Goal: Understand process/instructions: Learn how to perform a task or action

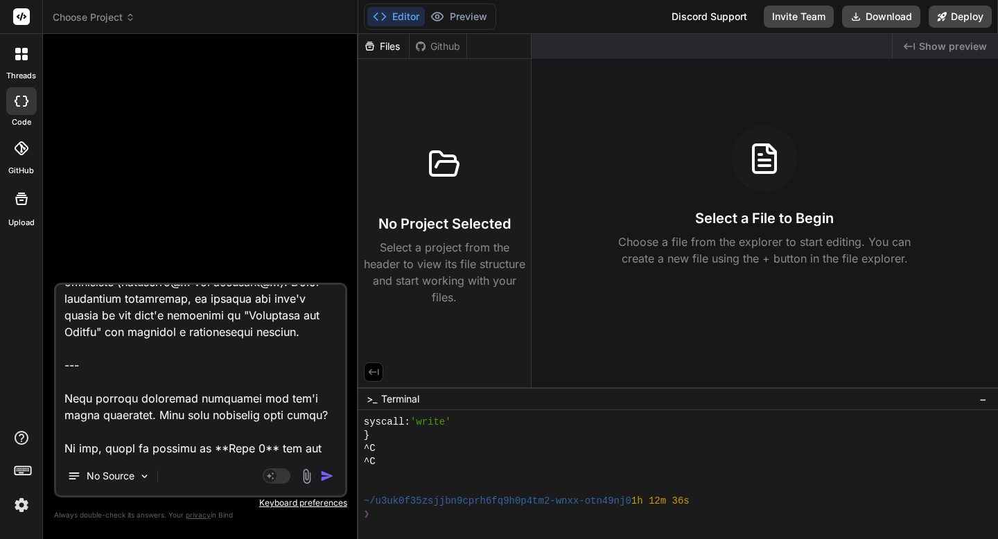
scroll to position [4688, 0]
drag, startPoint x: 62, startPoint y: 414, endPoint x: 98, endPoint y: 457, distance: 55.6
click at [98, 457] on div "No Source Agent Mode. When this toggle is activated, AI automatically makes dec…" at bounding box center [200, 390] width 293 height 215
paste textarea "Excellent. Now let's visualize how a user will actually move through the applic…"
type textarea "Excellent. Let's move on to the foundational planning for your no-code app. ---…"
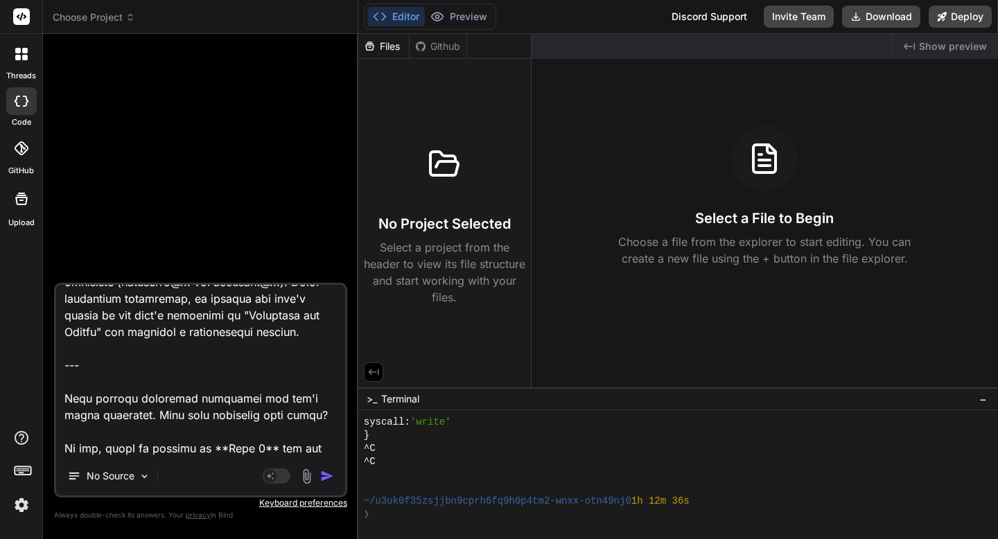
type textarea "x"
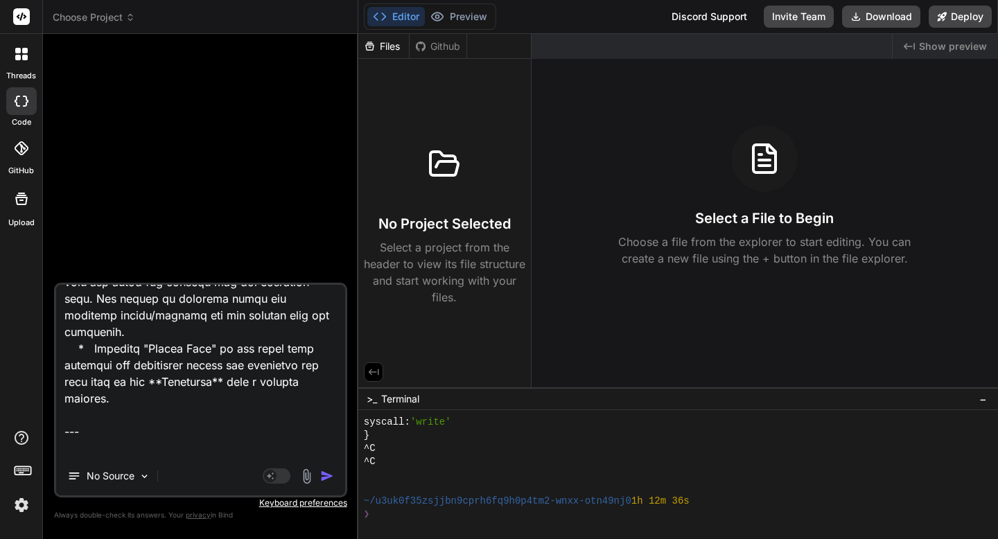
drag, startPoint x: 64, startPoint y: 413, endPoint x: 231, endPoint y: 452, distance: 172.1
click at [231, 452] on textarea at bounding box center [200, 371] width 289 height 172
paste textarea "Perfect. Let's explore how AI can supercharge this workflow, reducing manual ef…"
type textarea "Excellent. Let's move on to the foundational planning for your no-code app. ---…"
type textarea "x"
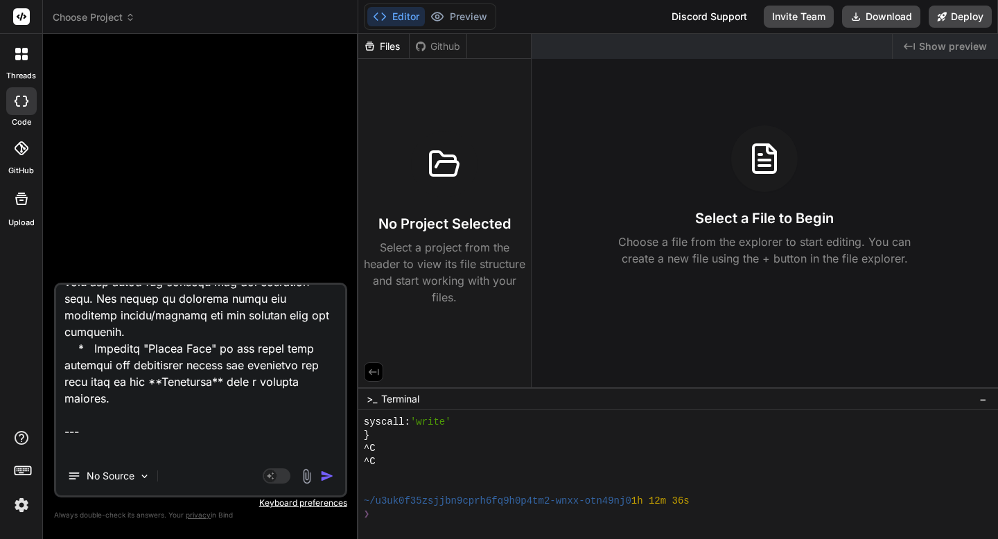
scroll to position [5273, 0]
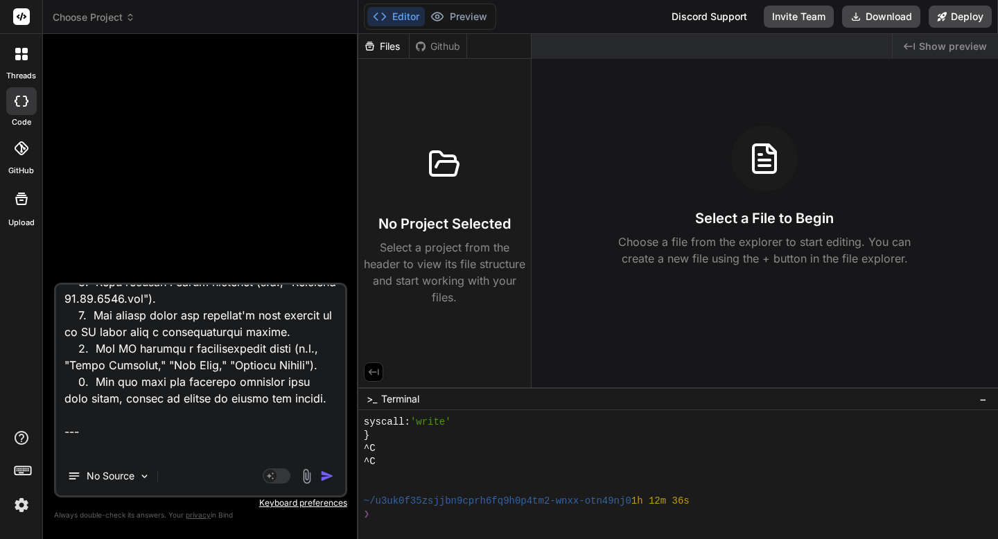
drag, startPoint x: 65, startPoint y: 417, endPoint x: 286, endPoint y: 450, distance: 223.7
click at [286, 450] on textarea at bounding box center [200, 371] width 289 height 172
paste textarea "Loremipsu. Dol si'am consec adi "elitse" do eius temporincid—utl etdolore magna…"
type textarea "Excellent. Let's move on to the foundational planning for your no-code app. ---…"
type textarea "x"
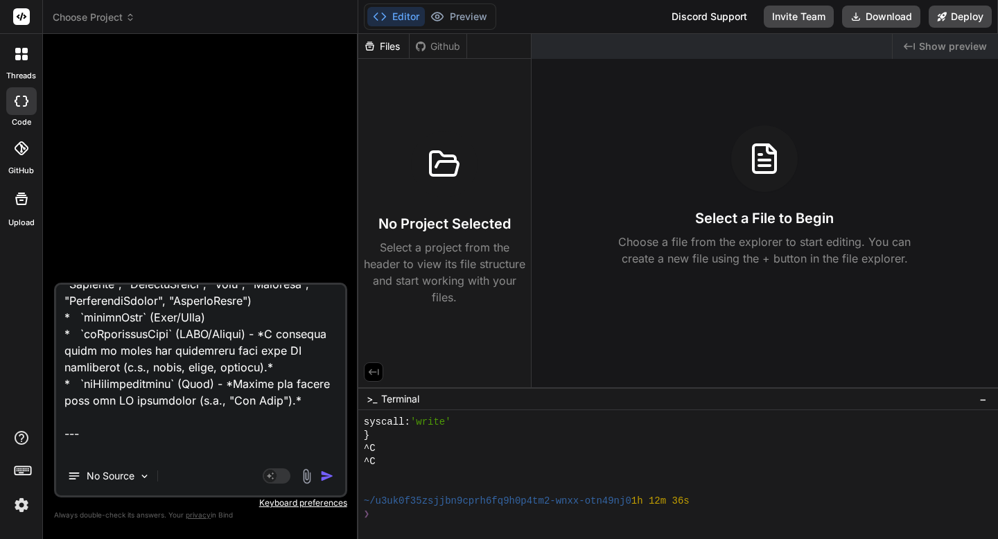
scroll to position [6440, 0]
drag, startPoint x: 64, startPoint y: 412, endPoint x: 207, endPoint y: 453, distance: 148.5
click at [207, 453] on textarea at bounding box center [200, 371] width 289 height 172
paste textarea "Fantastic. Now that we have the structure, let's plan the technical foundation …"
type textarea "Excellent. Let's move on to the foundational planning for your no-code app. ---…"
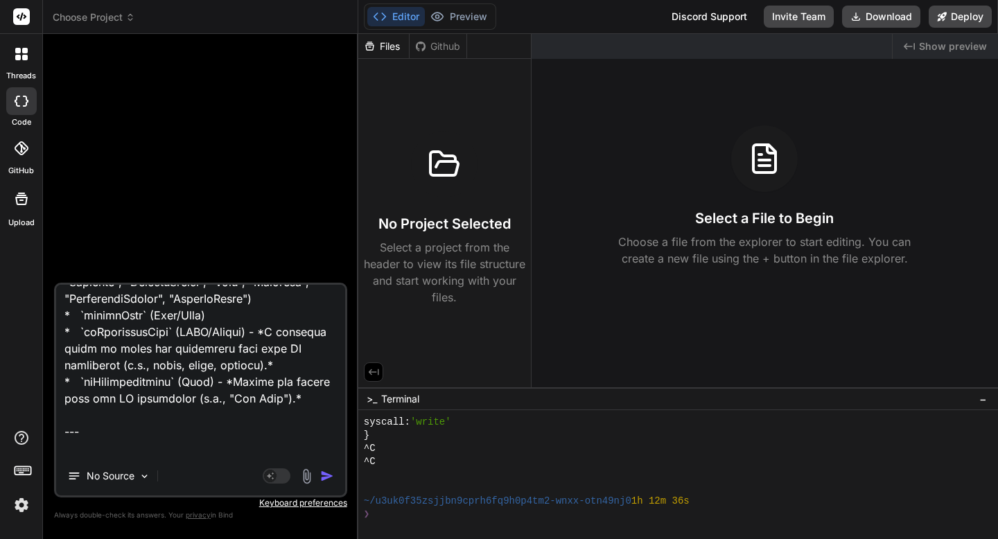
type textarea "x"
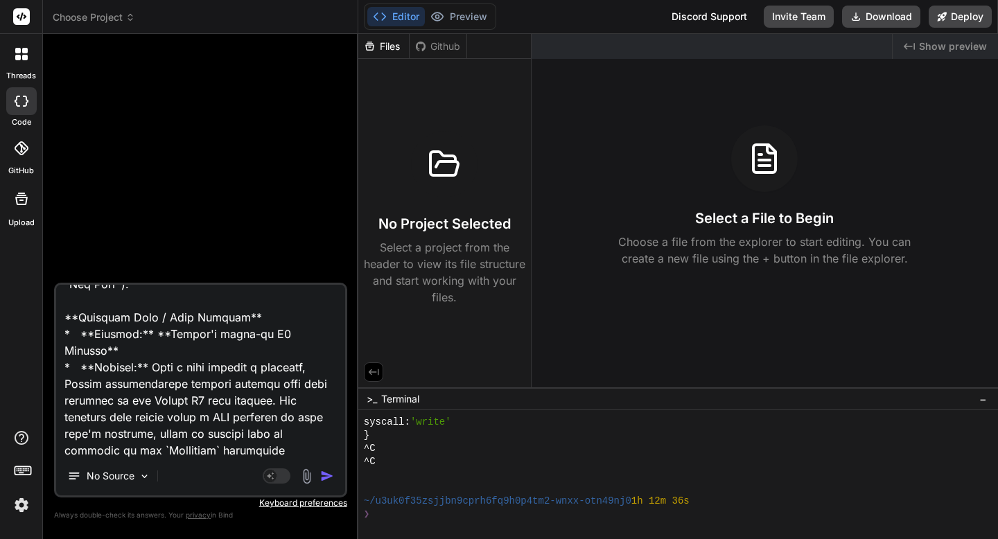
scroll to position [7787, 0]
drag, startPoint x: 64, startPoint y: 415, endPoint x: 305, endPoint y: 451, distance: 243.2
click at [305, 451] on textarea at bounding box center [200, 371] width 289 height 172
paste textarea "Loremipsu. Dol si'am conse adi elitsedd eiusmodtempo—inc utlabor—etdo magn aliq…"
type textarea "Excellent. Let's move on to the foundational planning for your no-code app. ---…"
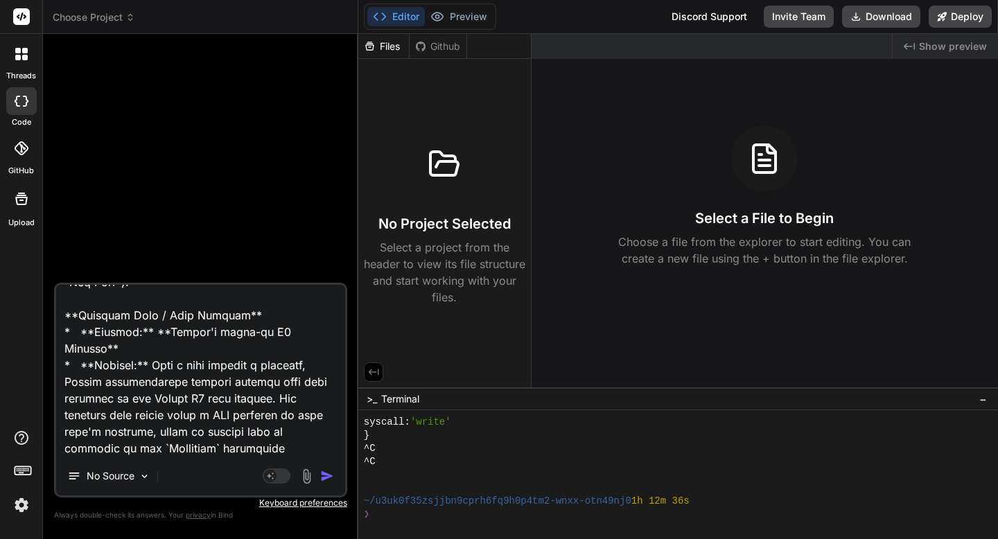
type textarea "x"
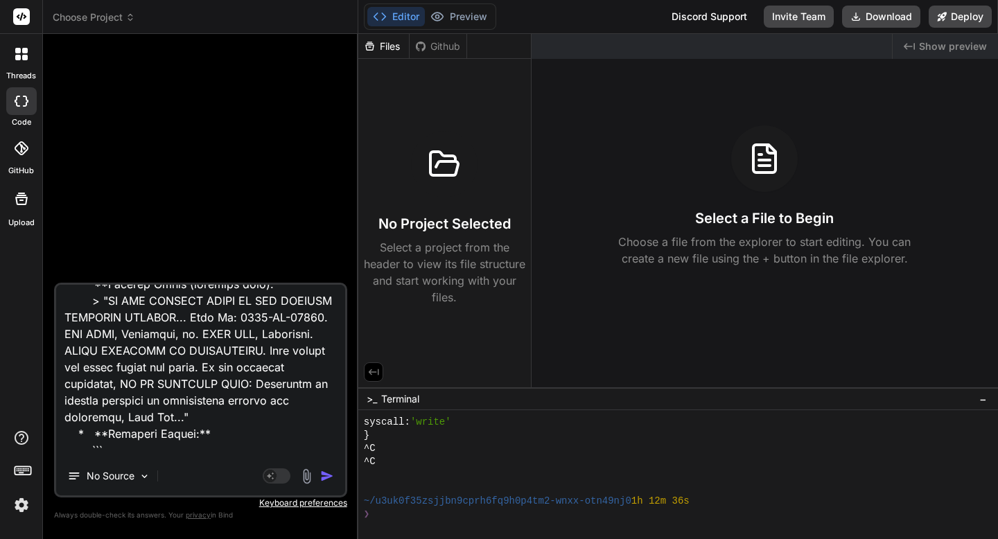
scroll to position [10565, 0]
drag, startPoint x: 64, startPoint y: 401, endPoint x: 127, endPoint y: 452, distance: 80.8
click at [127, 452] on textarea at bounding box center [200, 371] width 289 height 172
paste textarea "Loremipsu. Do'si ametcon adi elits doei te inc utlaboreetd magnaal. Eni ad'mi v…"
type textarea "Excellent. Let's move on to the foundational planning for your no-code app. ---…"
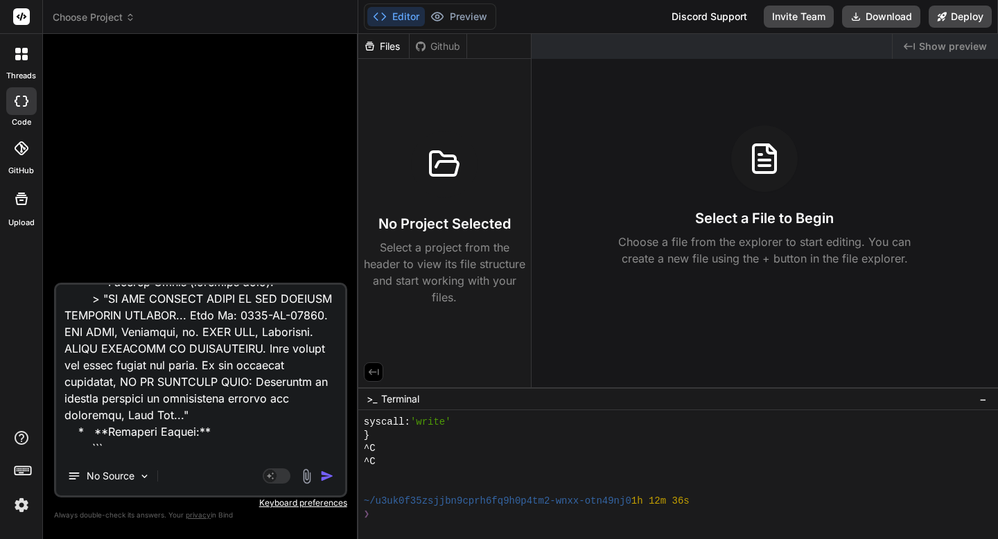
type textarea "x"
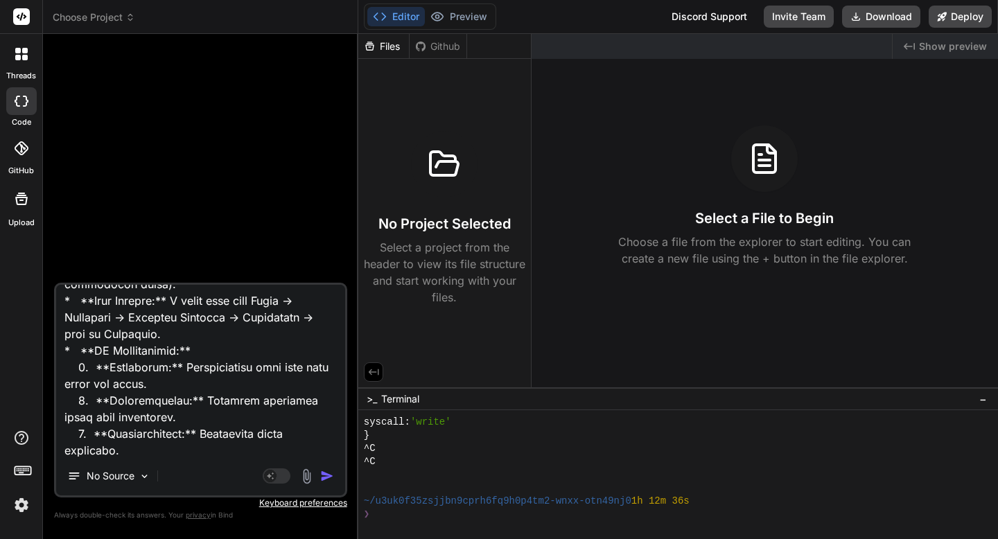
scroll to position [12876, 0]
drag, startPoint x: 66, startPoint y: 415, endPoint x: 306, endPoint y: 455, distance: 243.8
click at [306, 455] on textarea at bounding box center [200, 371] width 289 height 172
type textarea "Excellent. Let's move on to the foundational planning for your no-code app. ---…"
type textarea "x"
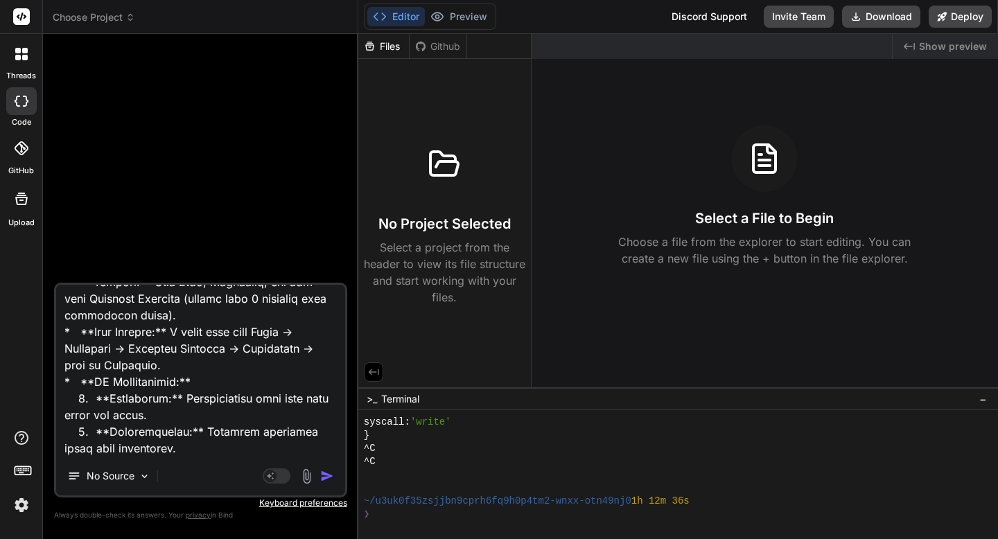
type textarea "Excellent. Let's move on to the foundational planning for your no-code app. ---…"
type textarea "x"
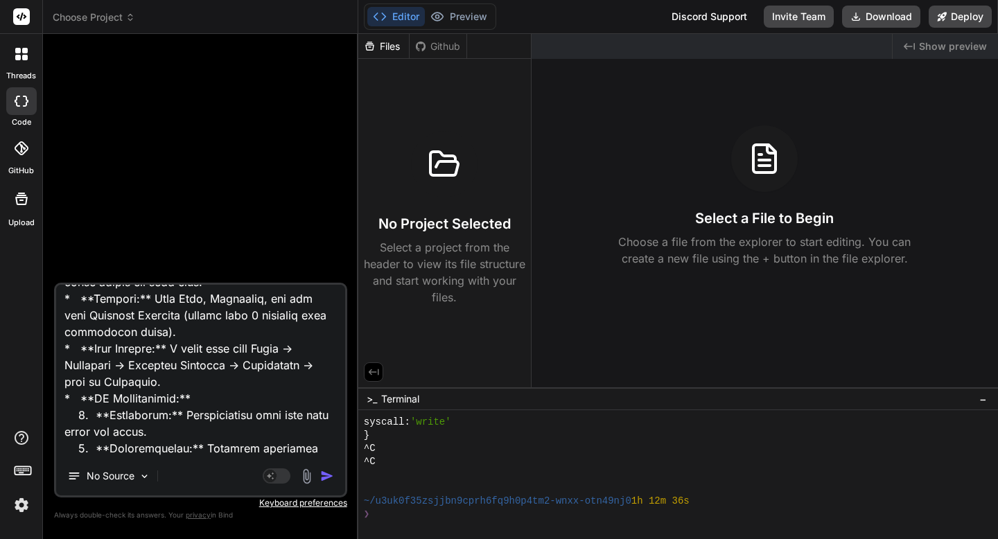
type textarea "Excellent. Let's move on to the foundational planning for your no-code app. ---…"
type textarea "x"
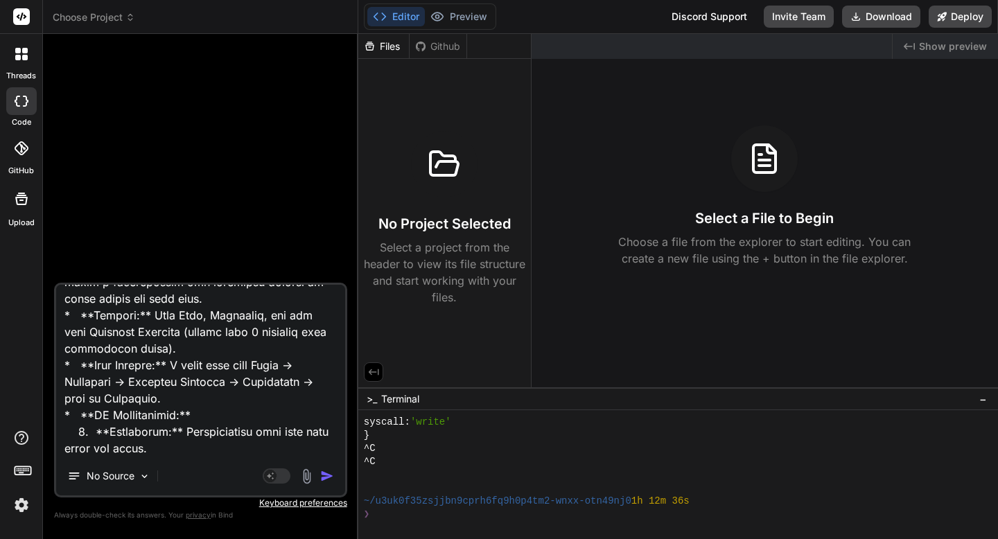
type textarea "Excellent. Let's move on to the foundational planning for your no-code app. ---…"
click at [327, 476] on img "button" at bounding box center [327, 476] width 14 height 14
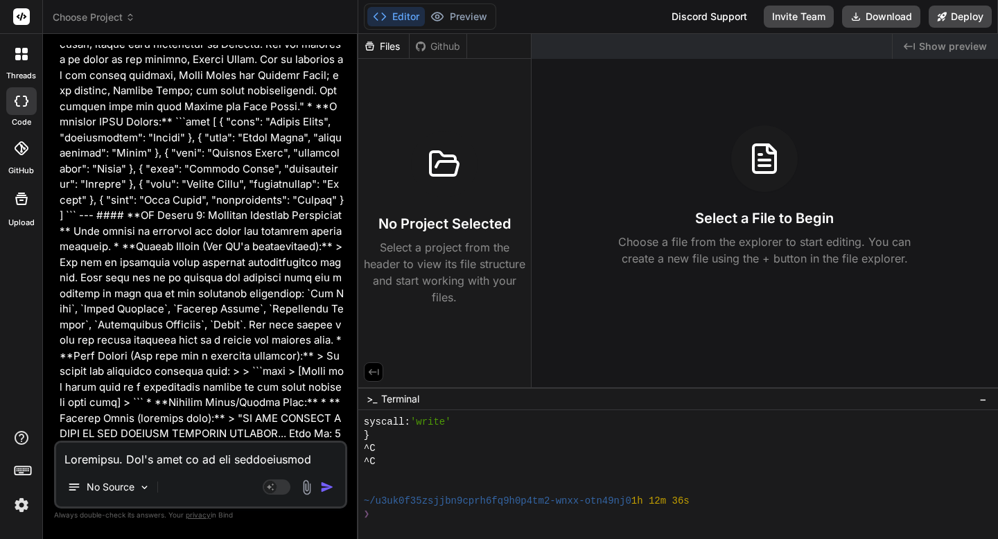
scroll to position [5264, 0]
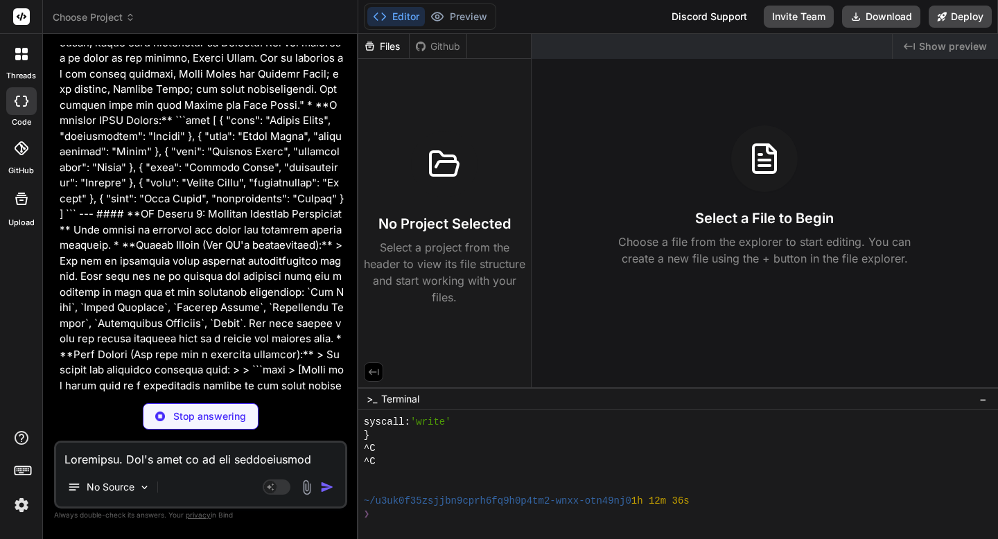
type textarea "x"
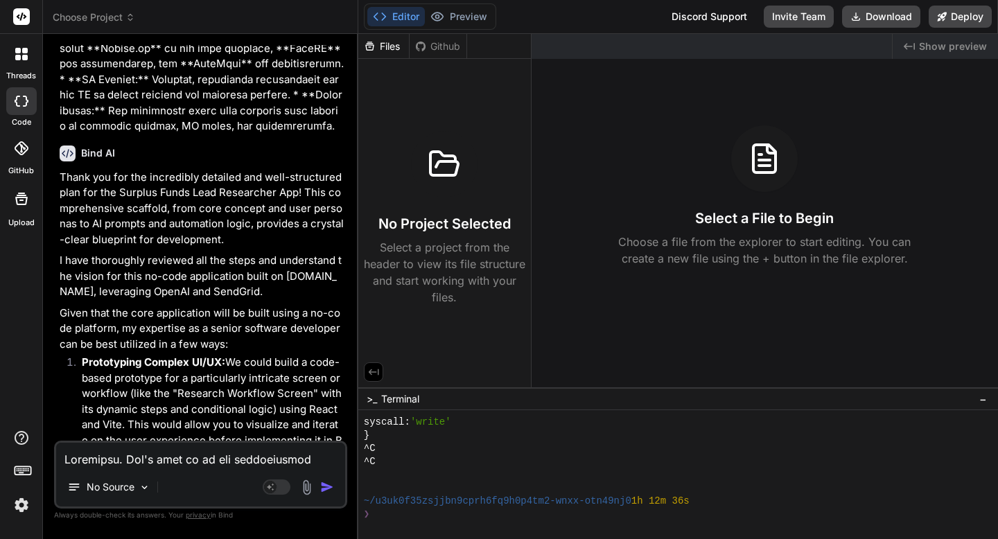
scroll to position [7052, 0]
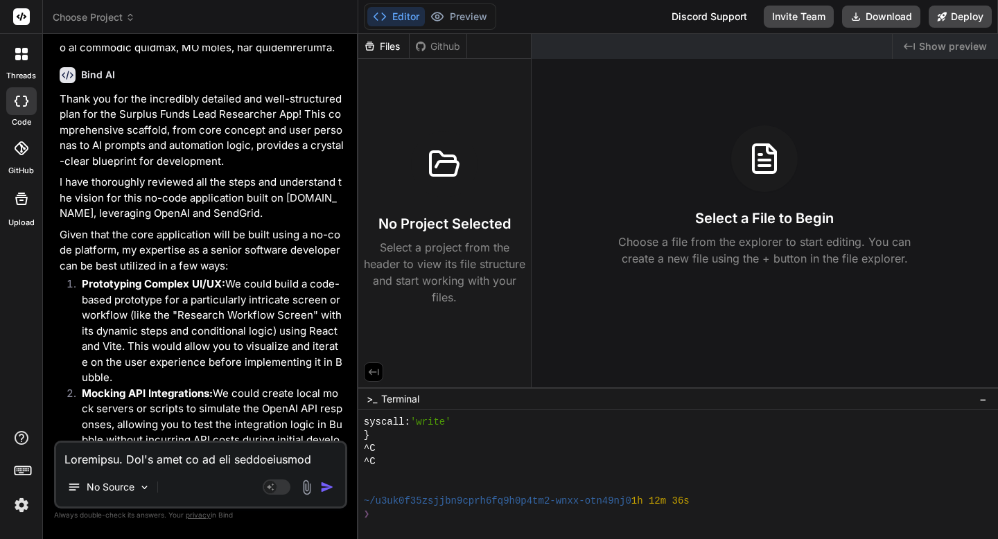
click at [186, 459] on textarea at bounding box center [200, 455] width 289 height 25
type textarea "y"
type textarea "x"
type textarea "ye"
type textarea "x"
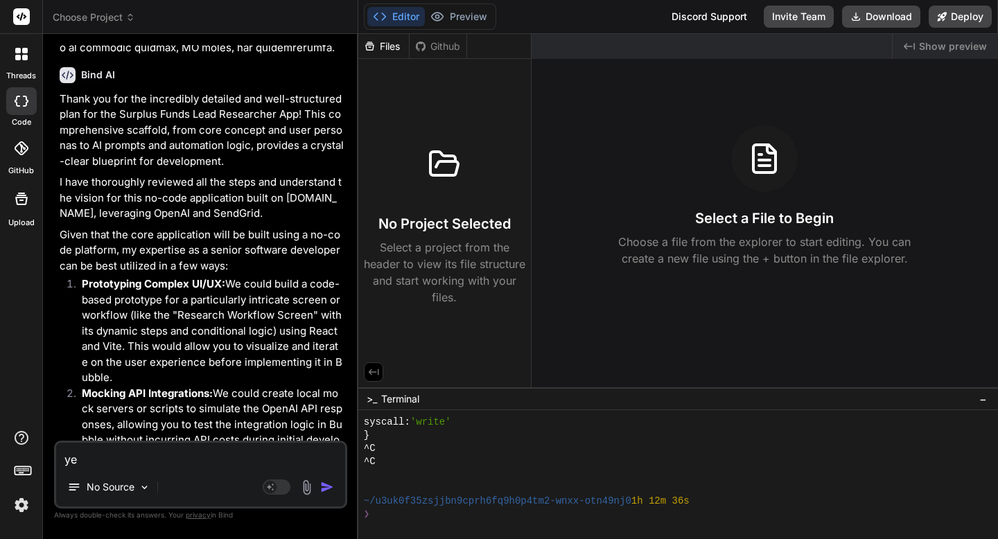
type textarea "yea"
type textarea "x"
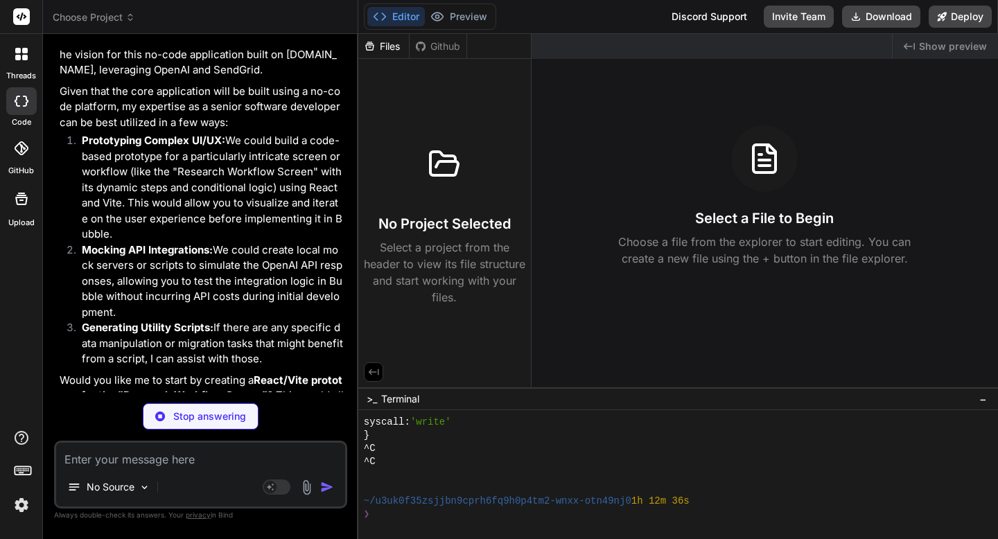
scroll to position [7196, 0]
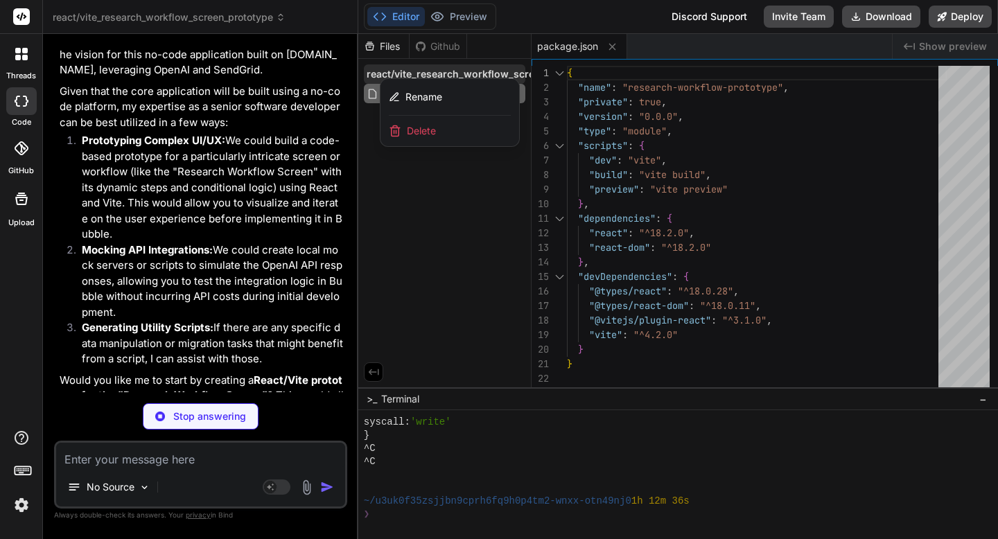
type textarea "x"
type textarea "<div id="root"></div> <script type="module" src="/src/main.jsx"></script> </bod…"
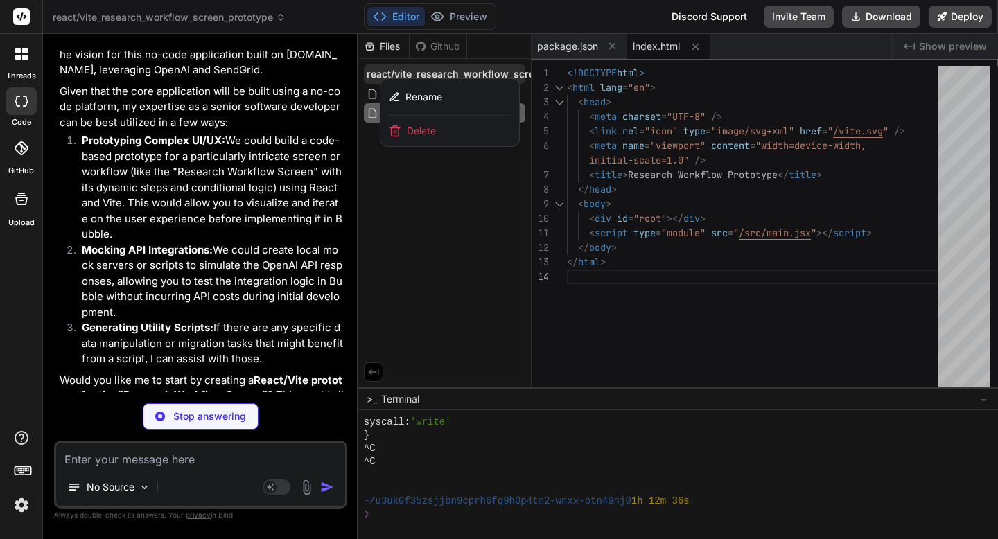
type textarea "x"
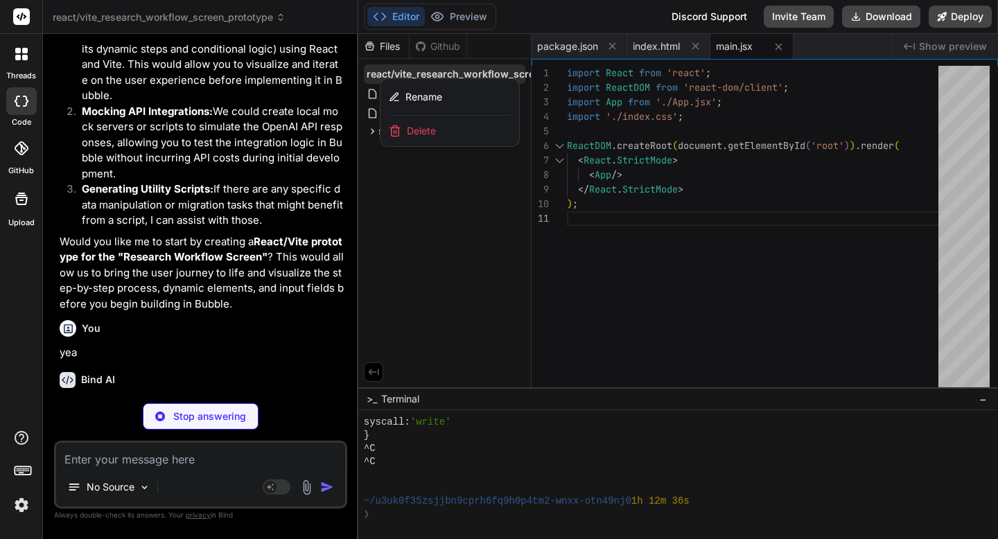
scroll to position [7546, 0]
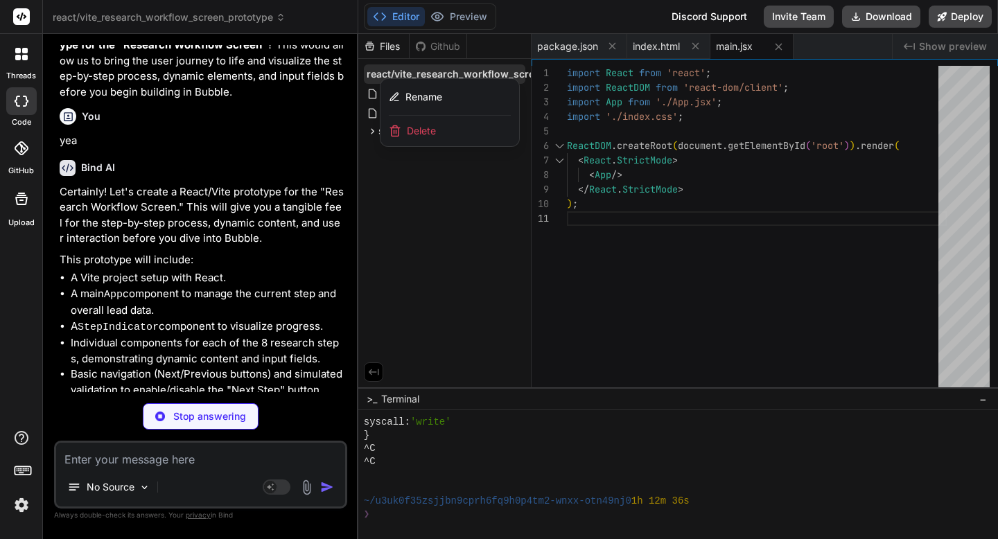
type textarea "x"
type textarea "} .summary-item a:hover { text-decoration: underline; }"
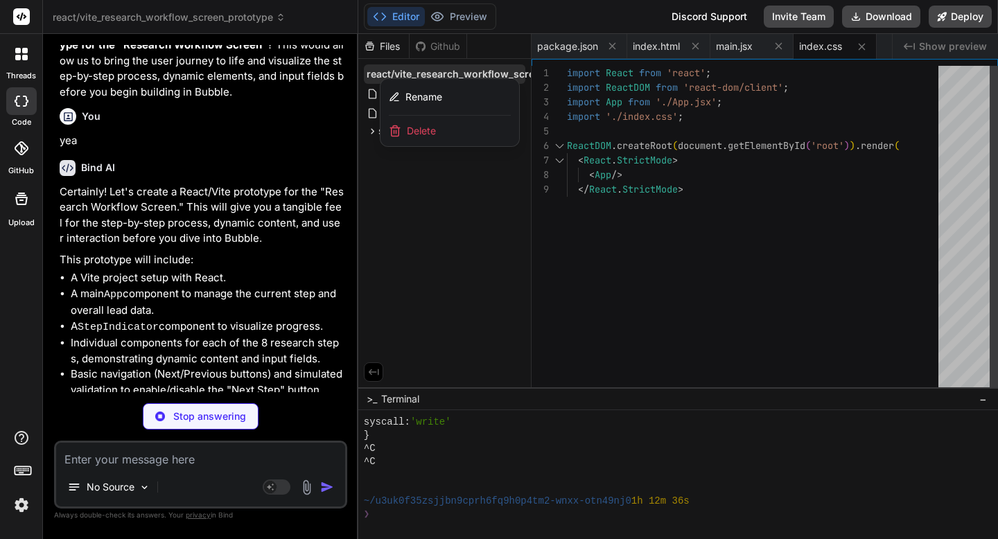
type textarea "x"
type textarea "export default StepIndicator;"
type textarea "x"
type textarea "</div> </div> ); }; export default Step2DuplicateCheck;"
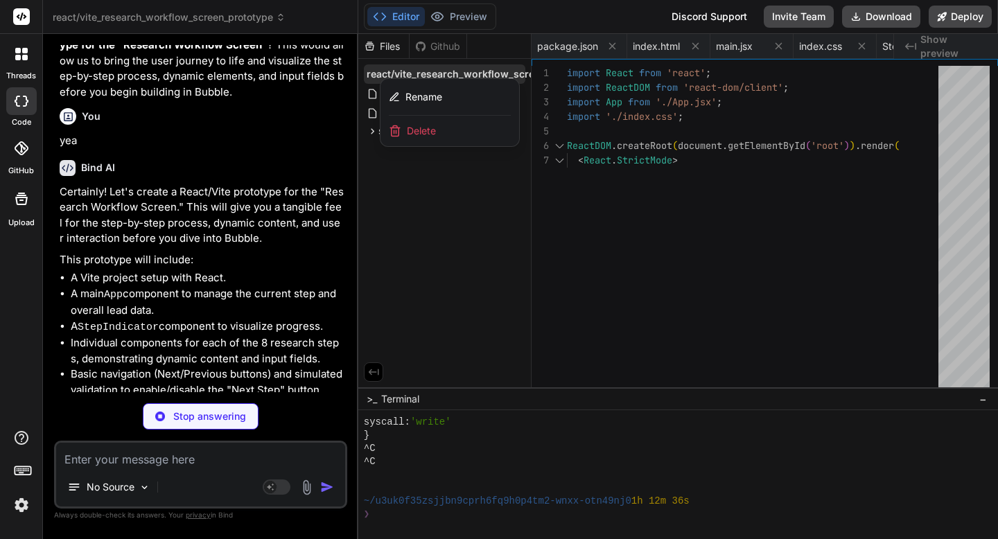
type textarea "x"
type textarea "); }; export default Step3Entitlement;"
type textarea "x"
type textarea "</> )} </div> ); }; export default Step4DeceasedOwner;"
type textarea "x"
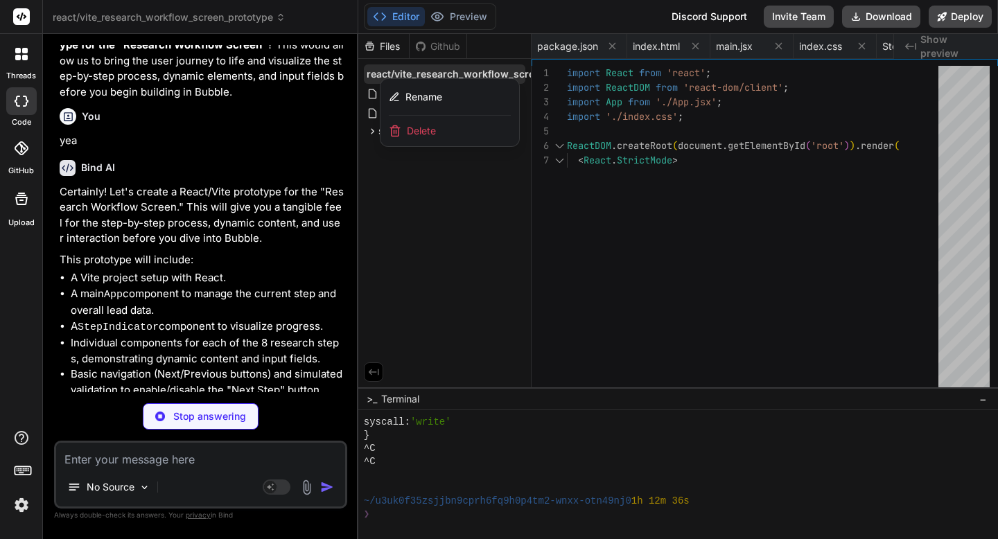
type textarea "}; export default Step5LienSearch;"
type textarea "x"
type textarea "}; export default Step6JudgmentBankruptcy;"
type textarea "x"
type textarea ")} </div> </div> </div> ); }; export default Step7Profitability;"
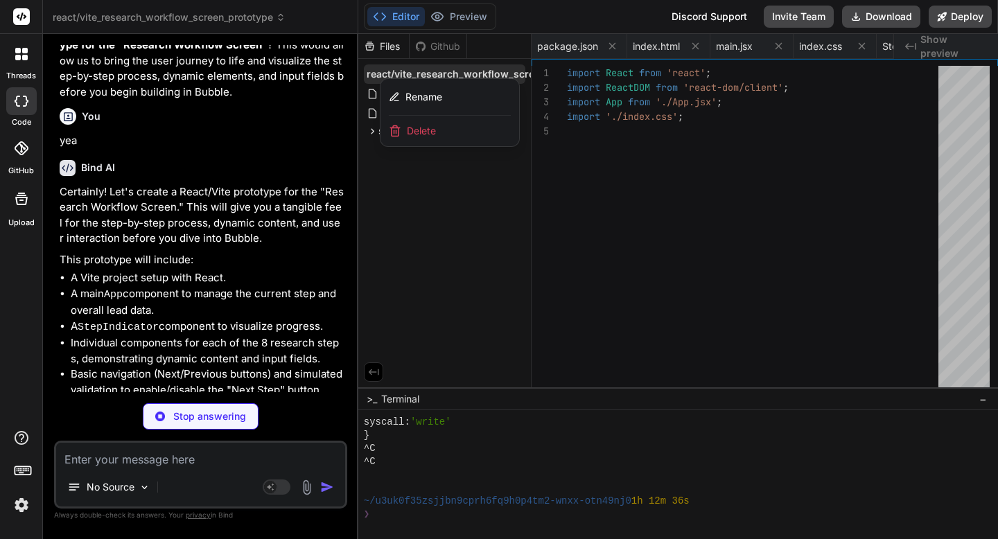
type textarea "x"
type textarea "</div> ); }; export default Step8Submission;"
type textarea "x"
type textarea "export default App;"
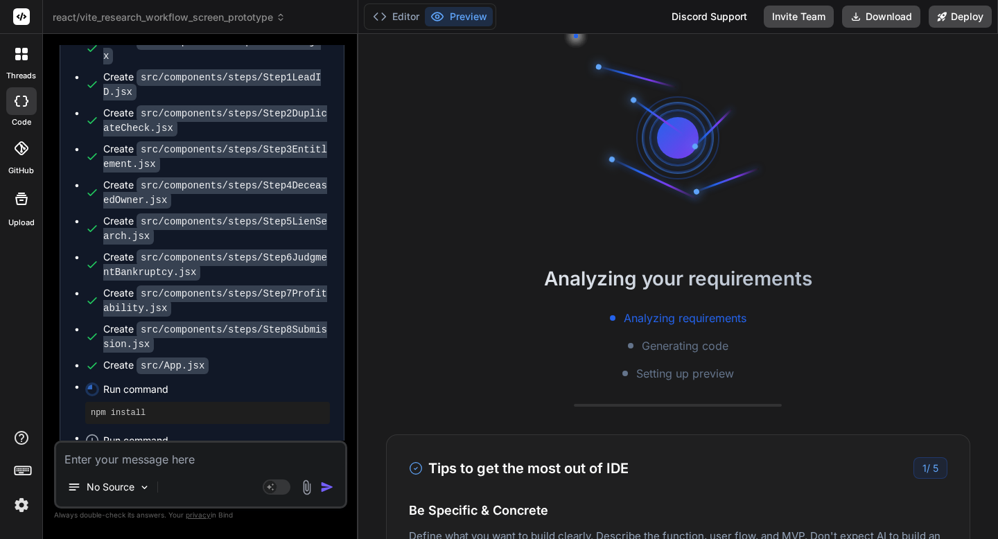
scroll to position [4846, 0]
type textarea "x"
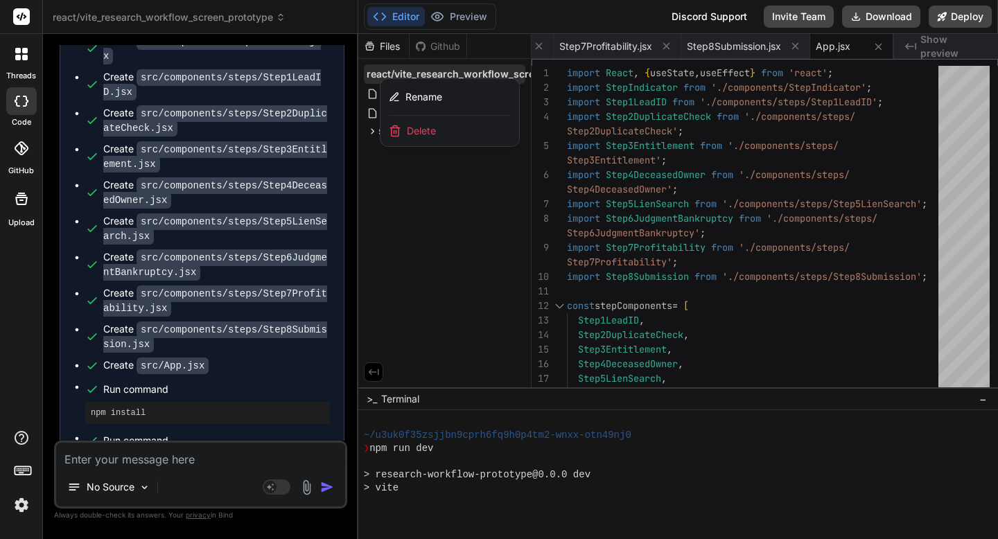
scroll to position [5135, 0]
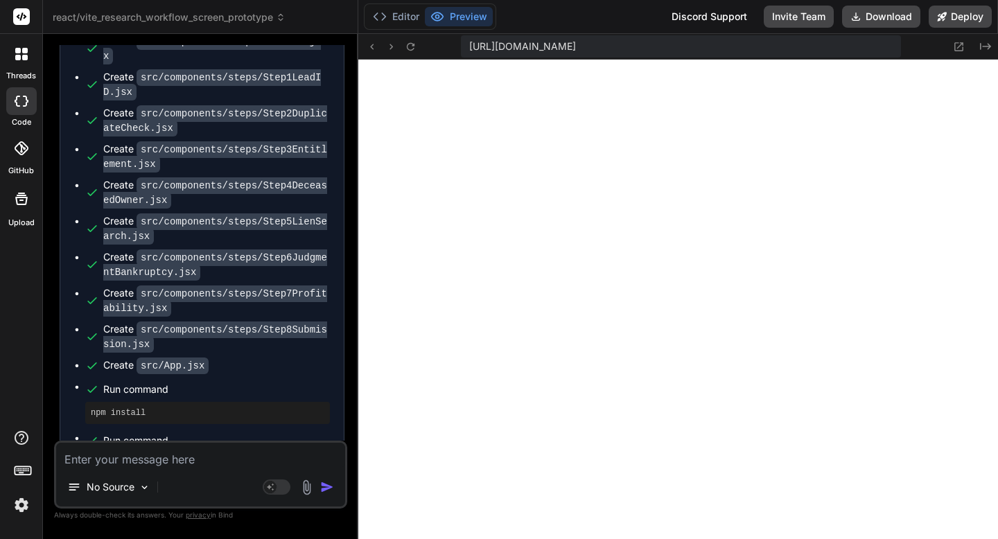
click at [182, 461] on textarea at bounding box center [200, 455] width 289 height 25
type textarea "Y"
type textarea "x"
type textarea "Ye"
type textarea "x"
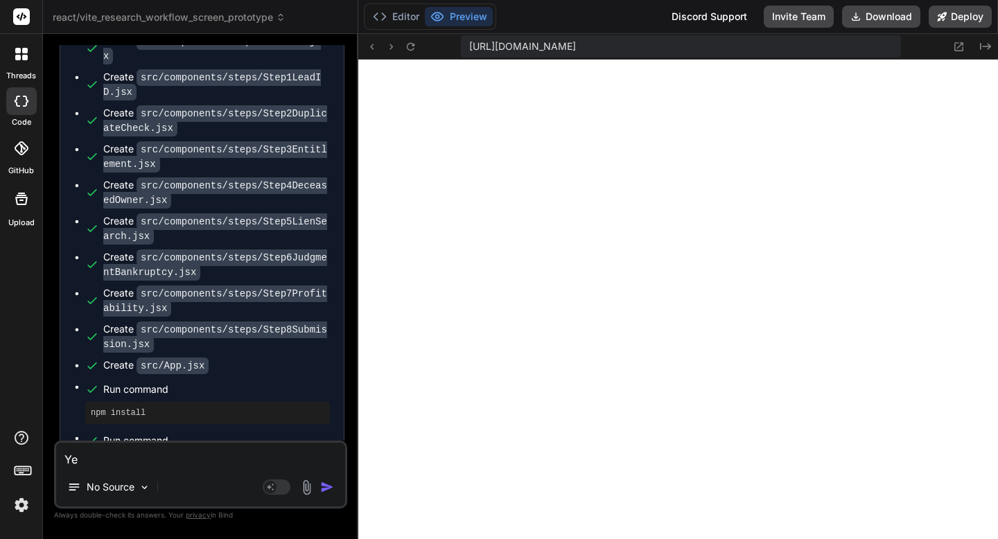
type textarea "Yes"
type textarea "x"
type textarea "Yes"
type textarea "x"
type textarea "Yes S"
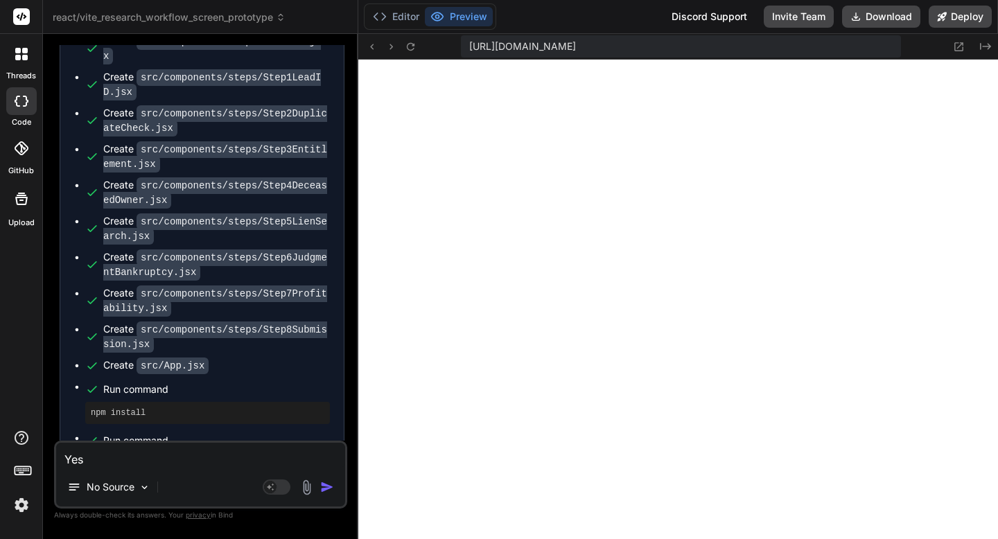
type textarea "x"
type textarea "Yes"
type textarea "x"
type textarea "Yes s"
type textarea "x"
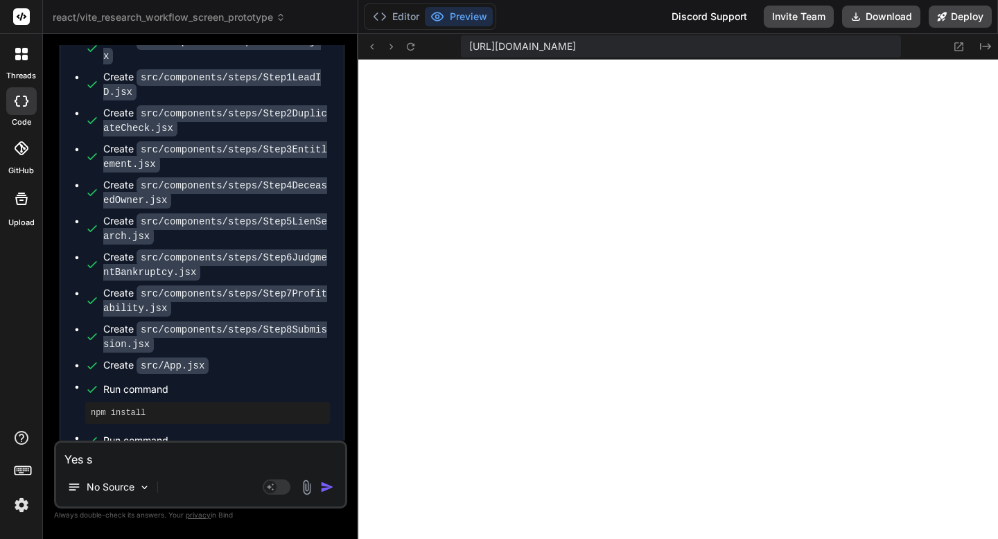
type textarea "Yes se"
type textarea "x"
type textarea "Yes see"
type textarea "x"
type textarea "Yes seem"
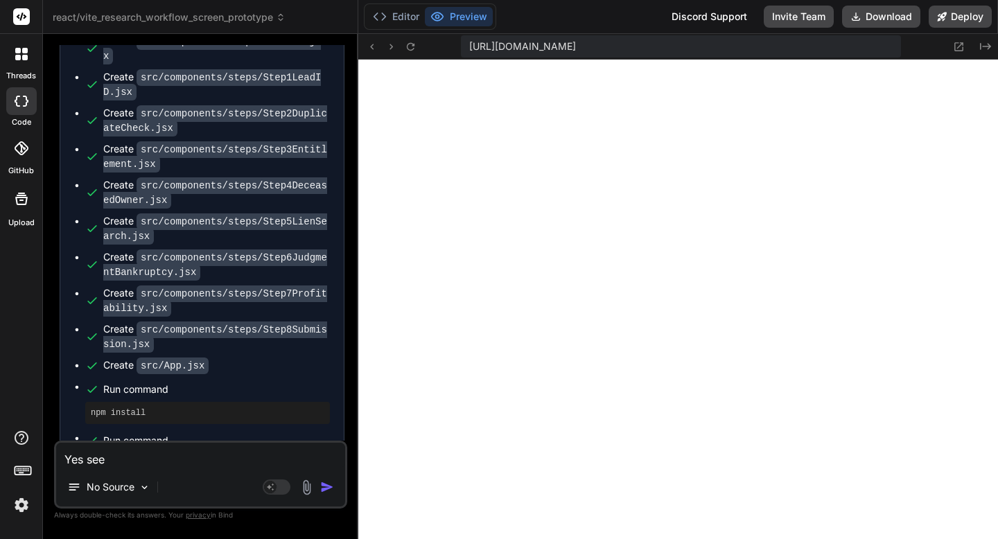
type textarea "x"
type textarea "Yes seem"
type textarea "x"
type textarea "Yes seem t"
type textarea "x"
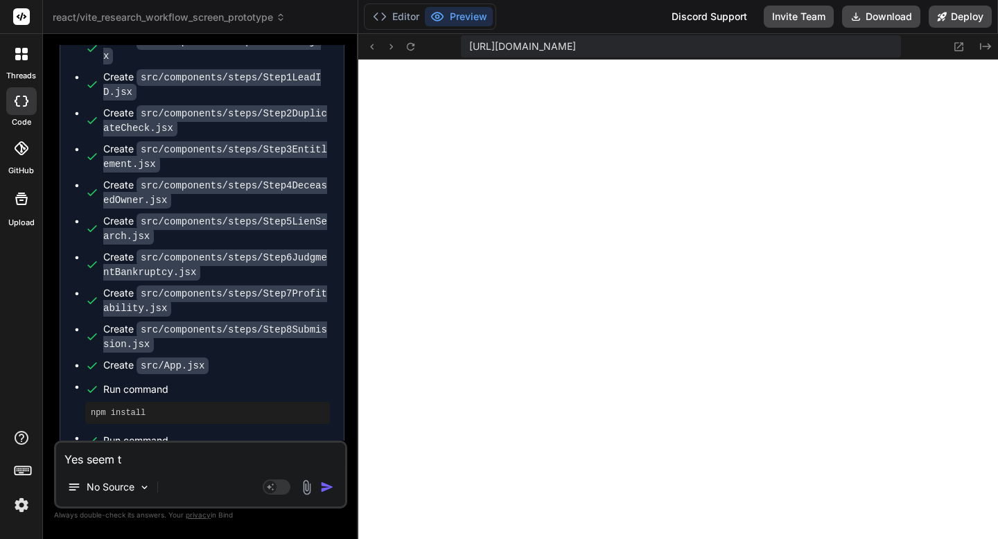
type textarea "Yes seem to"
type textarea "x"
type textarea "Yes seem to"
type textarea "x"
type textarea "Yes seem to w"
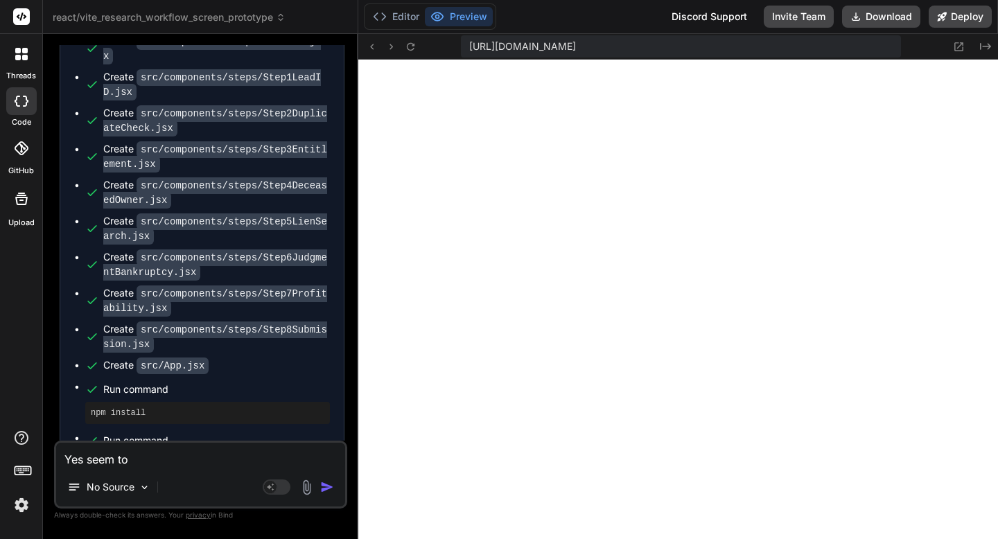
type textarea "x"
type textarea "Yes seem to wo"
type textarea "x"
type textarea "Yes seem to wor"
type textarea "x"
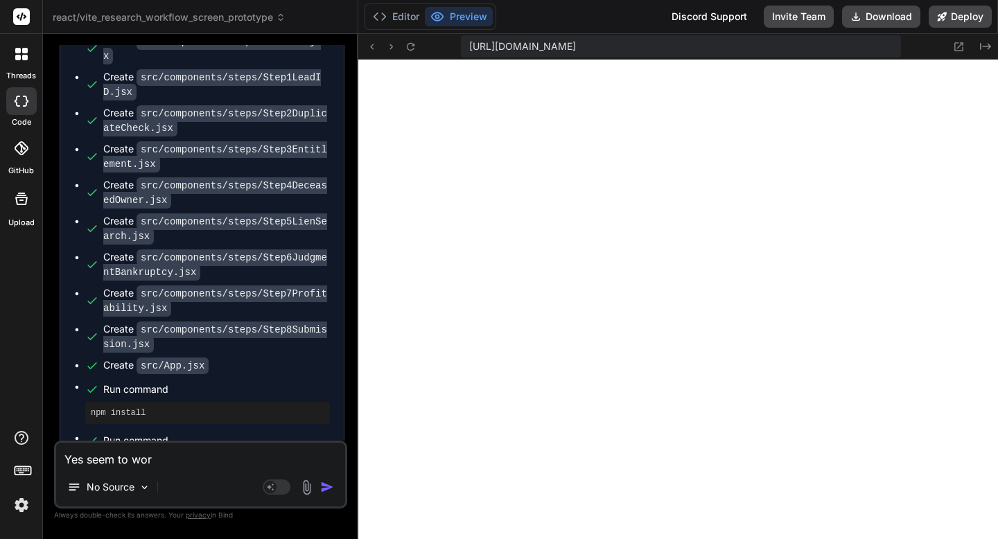
type textarea "Yes seem to work"
type textarea "x"
type textarea "Yes seem to work"
type textarea "x"
type textarea "Yes seem to work n"
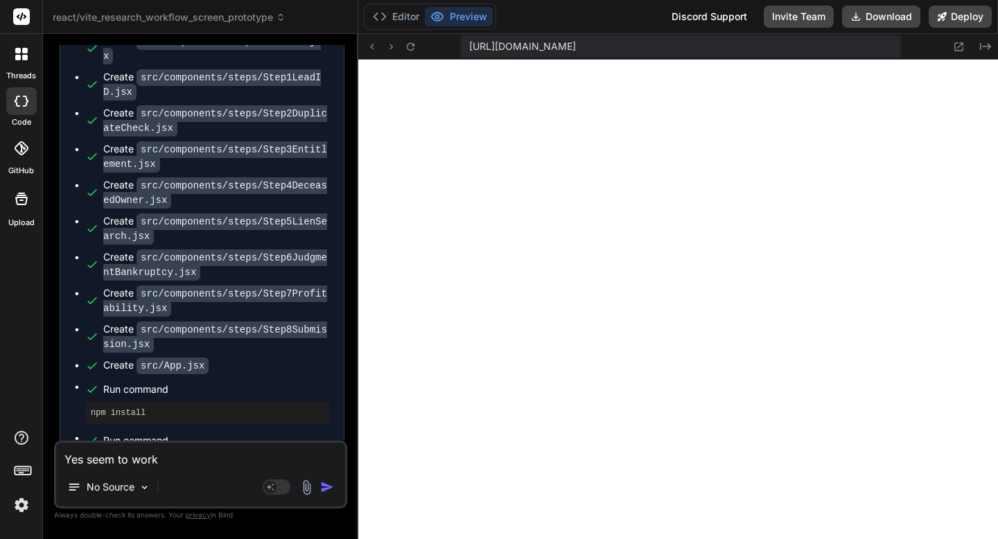
type textarea "x"
type textarea "Yes seem to work ne"
type textarea "x"
type textarea "Yes seem to work nex"
type textarea "x"
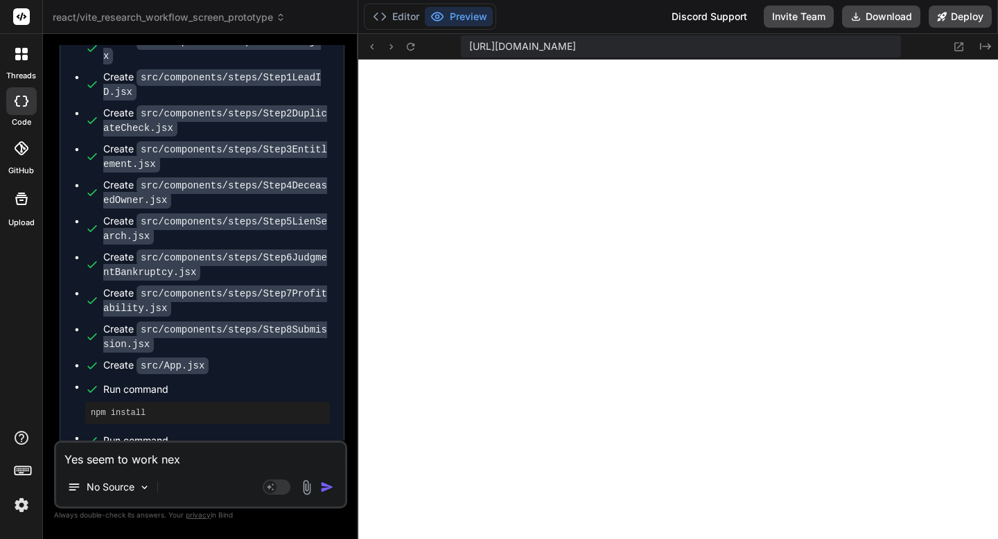
type textarea "Yes seem to work next"
type textarea "x"
type textarea "Yes seem to work next"
type textarea "x"
type textarea "Yes seem to work next s"
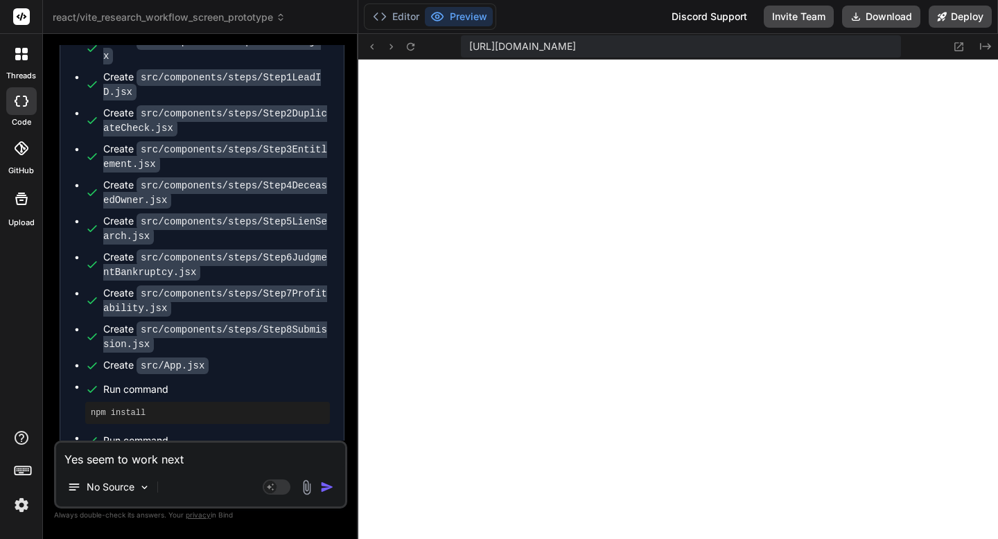
type textarea "x"
type textarea "Yes seem to work next st"
type textarea "x"
type textarea "Yes seem to work next ste"
type textarea "x"
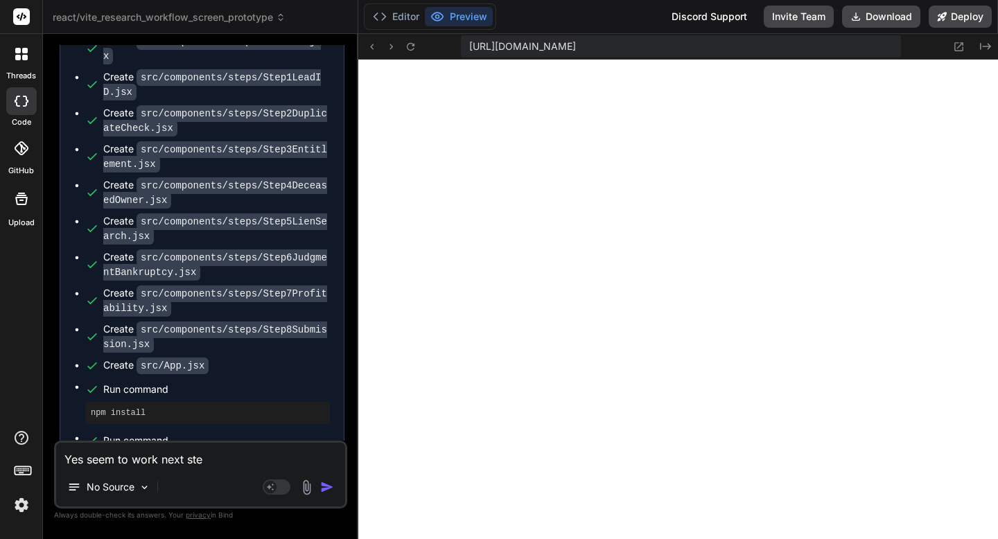
type textarea "Yes seem to work next step"
type textarea "x"
type textarea "Yes seem to work next steps"
type textarea "x"
type textarea "Yes seem to work next steps"
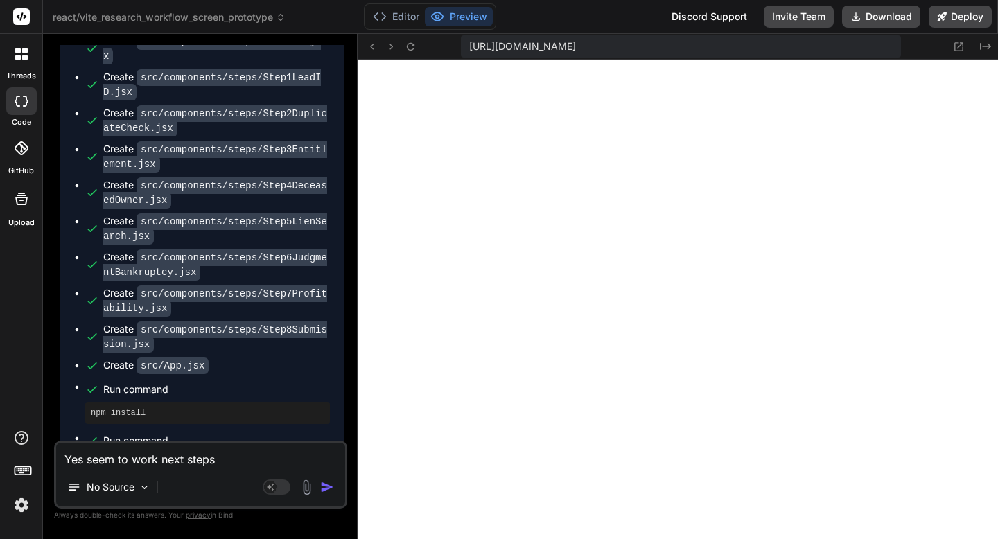
type textarea "x"
type textarea "Yes seem to work next steps p"
type textarea "x"
type textarea "Yes seem to work next steps pl"
type textarea "x"
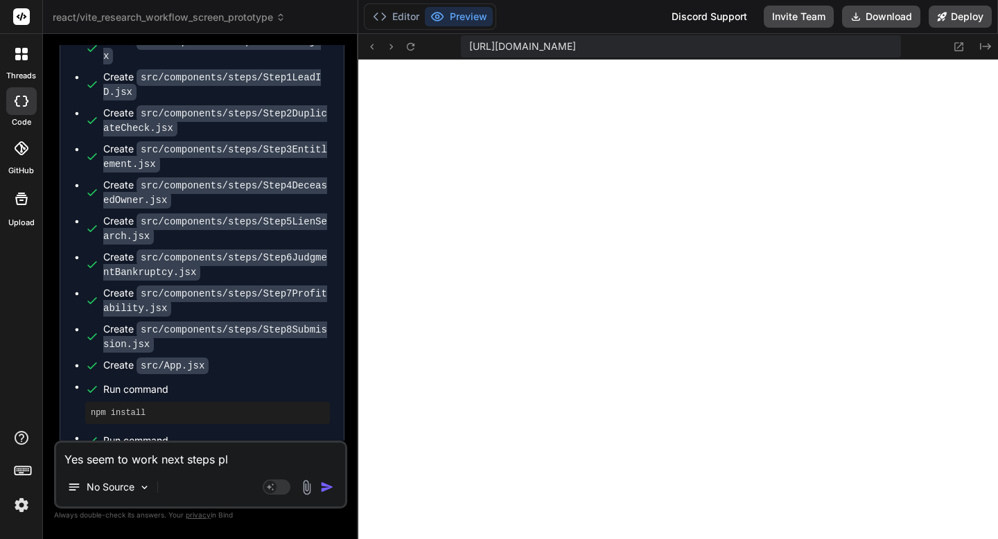
type textarea "Yes seem to work next steps ple"
type textarea "x"
type textarea "Yes seem to work next steps ples"
type textarea "x"
type textarea "Yes seem to work next steps plese"
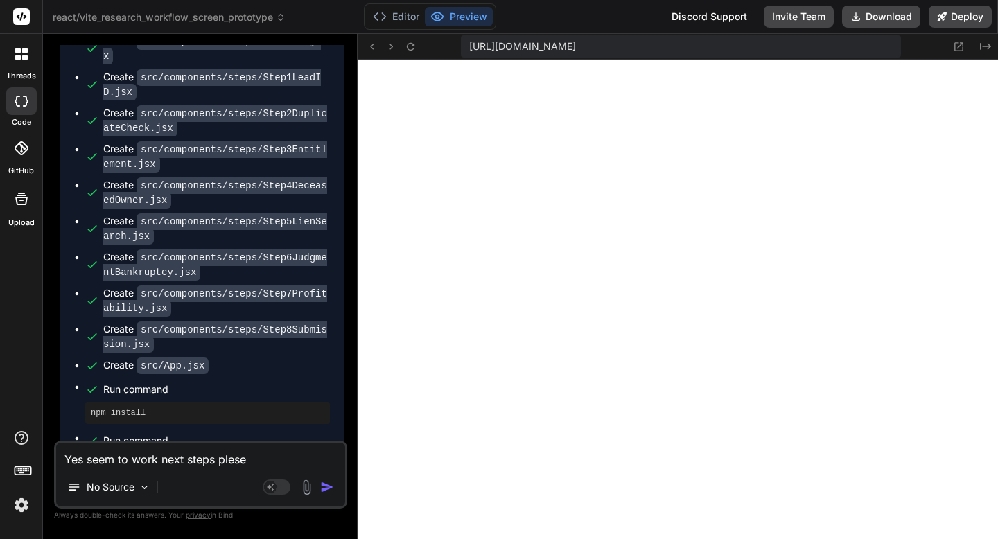
type textarea "x"
type textarea "Yes seem to work next steps ples"
type textarea "x"
type textarea "Yes seem to work next steps ple"
type textarea "x"
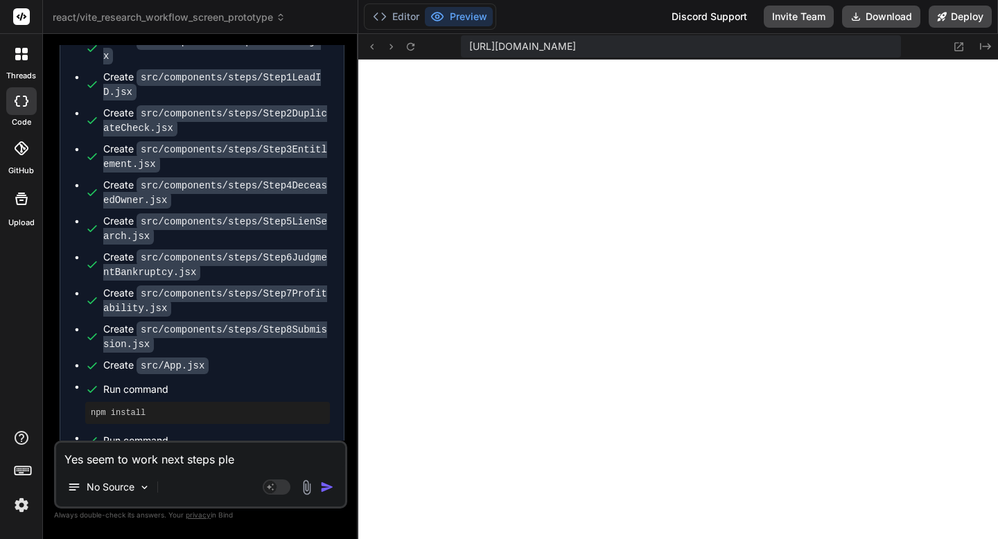
type textarea "Yes seem to work next steps plea"
type textarea "x"
type textarea "Yes seem to work next steps pleas"
type textarea "x"
type textarea "Yes seem to work next steps please"
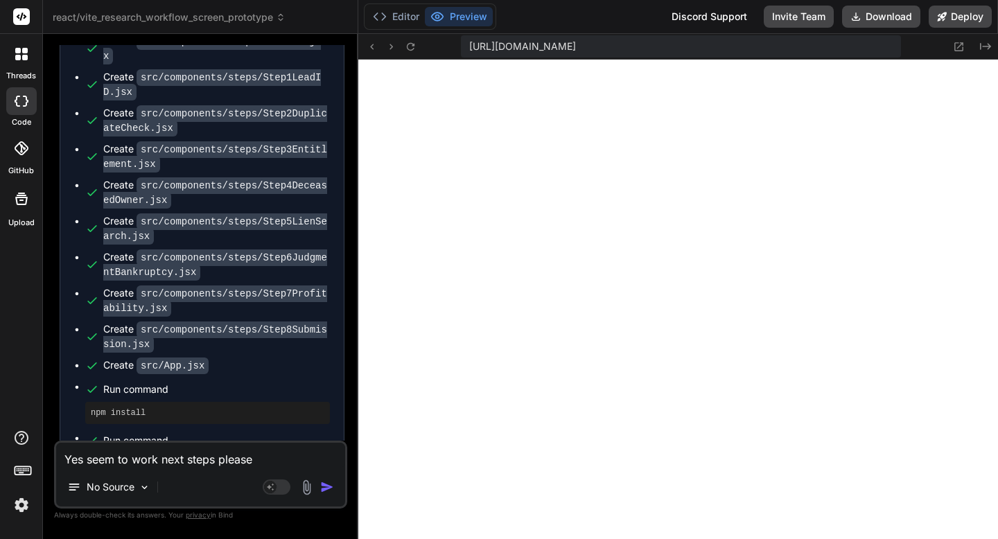
type textarea "x"
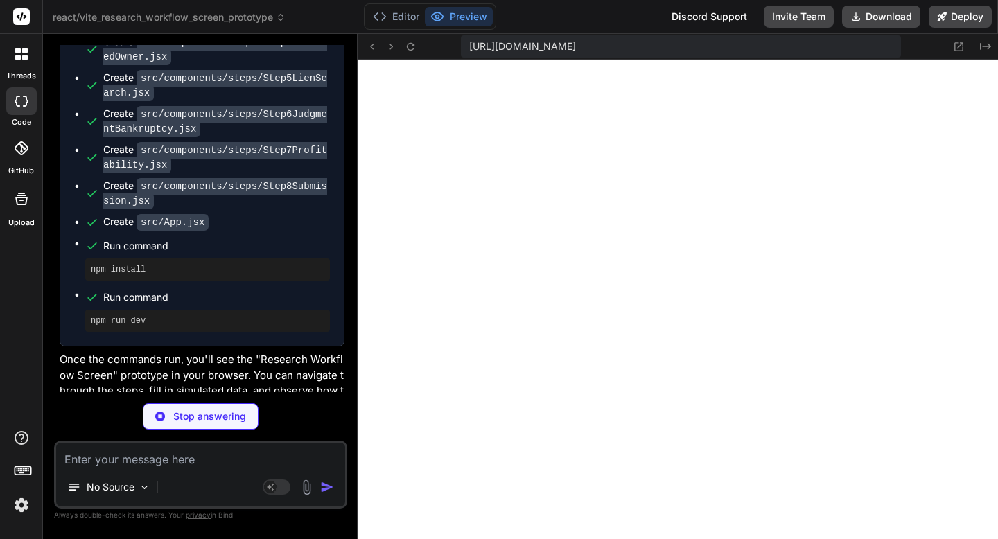
scroll to position [8201, 0]
type textarea "x"
type textarea ""cors": "^2.8.5" } }"
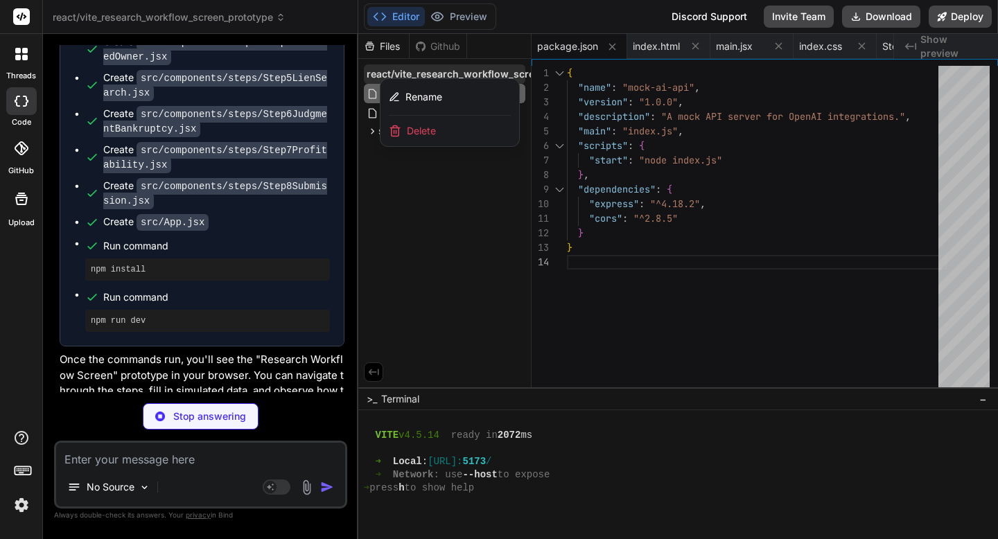
type textarea "x"
type textarea "app.listen(port, () => { console.log(`Mock AI API server listening at http://lo…"
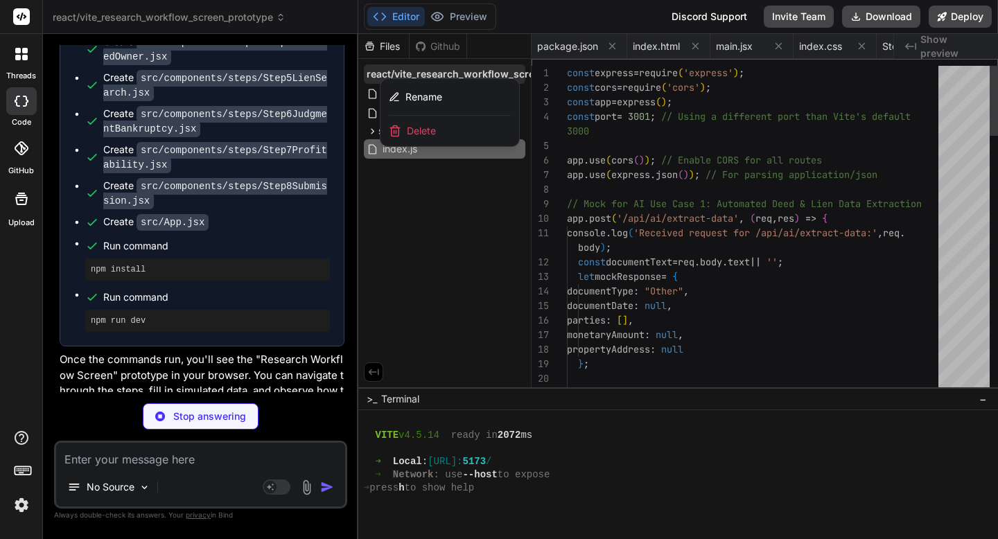
scroll to position [0, 1297]
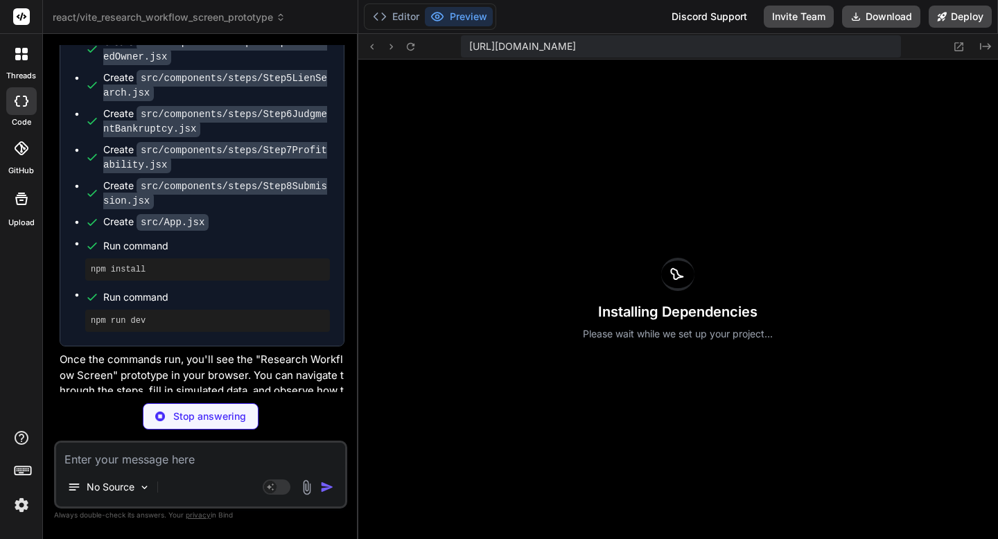
type textarea "x"
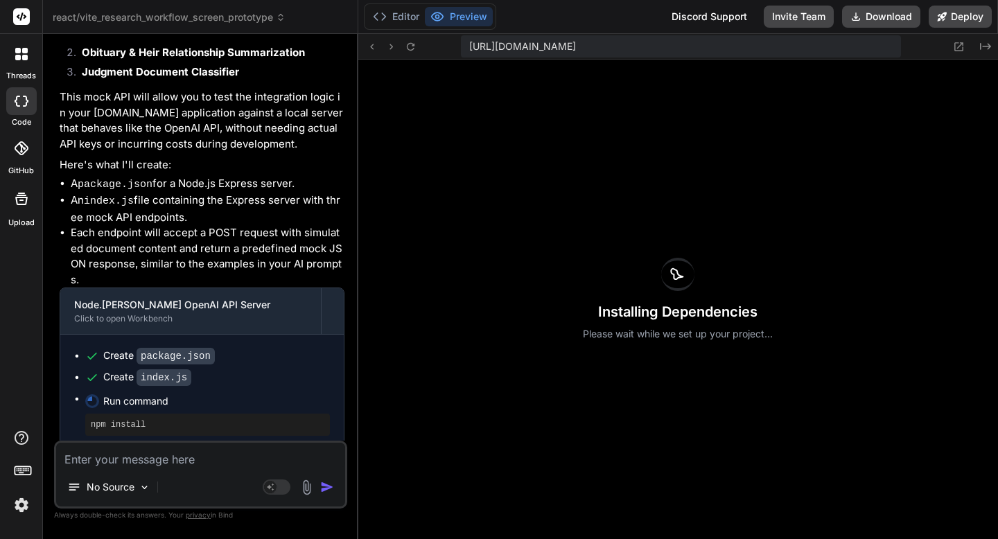
scroll to position [8862, 0]
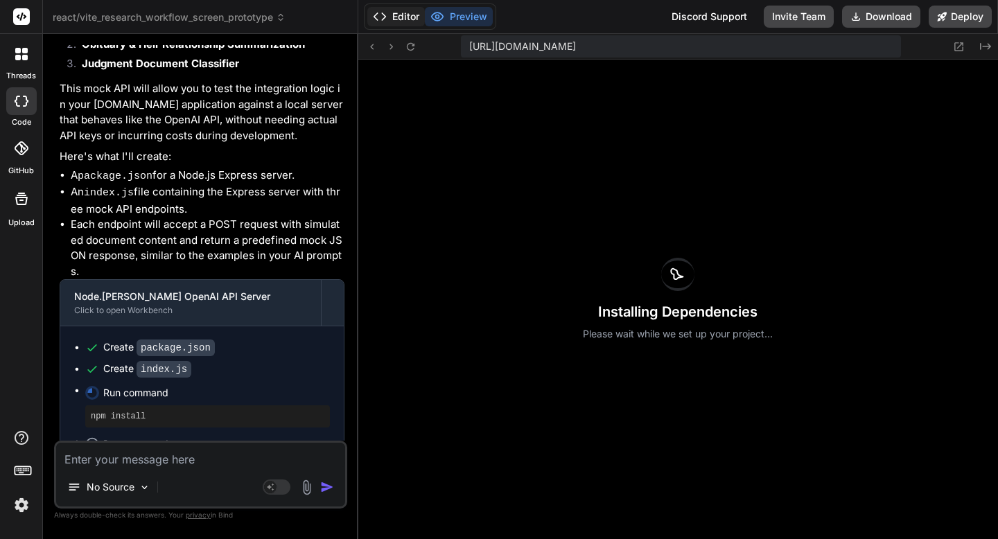
click at [409, 14] on button "Editor" at bounding box center [396, 16] width 58 height 19
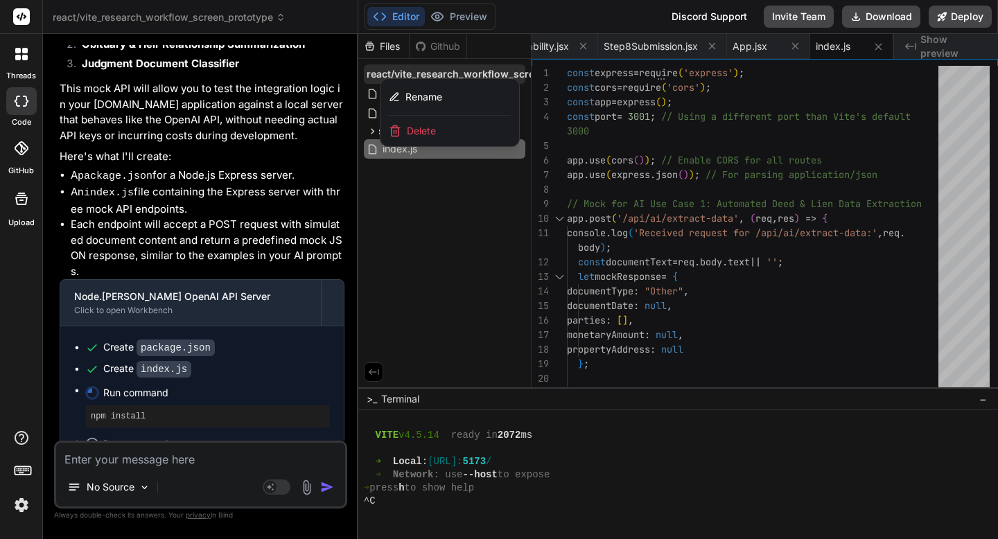
click at [477, 189] on div at bounding box center [678, 286] width 640 height 505
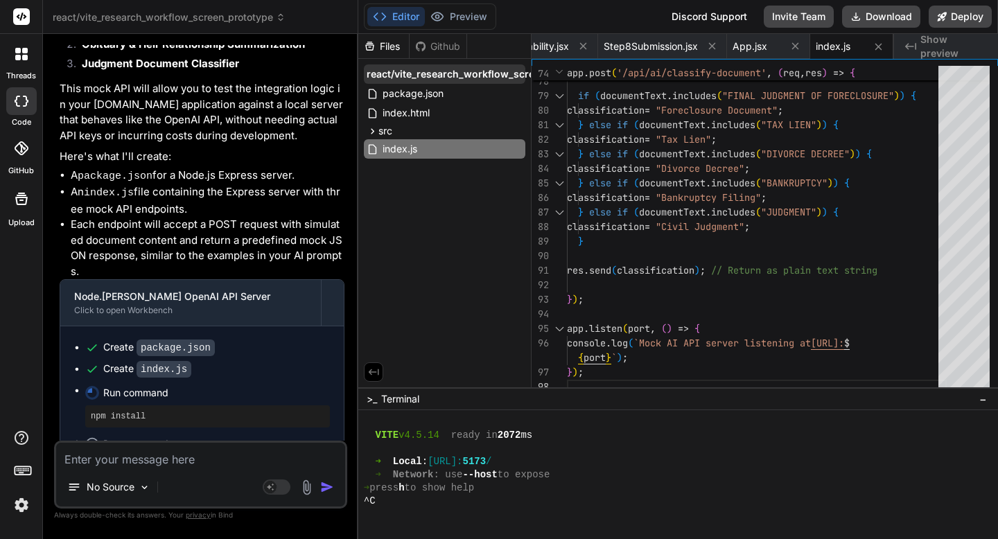
scroll to position [0, 123]
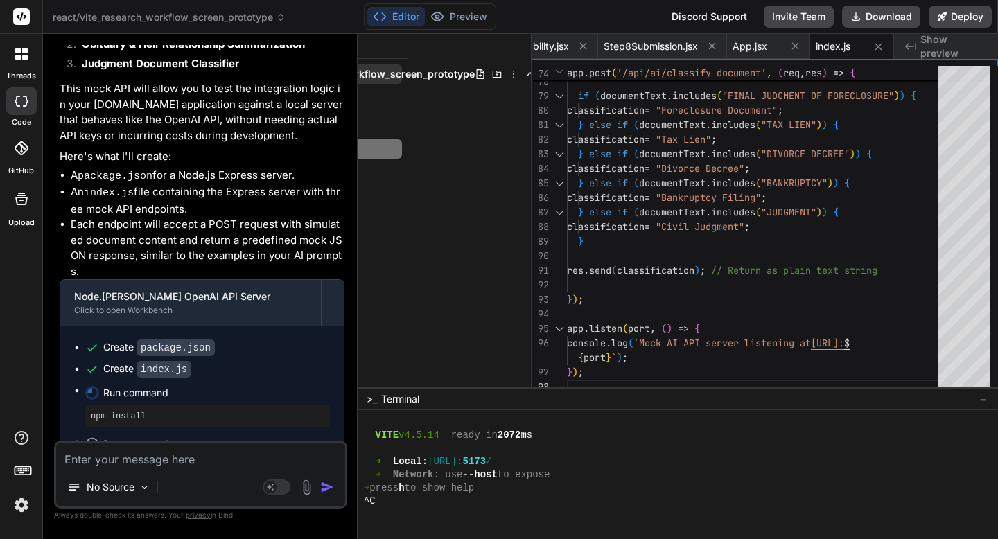
click at [508, 74] on icon at bounding box center [513, 74] width 11 height 11
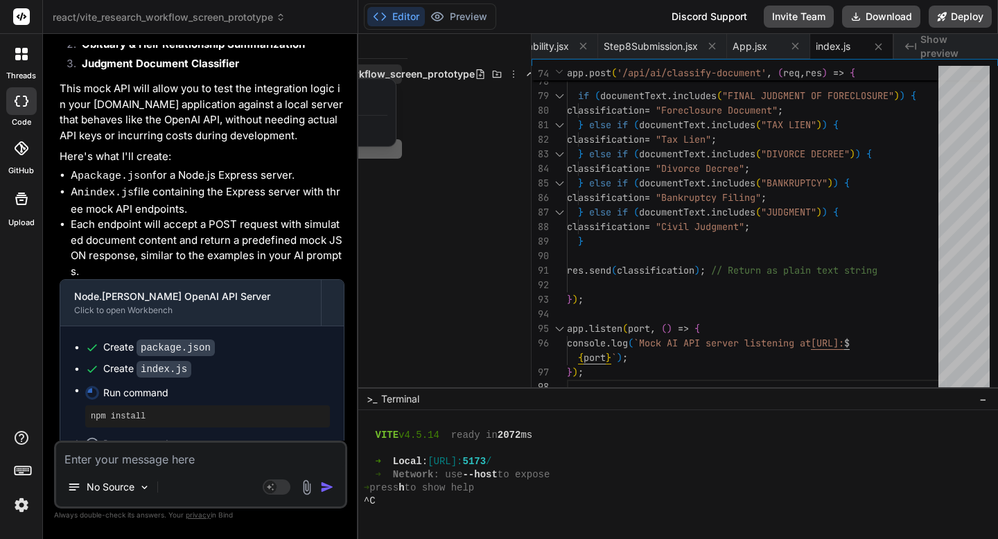
click at [473, 119] on div at bounding box center [678, 286] width 640 height 505
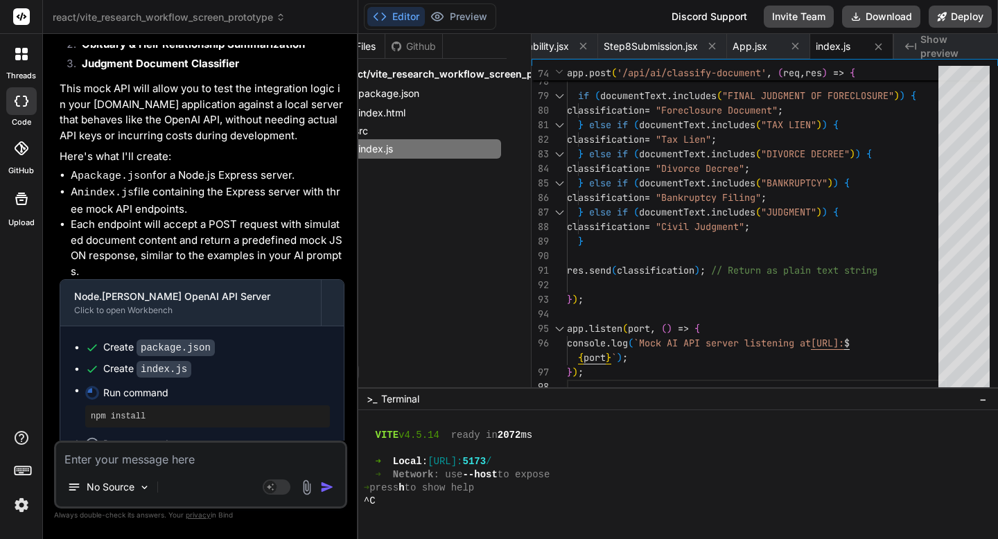
scroll to position [0, 0]
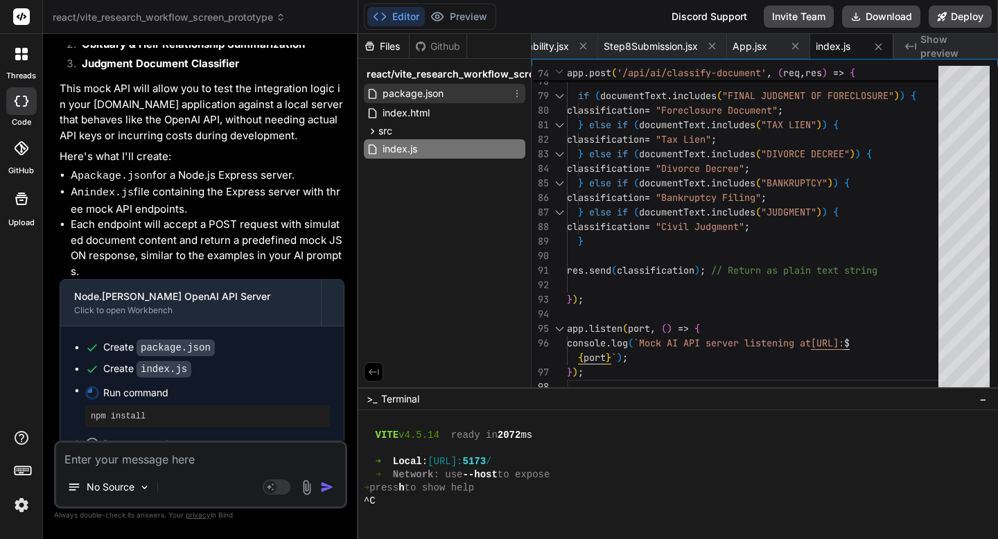
click at [422, 97] on span "package.json" at bounding box center [413, 93] width 64 height 17
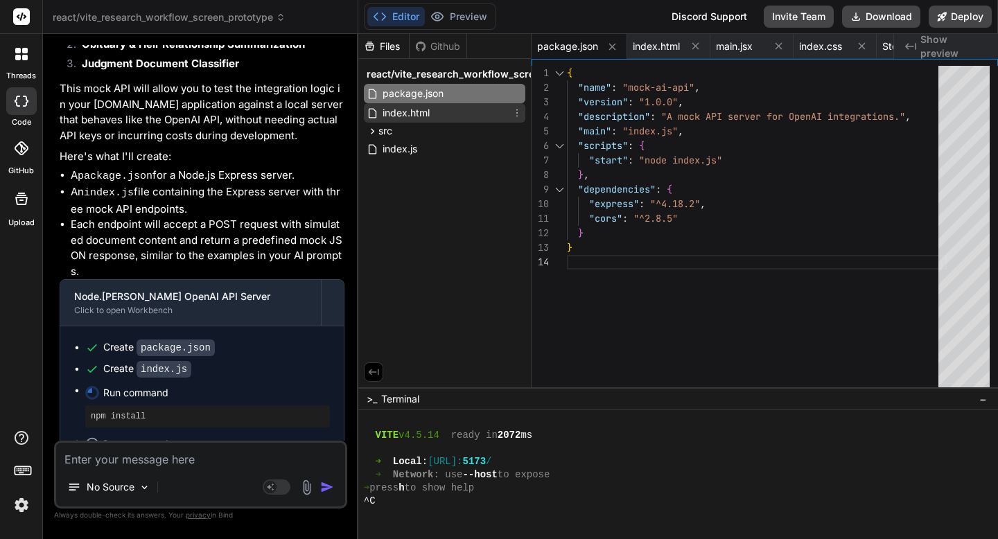
click at [419, 113] on span "index.html" at bounding box center [406, 113] width 50 height 17
type textarea "<div id="root"></div> <script type="module" src="/src/main.jsx"></script> </bod…"
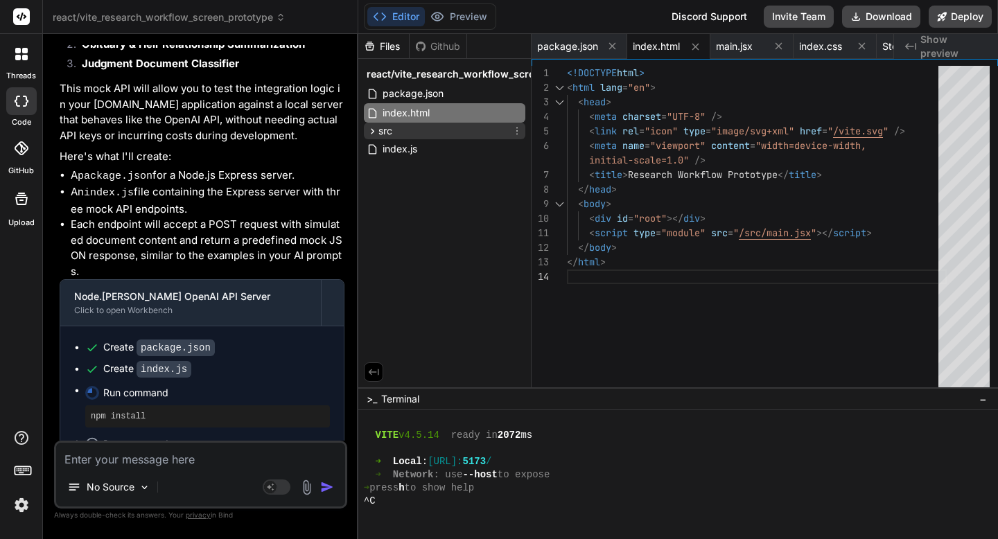
click at [413, 134] on div "src" at bounding box center [444, 131] width 161 height 17
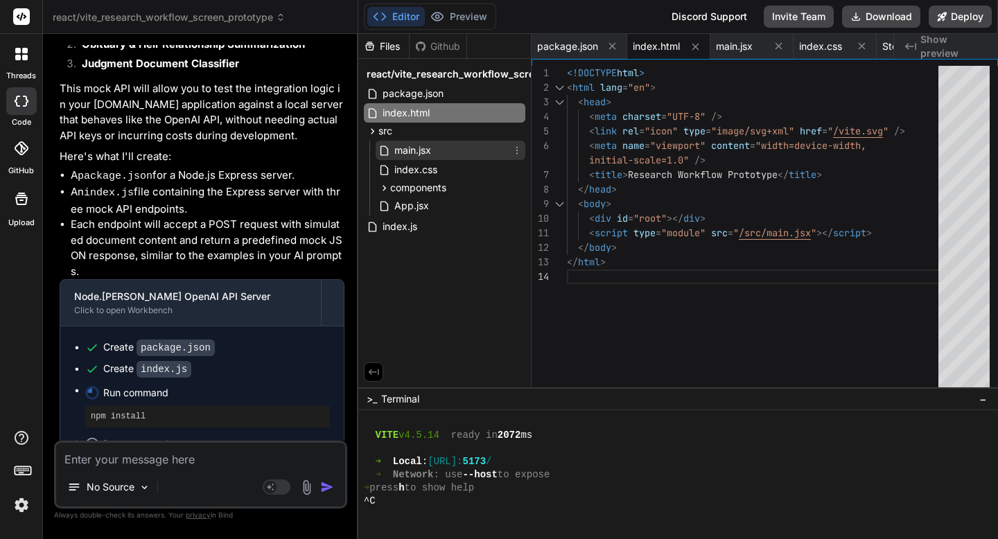
click at [417, 147] on span "main.jsx" at bounding box center [413, 150] width 40 height 17
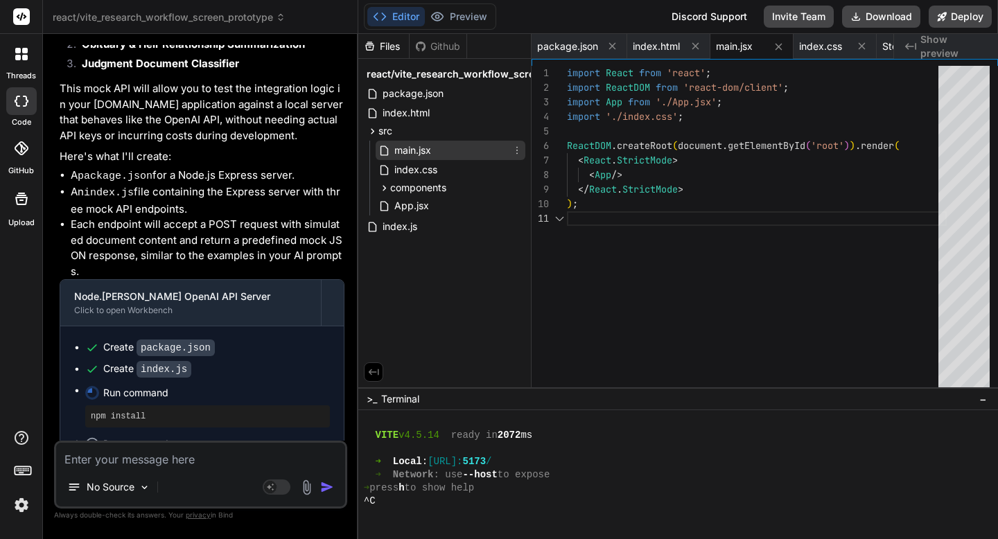
scroll to position [0, 0]
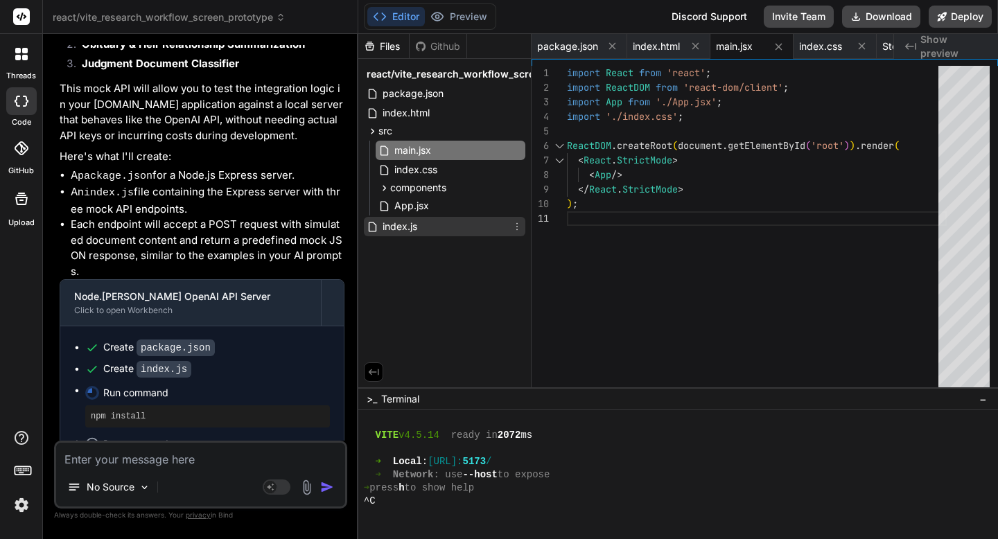
click at [410, 225] on span "index.js" at bounding box center [399, 226] width 37 height 17
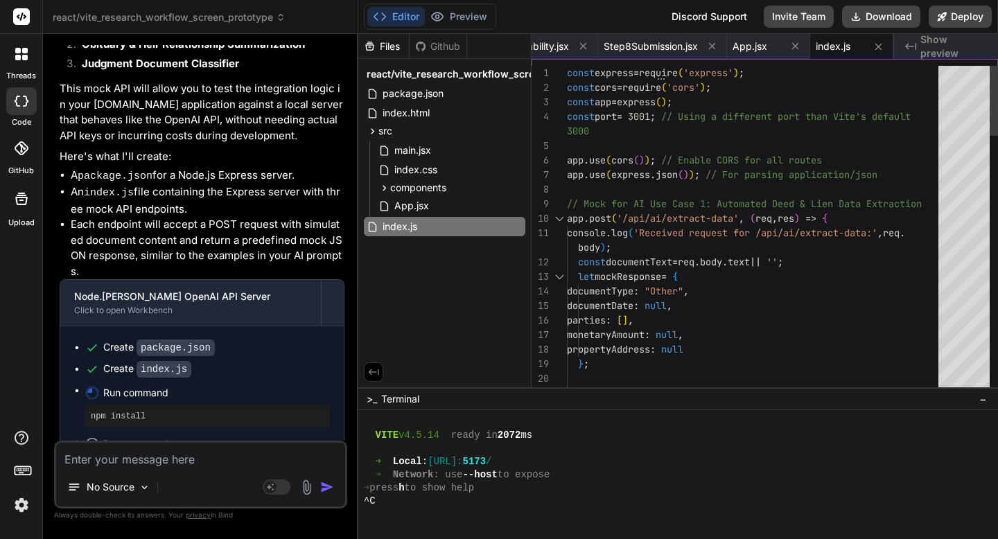
drag, startPoint x: 566, startPoint y: 73, endPoint x: 656, endPoint y: 252, distance: 199.9
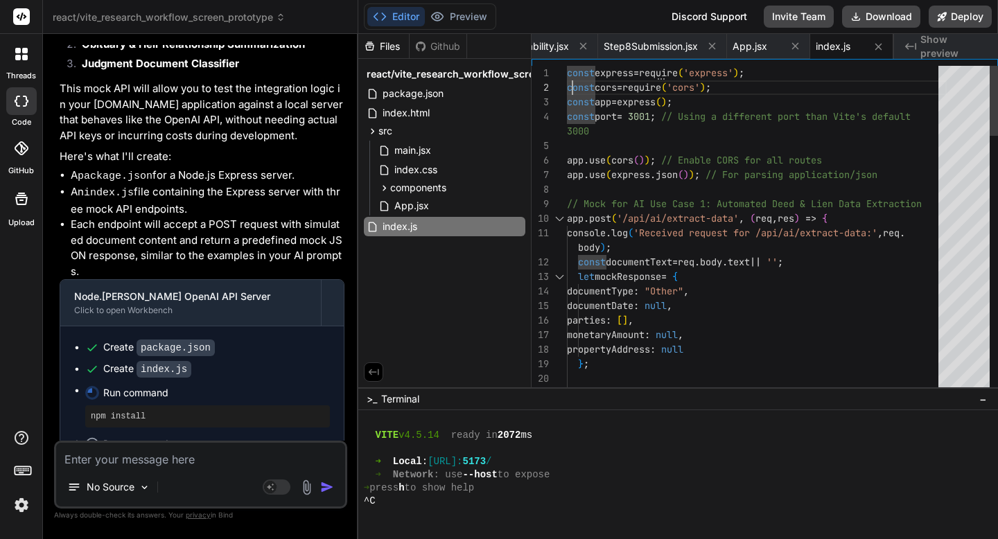
scroll to position [0, 0]
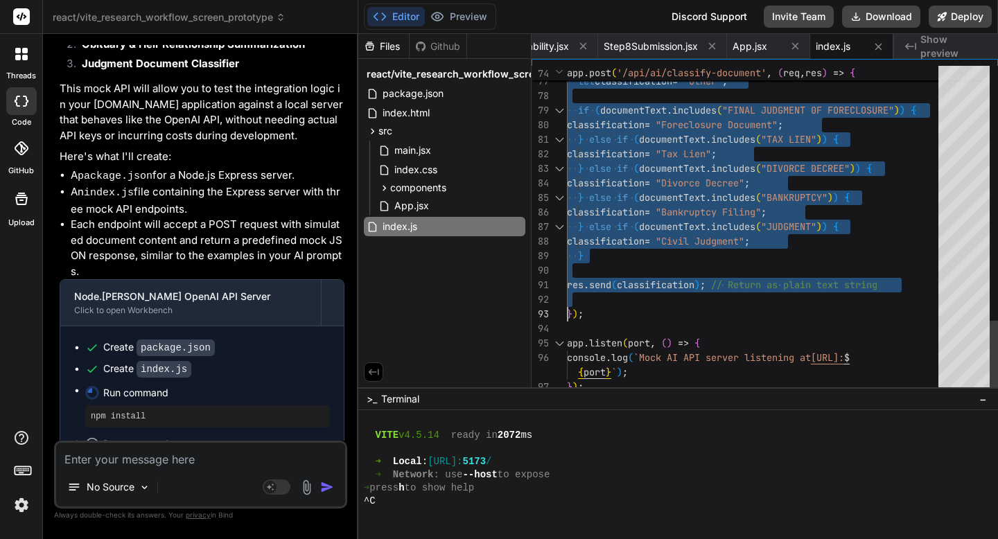
type textarea "const express = require('express'); const cors = require('cors'); const app = e…"
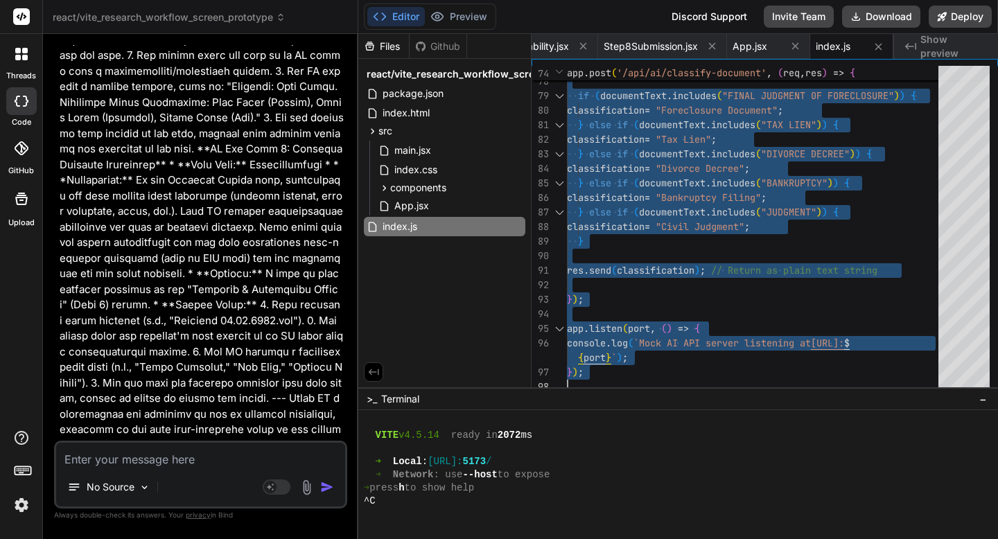
scroll to position [2601, 0]
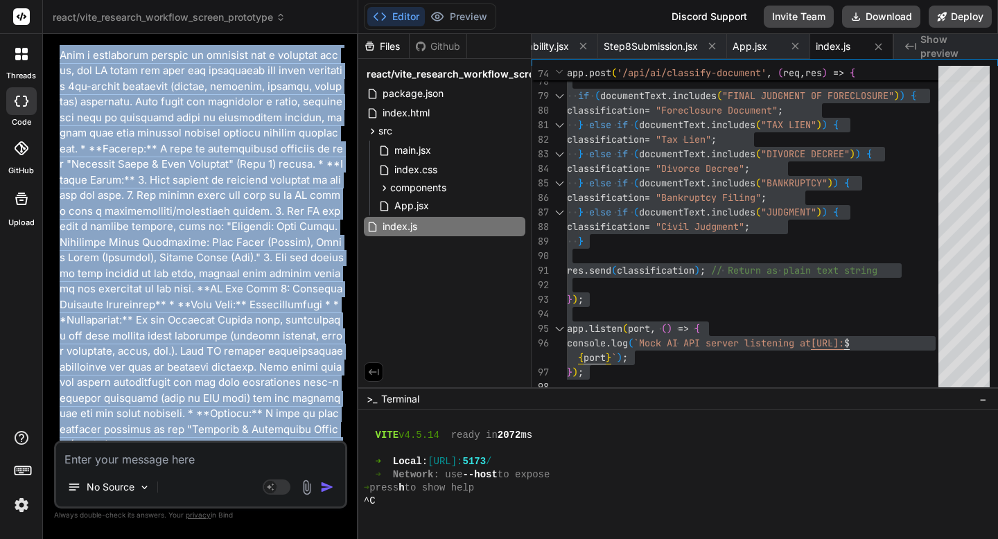
copy div "Excellent. Let's move on to the foundational planning for your no-code app. ---…"
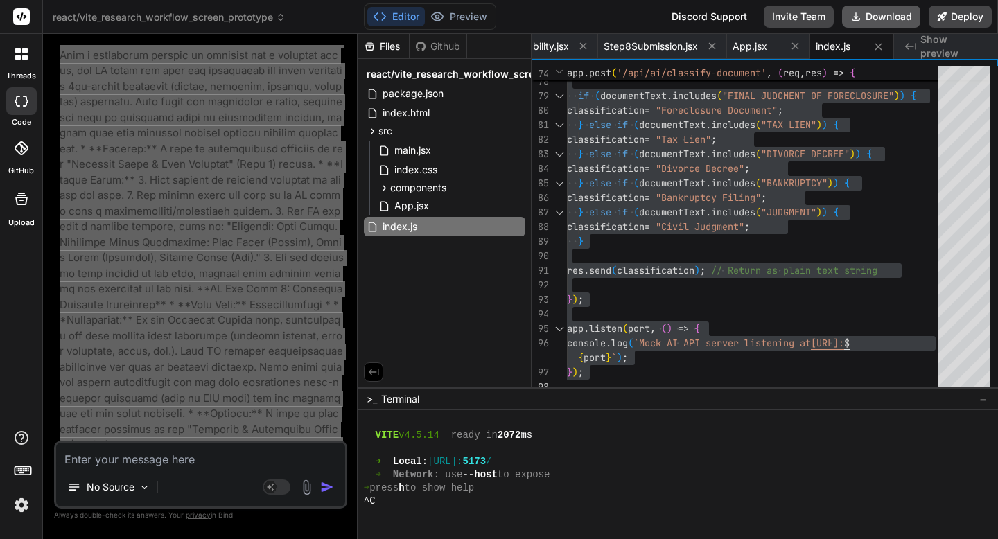
type textarea "x"
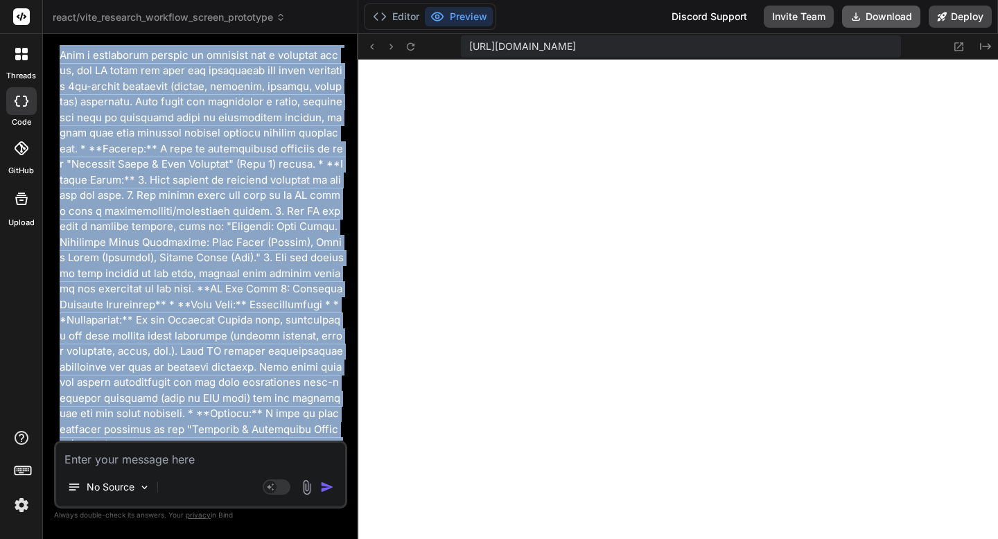
scroll to position [5149, 0]
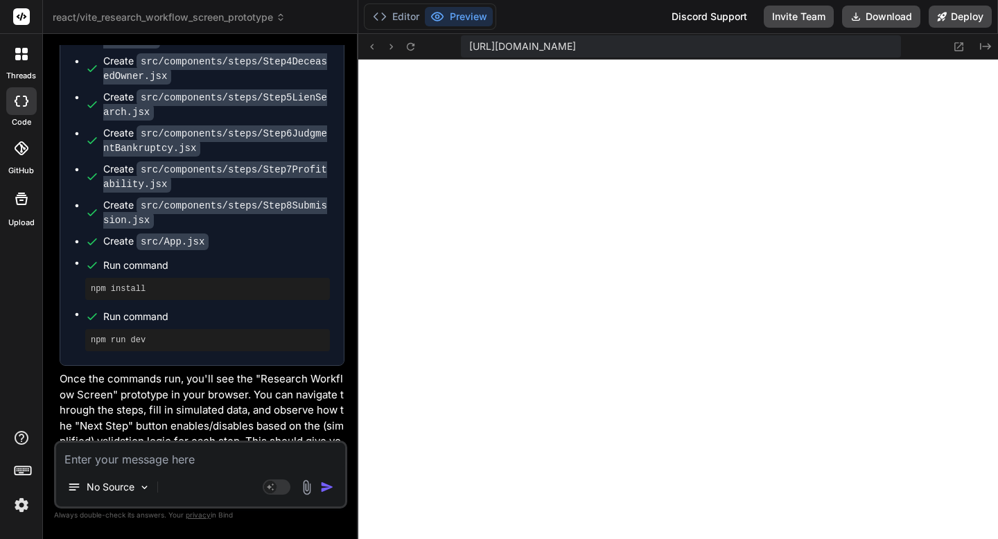
scroll to position [8862, 0]
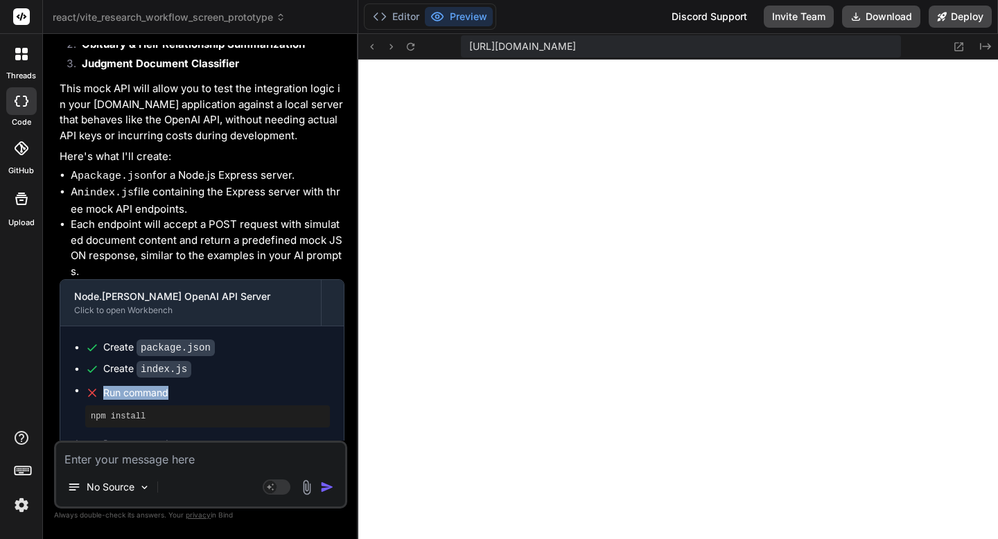
drag, startPoint x: 175, startPoint y: 209, endPoint x: 85, endPoint y: 209, distance: 90.1
click at [85, 383] on div "Run command" at bounding box center [207, 392] width 245 height 19
copy span "Run command"
click at [103, 456] on textarea at bounding box center [200, 455] width 289 height 25
type textarea "W"
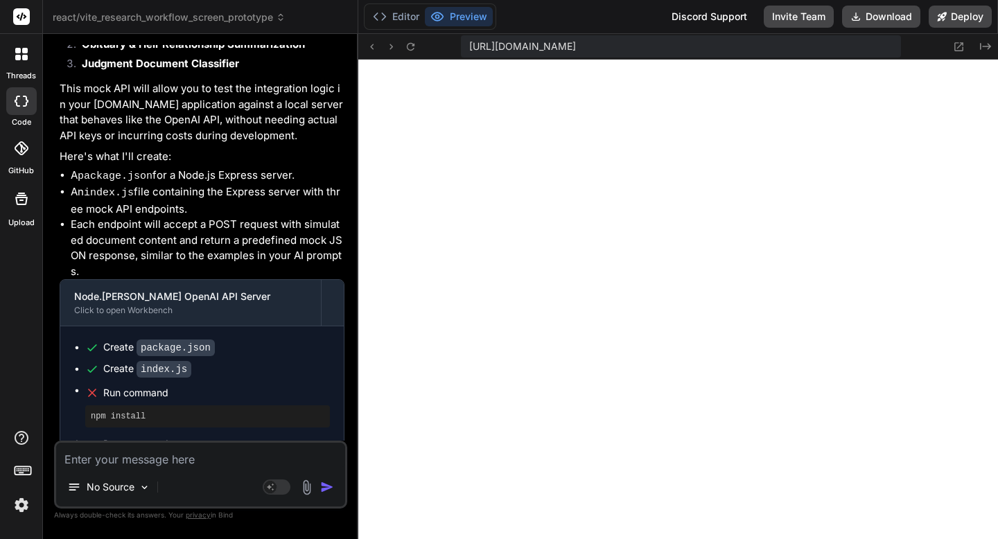
type textarea "x"
type textarea "Wh"
type textarea "x"
type textarea "Why"
type textarea "x"
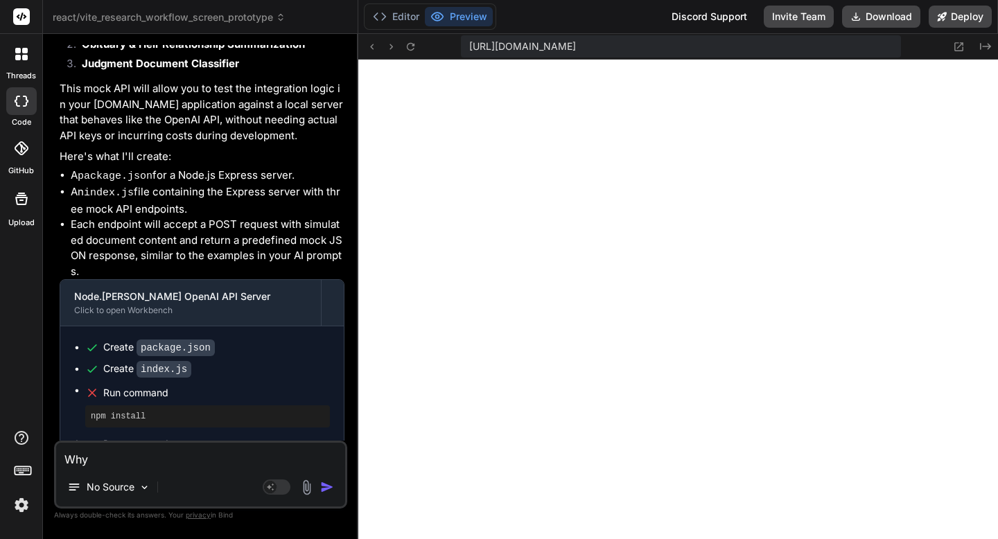
type textarea "Why"
type textarea "x"
type textarea "Why d"
type textarea "x"
type textarea "Why di"
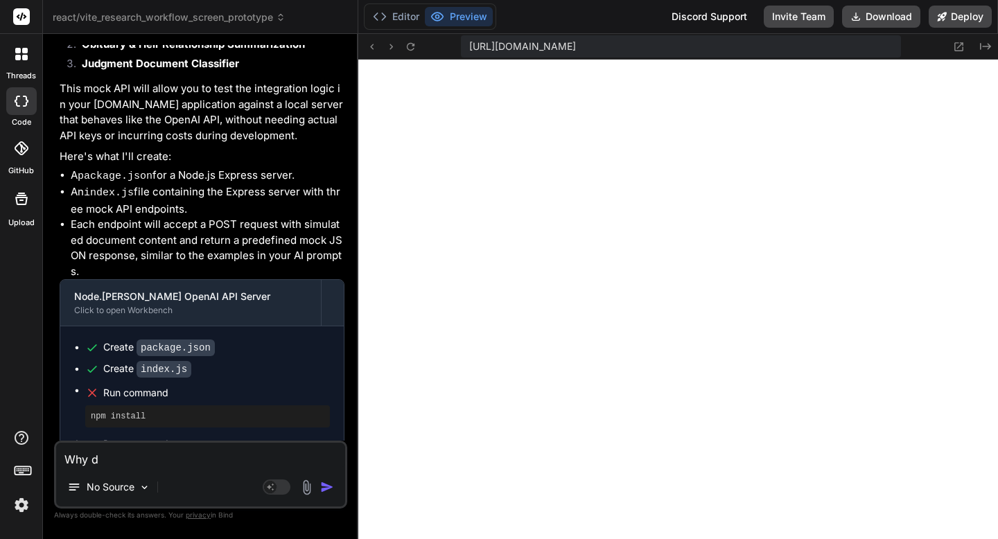
type textarea "x"
type textarea "Why did"
type textarea "x"
type textarea "Why did"
type textarea "x"
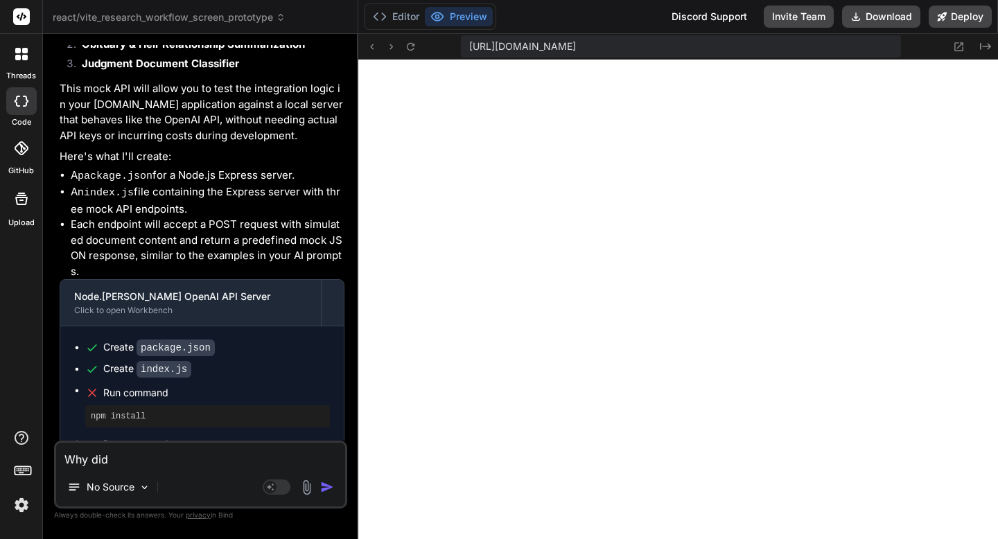
type textarea "Why did t"
type textarea "x"
type textarea "Why did th"
type textarea "x"
type textarea "Why did thi"
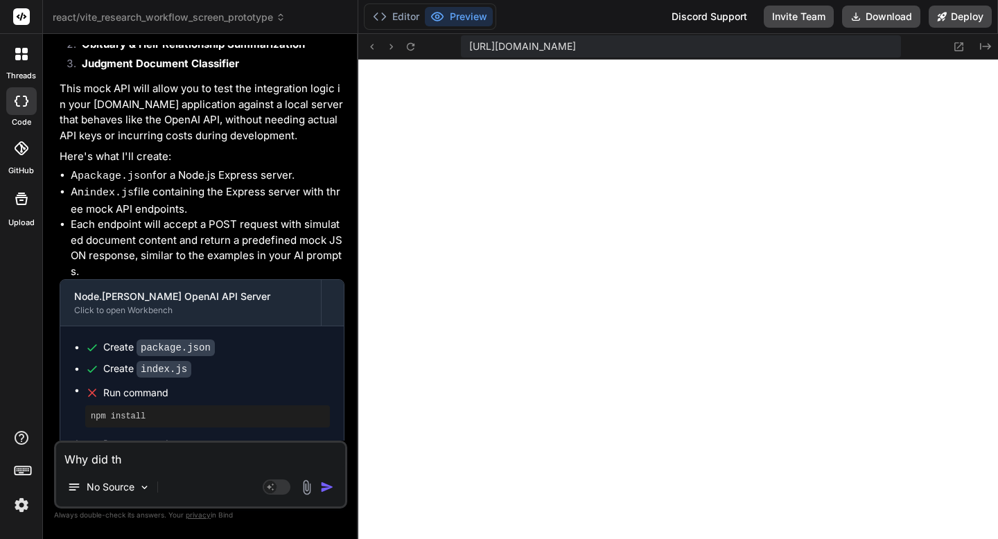
type textarea "x"
type textarea "Why did this"
type textarea "x"
type textarea "Why did this"
type textarea "x"
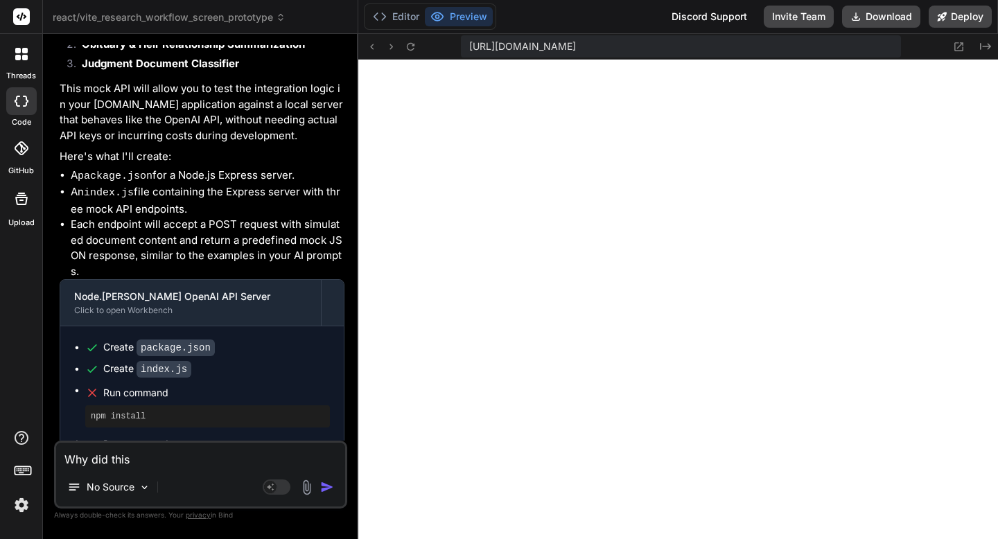
type textarea "Why did this n"
type textarea "x"
type textarea "Why did this no"
type textarea "x"
type textarea "Why did this not"
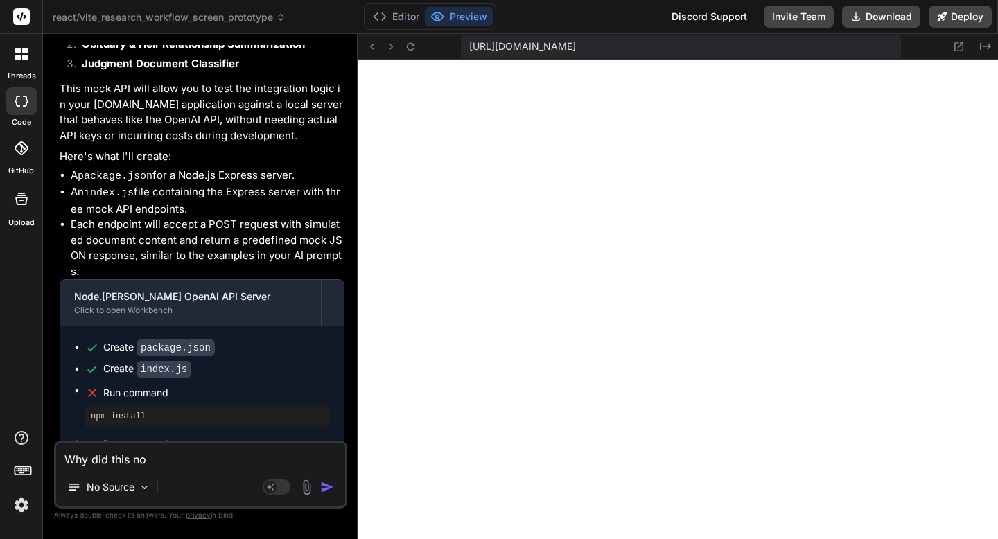
type textarea "x"
type textarea "Why did this not"
type textarea "x"
type textarea "Why did this not w"
type textarea "x"
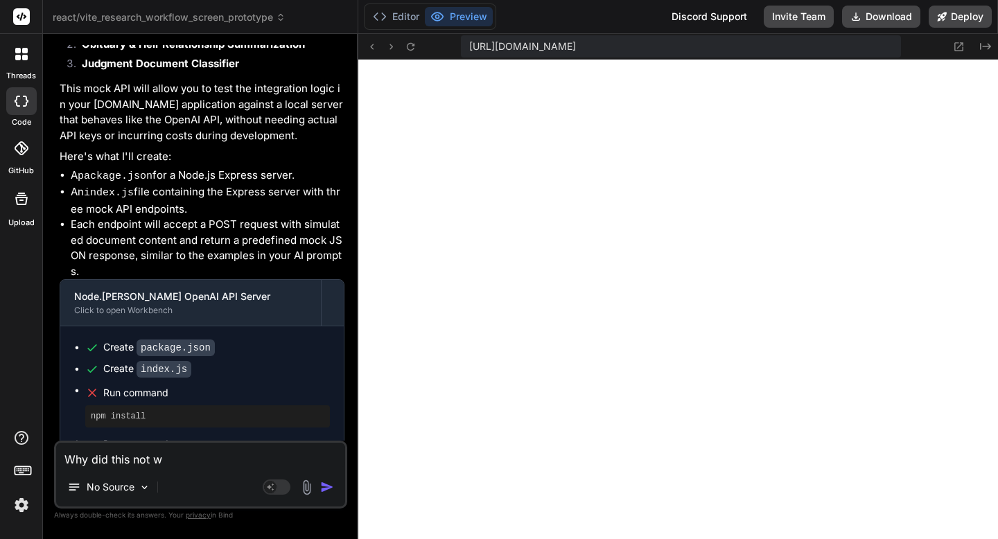
type textarea "Why did this not wo"
type textarea "x"
type textarea "Why did this not wor"
type textarea "x"
type textarea "Why did this not work"
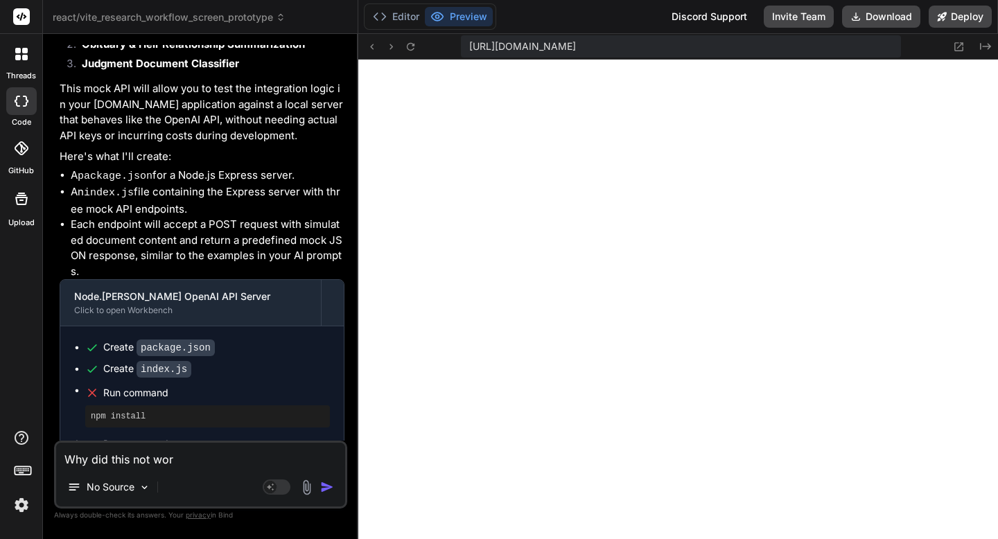
type textarea "x"
type textarea "Why did this not work?"
type textarea "x"
type textarea "Why did this not work?"
type textarea "x"
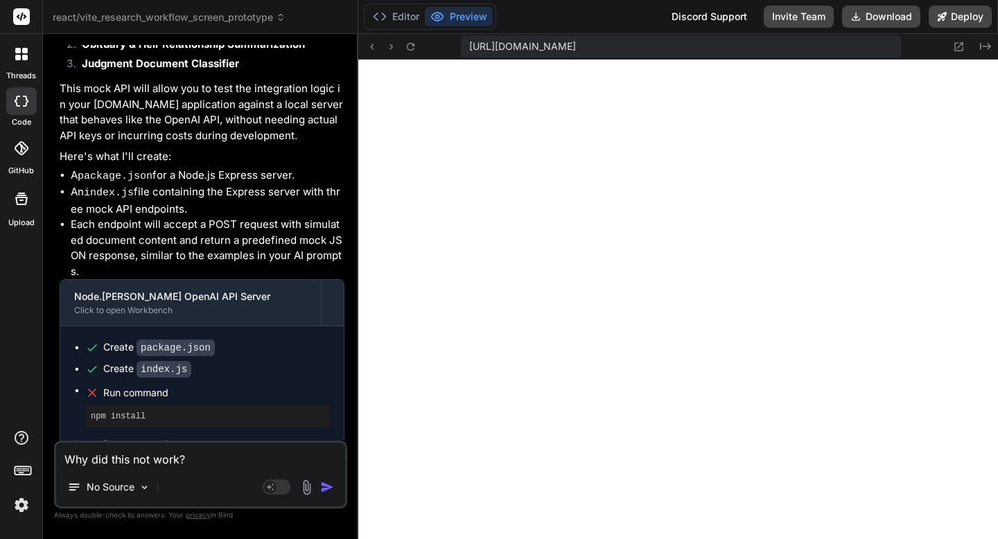
paste textarea "Run command"
type textarea "Why did this not work? Run command"
type textarea "x"
type textarea "Why did this not work? Run command?"
type textarea "x"
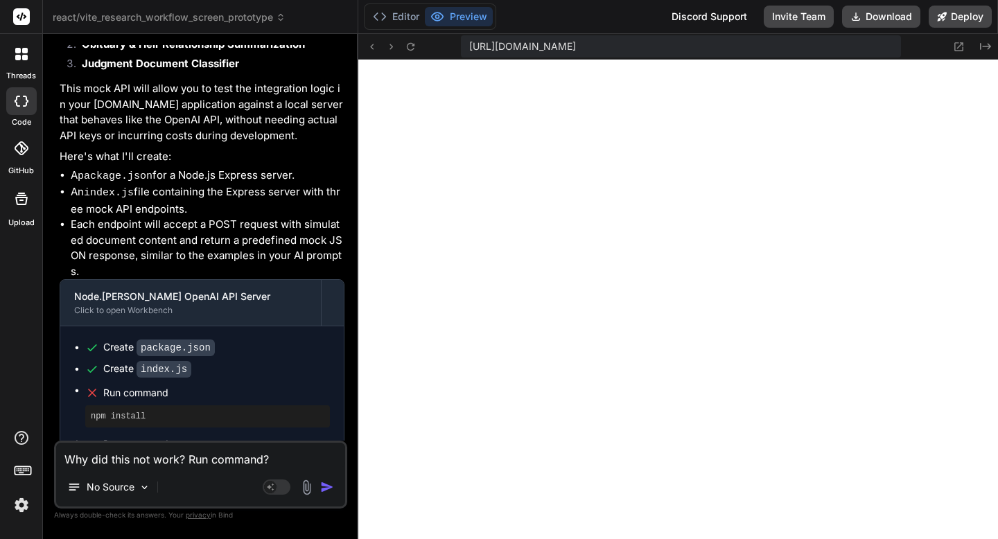
type textarea "Why did this not work? Run command?"
click at [326, 484] on img "button" at bounding box center [327, 487] width 14 height 14
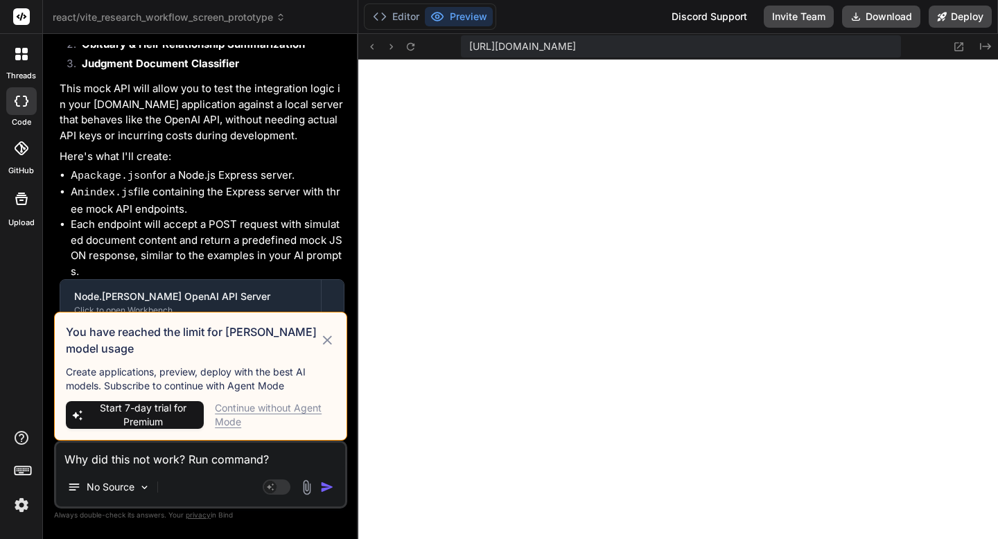
click at [324, 340] on icon at bounding box center [327, 340] width 16 height 17
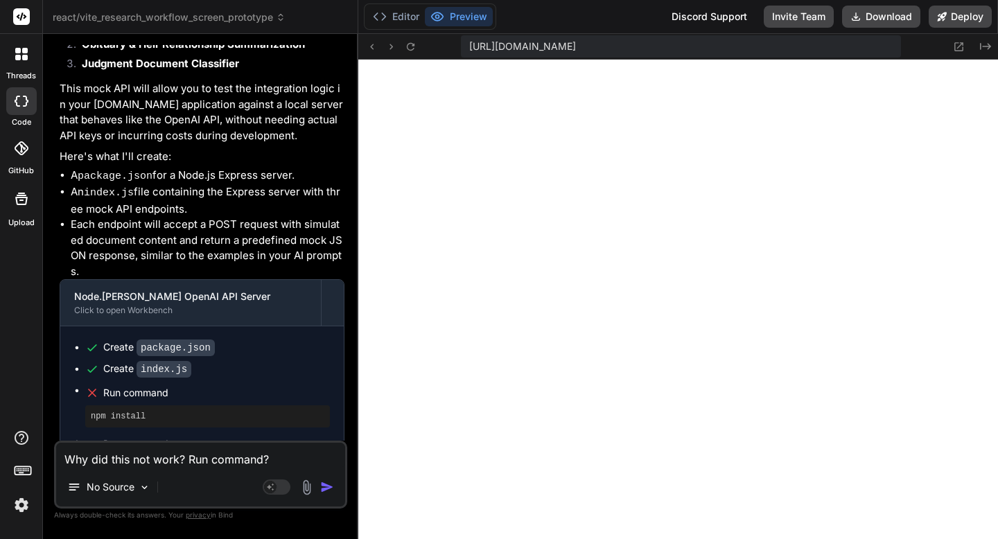
click at [328, 491] on img "button" at bounding box center [327, 487] width 14 height 14
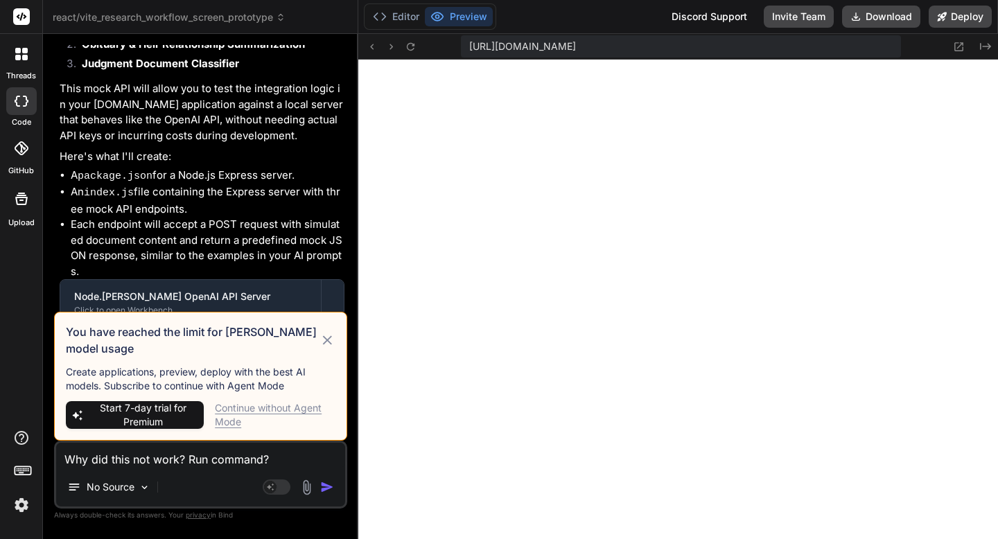
click at [261, 405] on div "Continue without Agent Mode" at bounding box center [275, 415] width 121 height 28
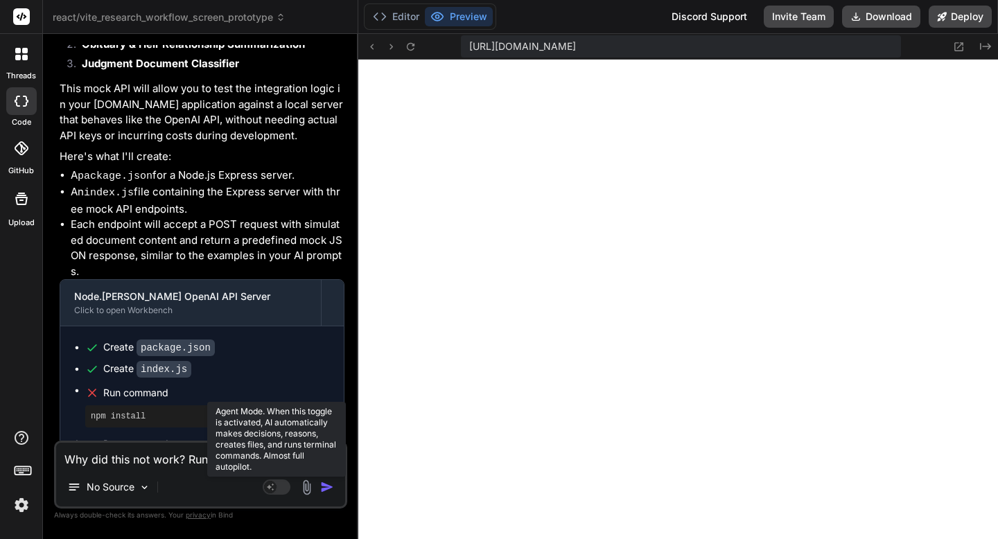
click at [278, 487] on rect at bounding box center [277, 487] width 28 height 15
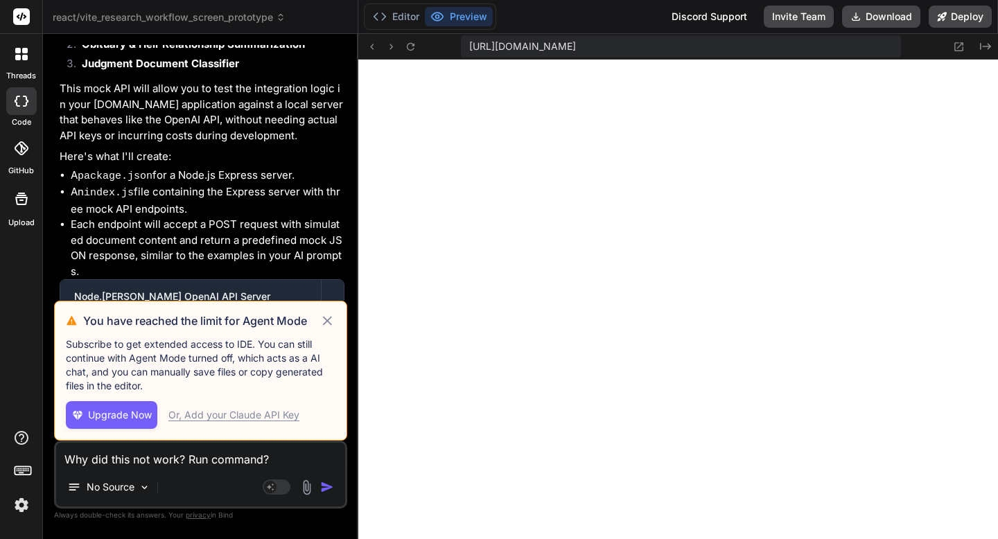
click at [326, 321] on icon at bounding box center [327, 320] width 9 height 9
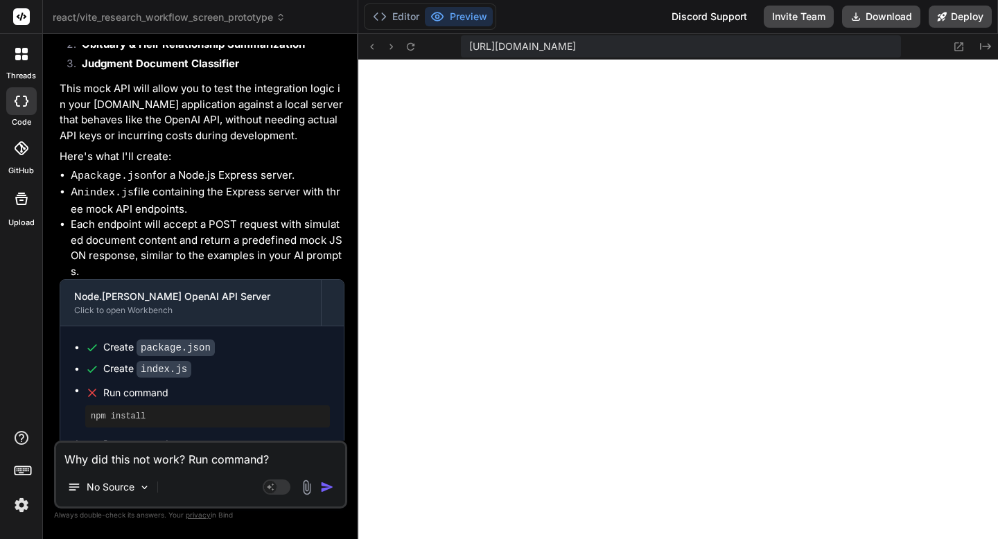
click at [326, 483] on img "button" at bounding box center [327, 487] width 14 height 14
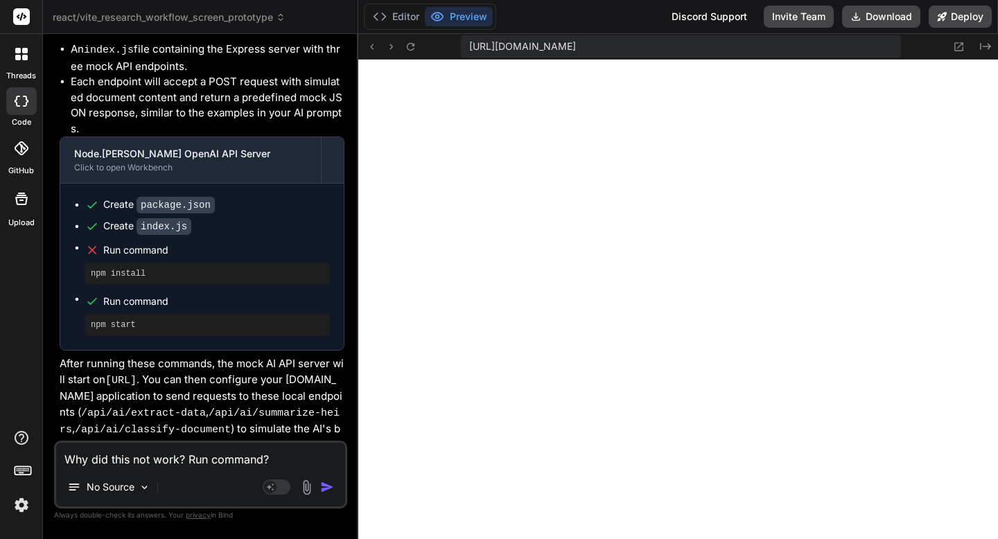
scroll to position [9005, 0]
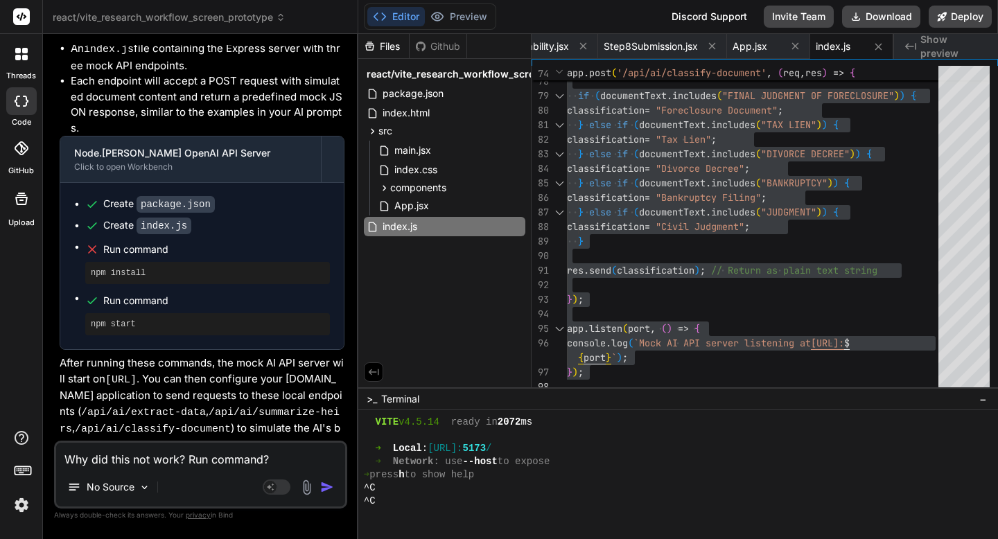
type textarea "x"
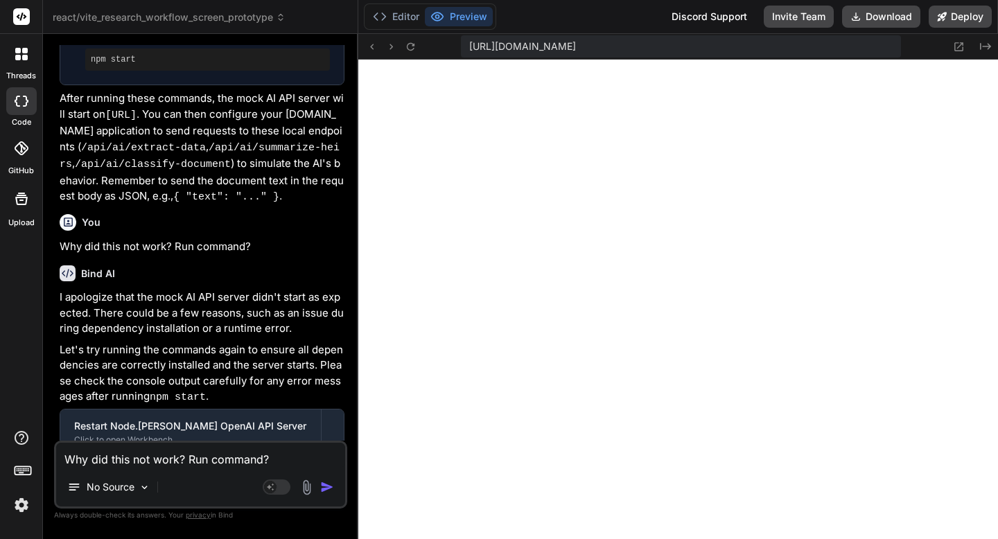
scroll to position [9354, 0]
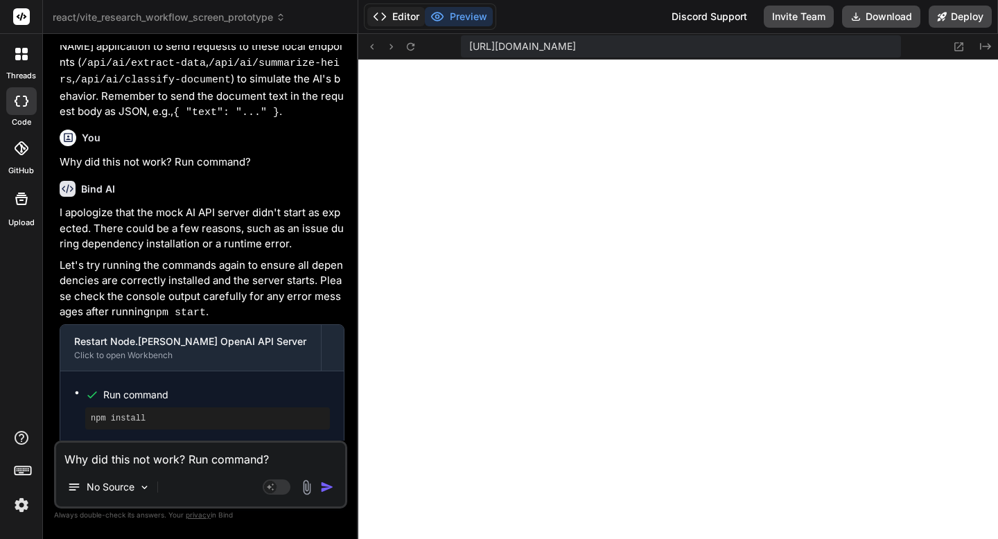
click at [387, 24] on button "Editor" at bounding box center [396, 16] width 58 height 19
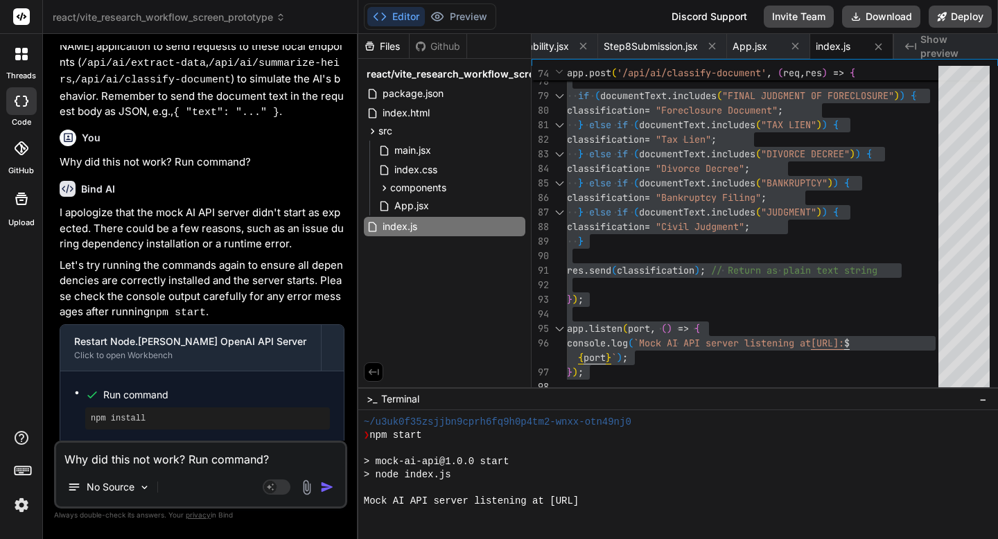
click at [226, 464] on textarea "Why did this not work? Run command?" at bounding box center [200, 455] width 289 height 25
paste textarea "Cannot GET /"
type textarea "Cannot GET /"
type textarea "x"
type textarea "Cannot GET /"
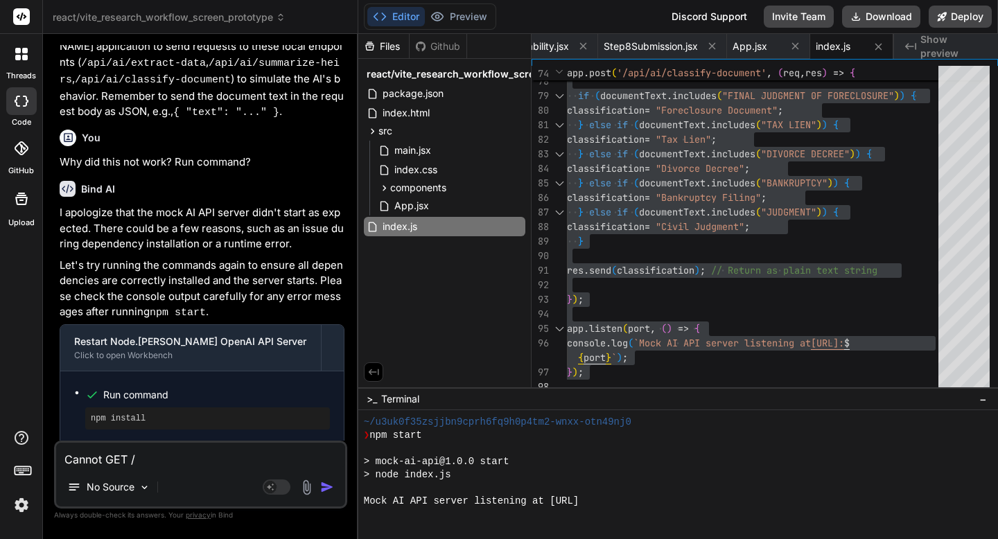
click at [325, 485] on img "button" at bounding box center [327, 487] width 14 height 14
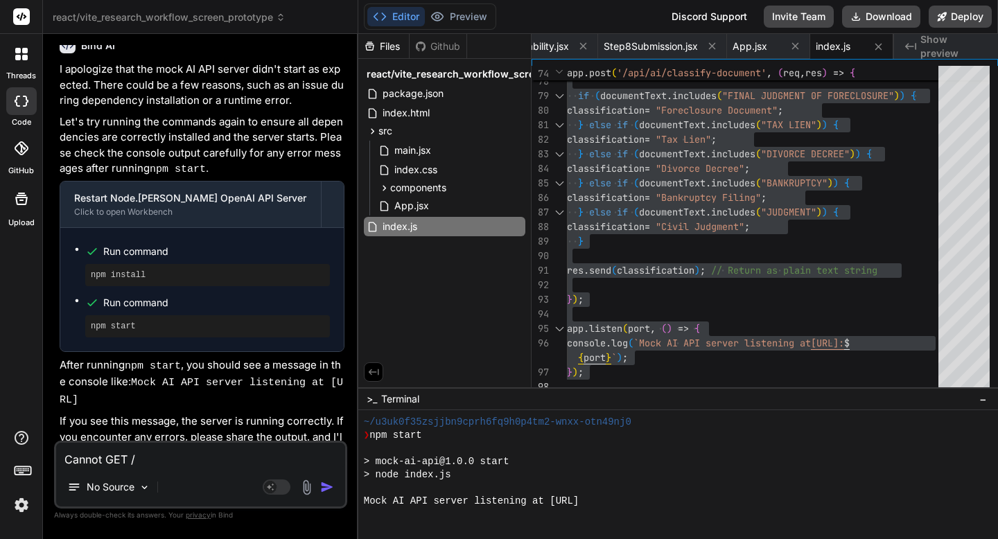
scroll to position [9499, 0]
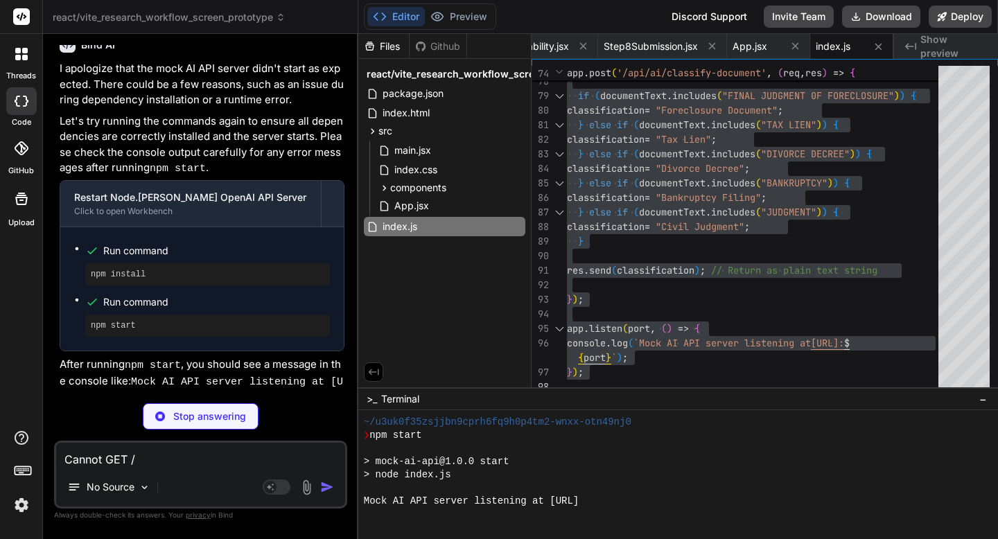
type textarea "x"
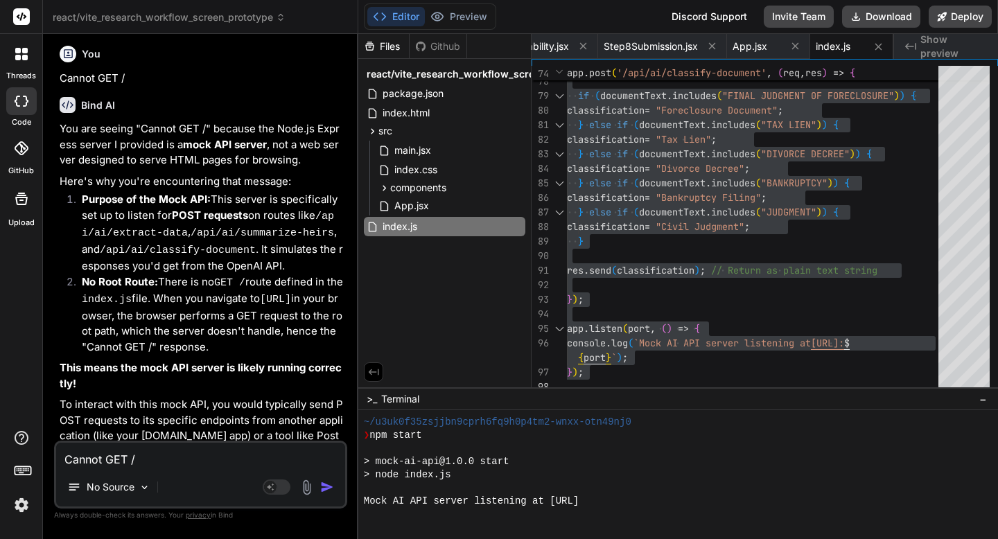
scroll to position [9921, 0]
click at [442, 16] on icon at bounding box center [437, 16] width 12 height 8
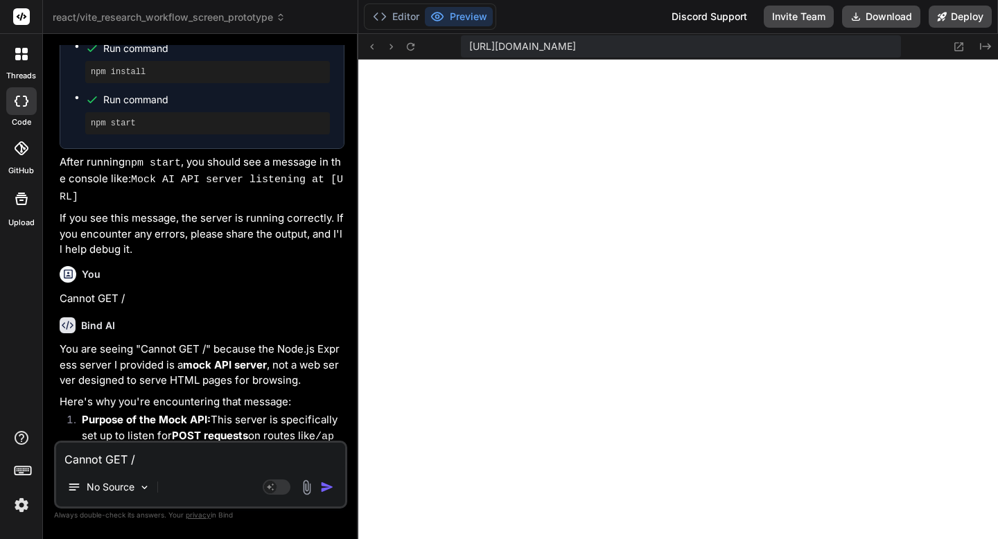
scroll to position [9642, 0]
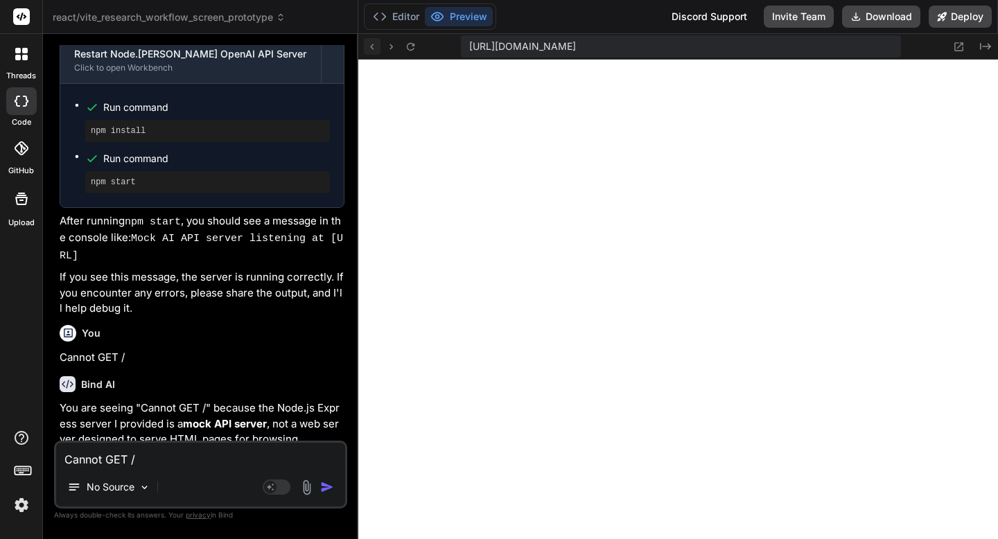
click at [376, 50] on icon at bounding box center [372, 47] width 12 height 12
click at [371, 46] on icon at bounding box center [372, 47] width 3 height 6
click at [387, 42] on icon at bounding box center [391, 47] width 12 height 12
click at [406, 45] on icon at bounding box center [411, 47] width 12 height 12
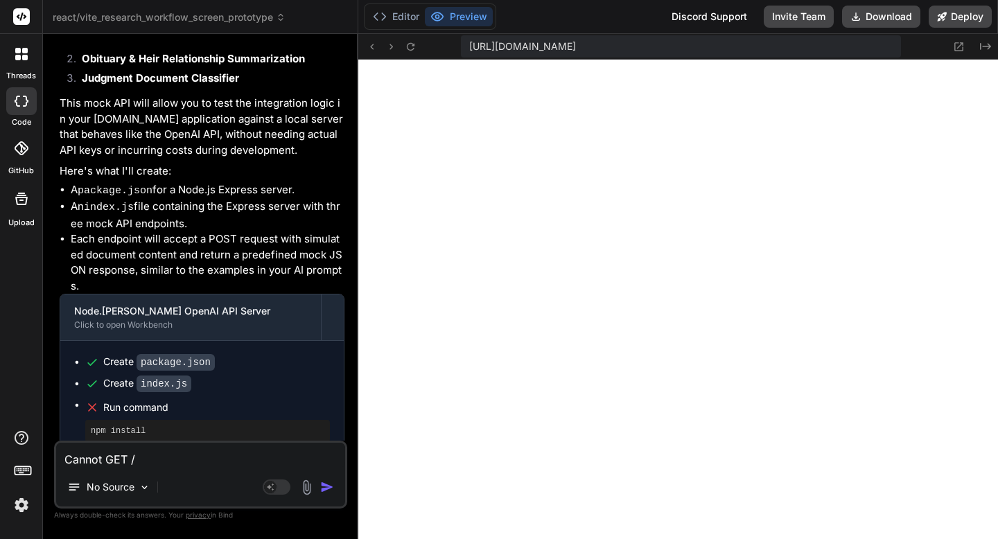
scroll to position [8824, 0]
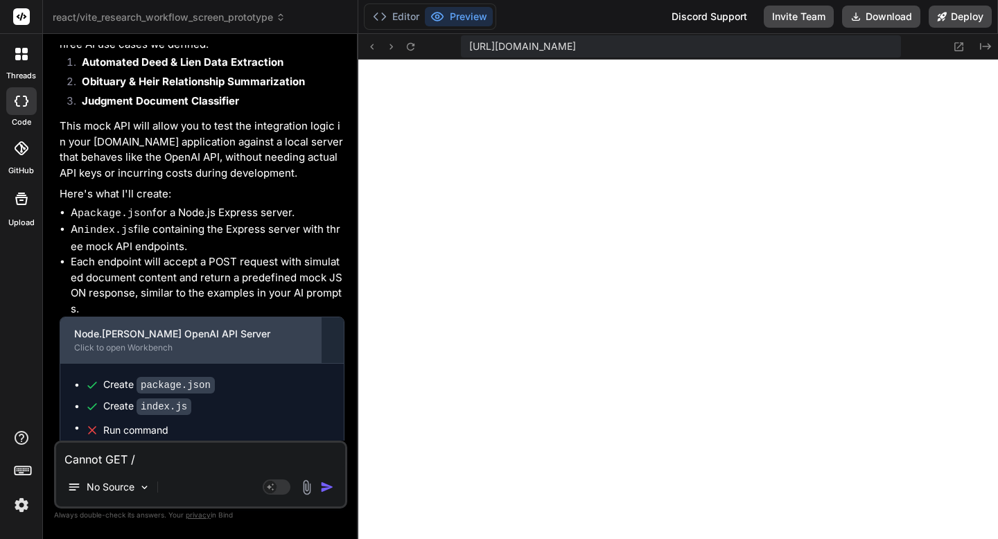
click at [154, 342] on div "Click to open Workbench" at bounding box center [190, 347] width 233 height 11
click at [152, 342] on div "Click to open Workbench" at bounding box center [190, 347] width 233 height 11
click at [152, 327] on div "Node.[PERSON_NAME] OpenAI API Server" at bounding box center [190, 334] width 233 height 14
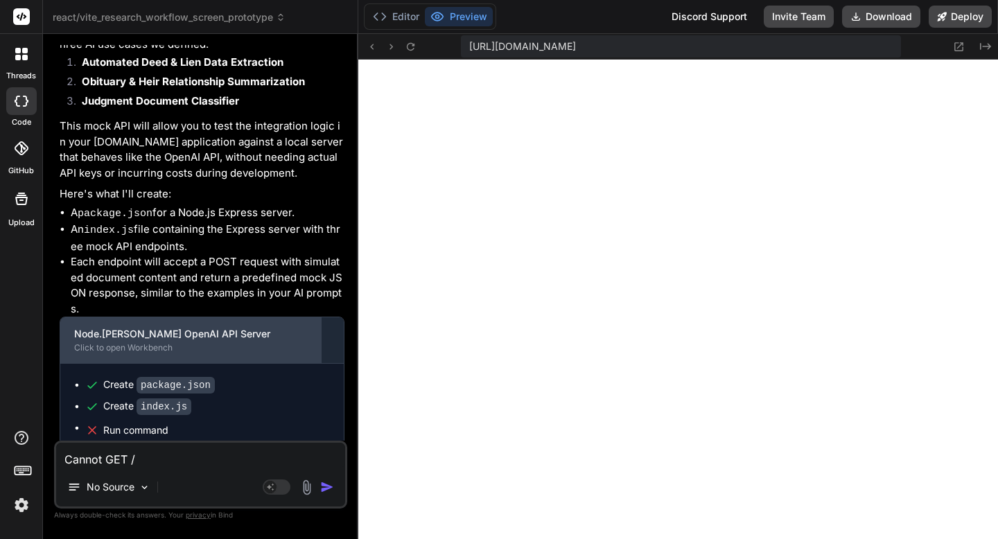
click at [152, 327] on div "Node.[PERSON_NAME] OpenAI API Server" at bounding box center [190, 334] width 233 height 14
click at [146, 342] on div "Click to open Workbench" at bounding box center [190, 347] width 233 height 11
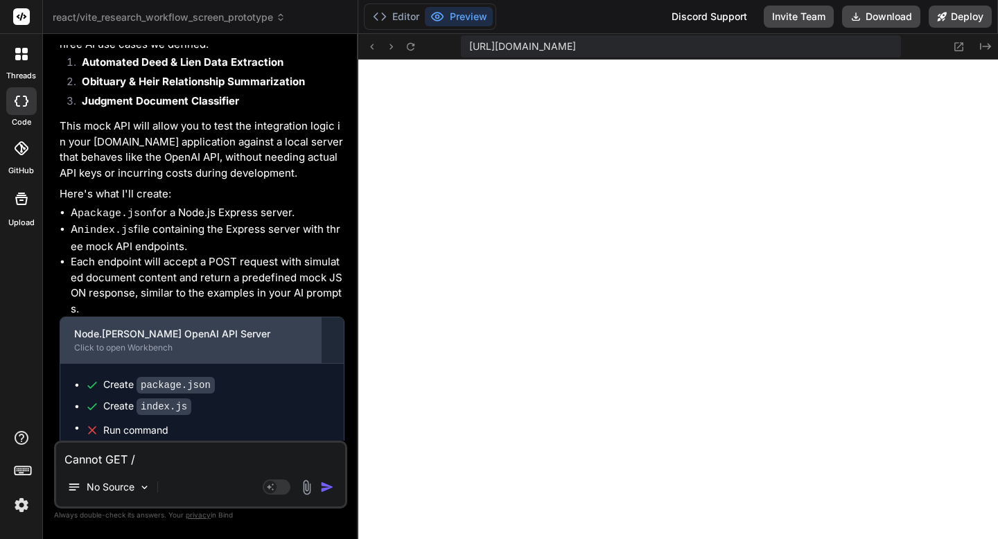
click at [146, 342] on div "Click to open Workbench" at bounding box center [190, 347] width 233 height 11
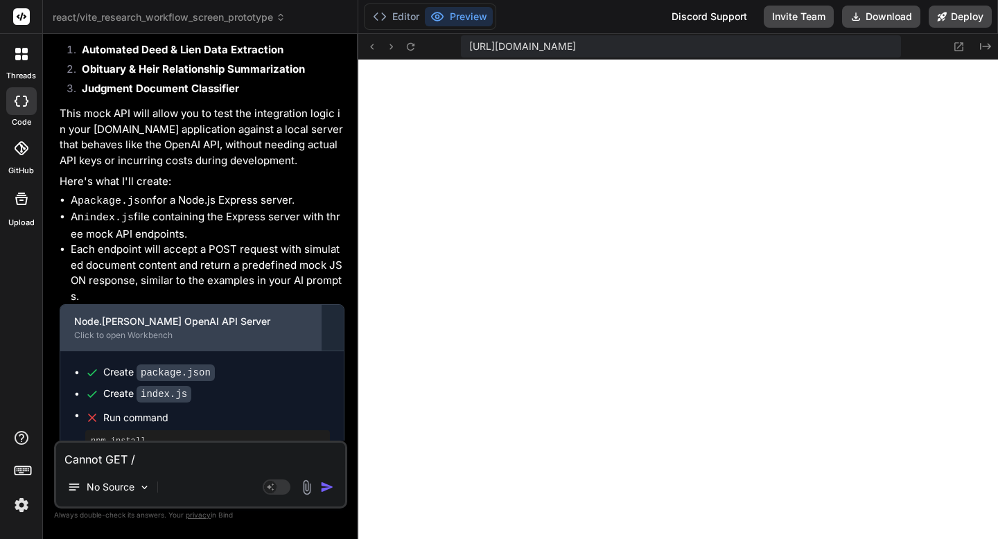
scroll to position [8833, 0]
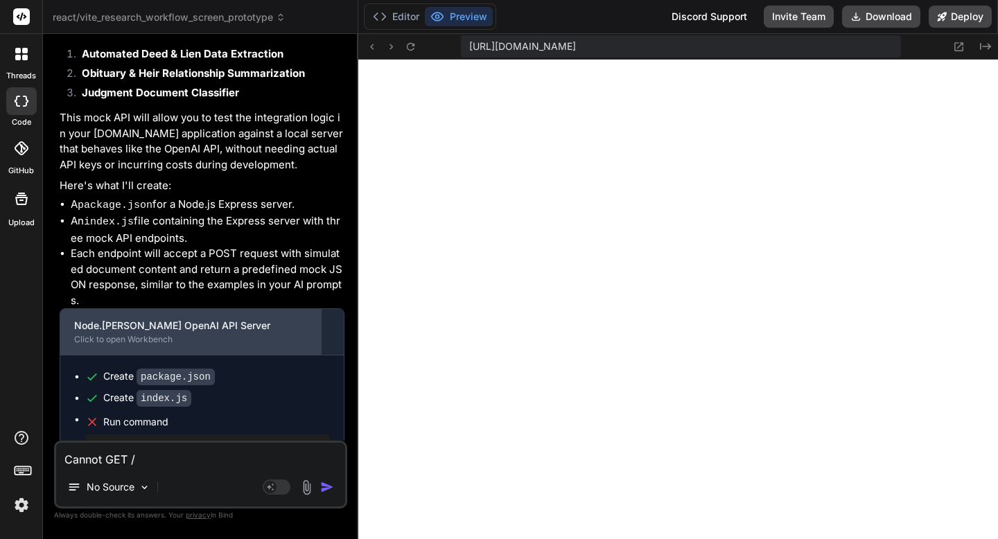
click at [145, 334] on div "Click to open Workbench" at bounding box center [190, 339] width 233 height 11
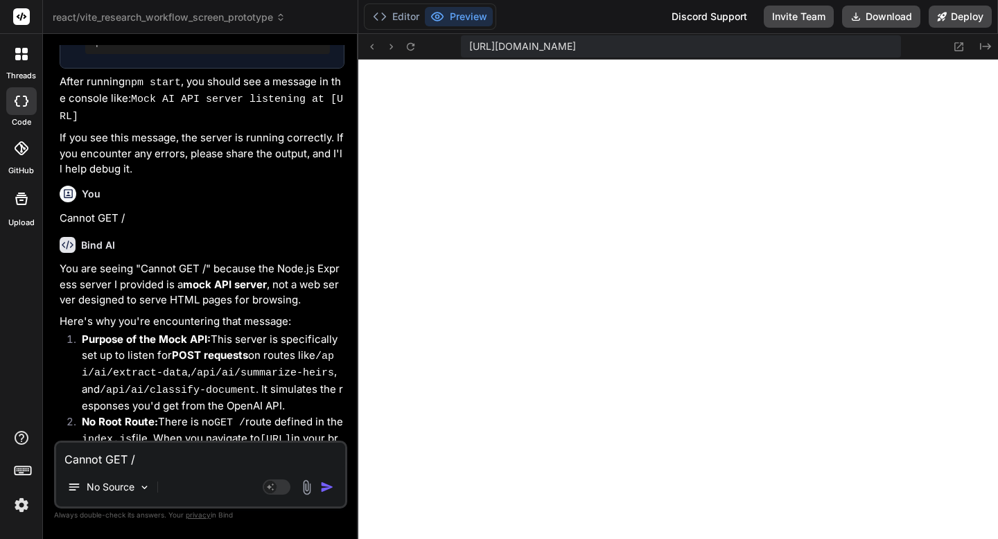
scroll to position [9921, 0]
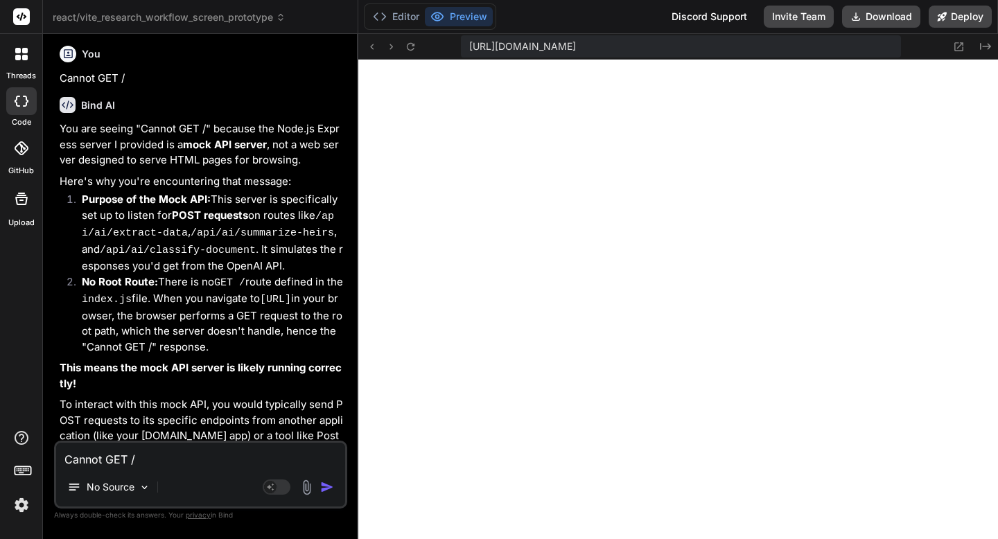
drag, startPoint x: 173, startPoint y: 398, endPoint x: 301, endPoint y: 400, distance: 128.2
click at [0, 0] on div "threads code GitHub Upload react/vite_research_workflow_screen_prototype Create…" at bounding box center [499, 269] width 998 height 539
click at [128, 466] on textarea "Cannot GET /" at bounding box center [200, 455] width 289 height 25
paste textarea "[URL]"
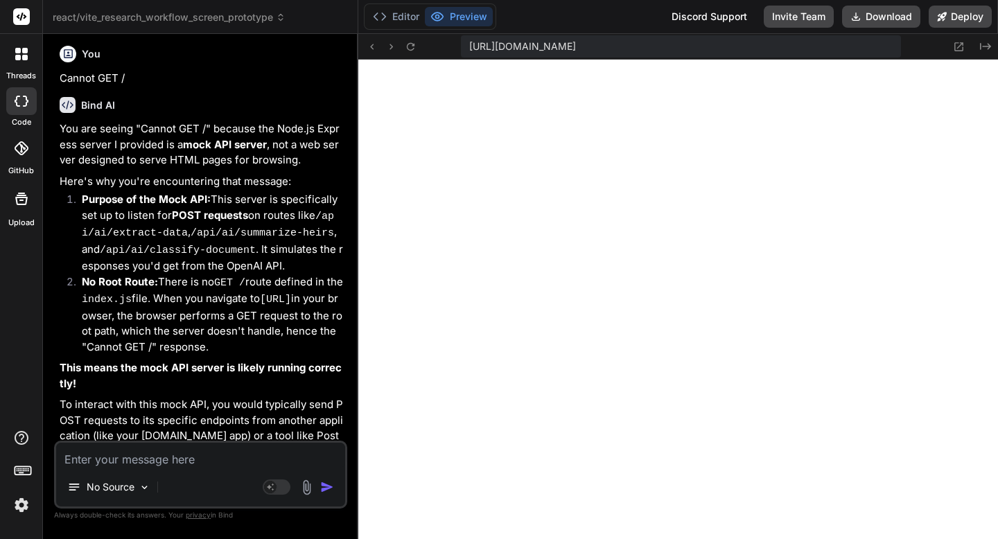
type textarea "[URL]"
paste textarea "This site can’t be reached"
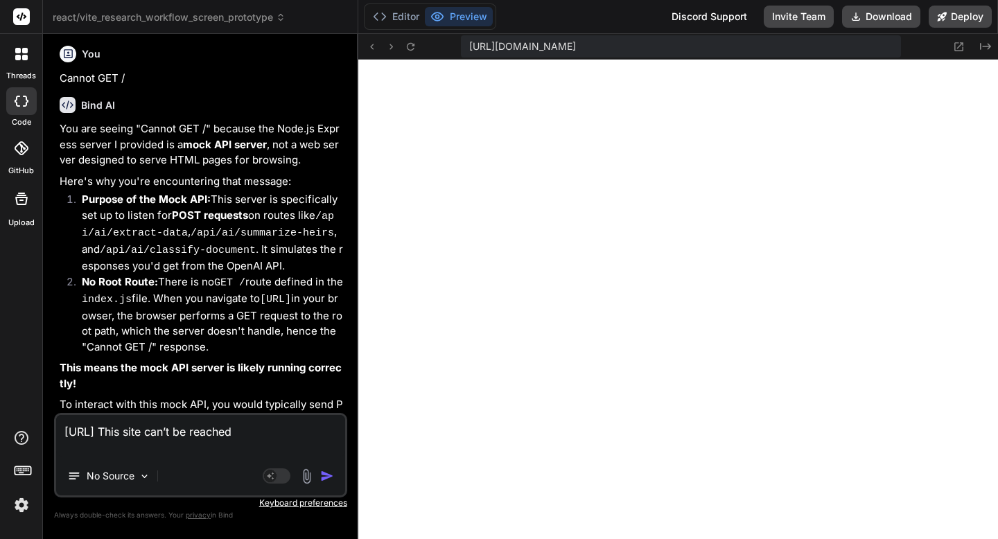
click at [326, 478] on img "button" at bounding box center [327, 476] width 14 height 14
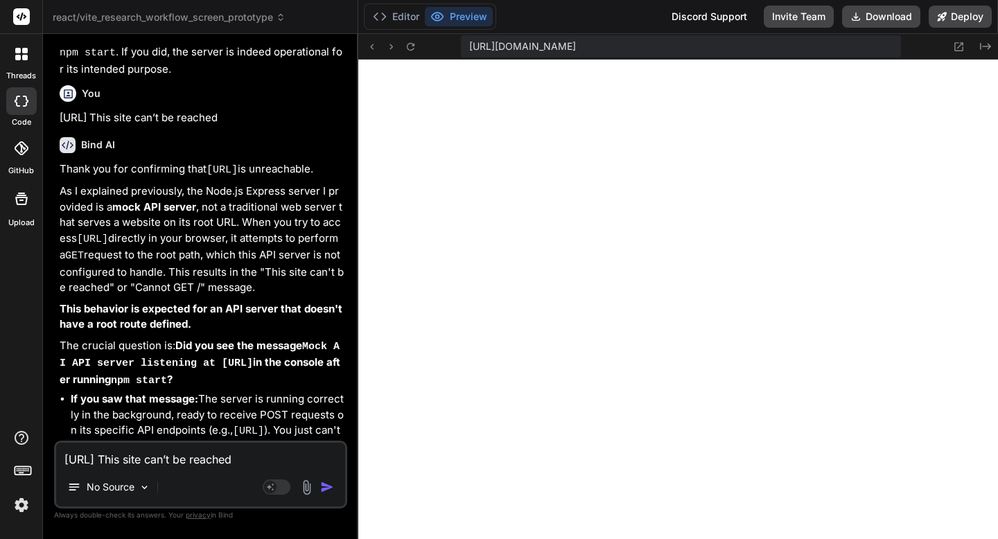
scroll to position [10452, 0]
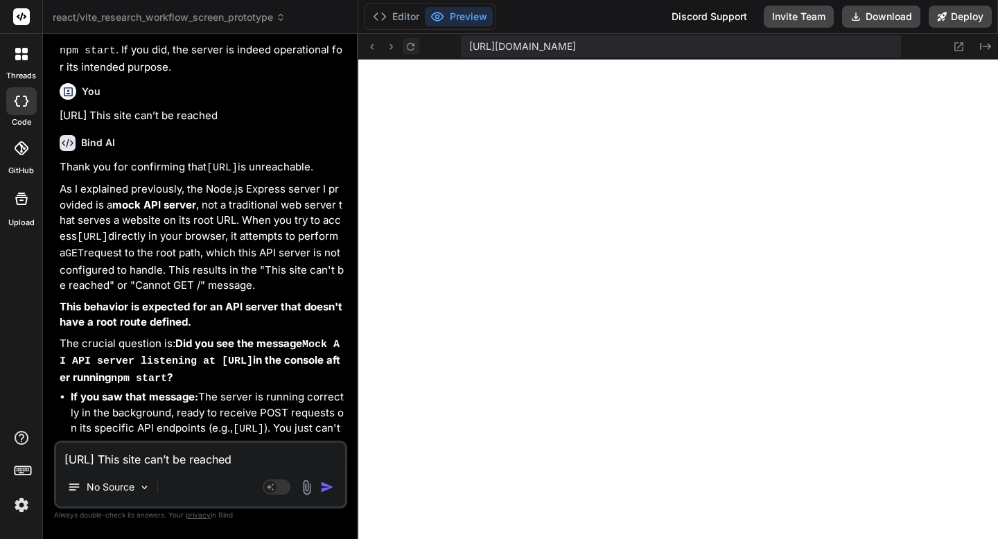
click at [415, 49] on icon at bounding box center [411, 47] width 12 height 12
click at [202, 454] on textarea "[URL] This site can’t be reached" at bounding box center [200, 455] width 289 height 25
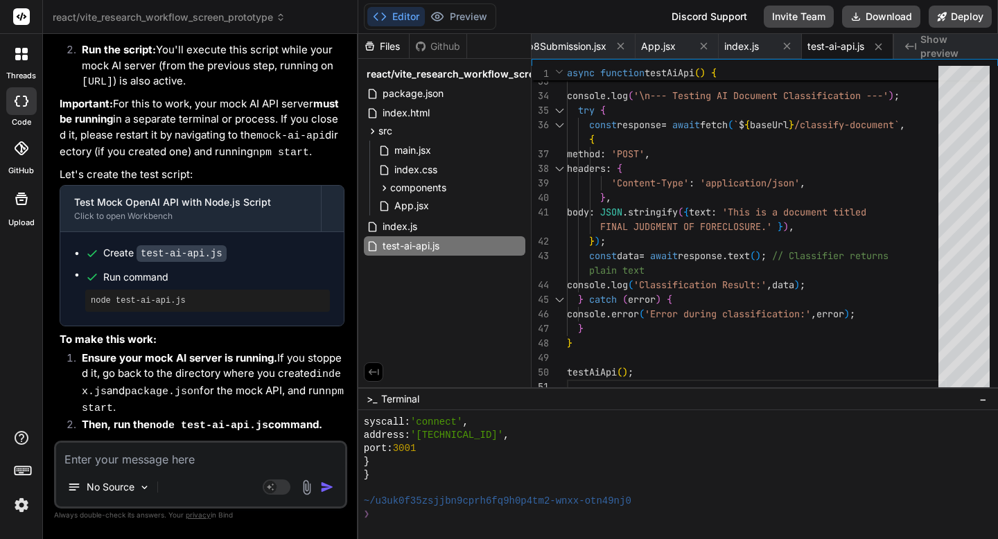
scroll to position [11341, 0]
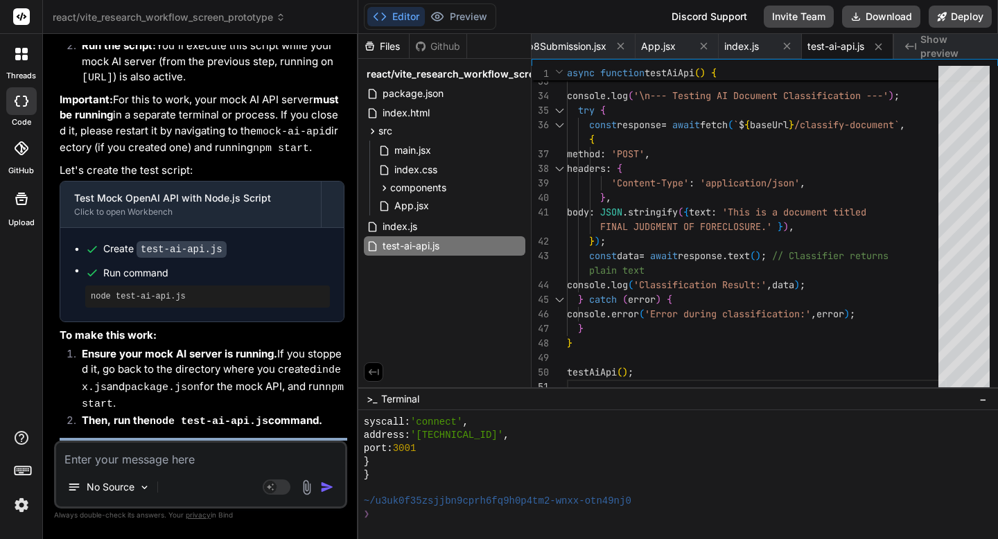
drag, startPoint x: 152, startPoint y: 428, endPoint x: 62, endPoint y: 319, distance: 141.3
click at [62, 319] on div "My apologies for the confusion! You're right, simply knowing the server is runn…" at bounding box center [202, 168] width 285 height 807
click at [309, 459] on textarea at bounding box center [200, 455] width 289 height 25
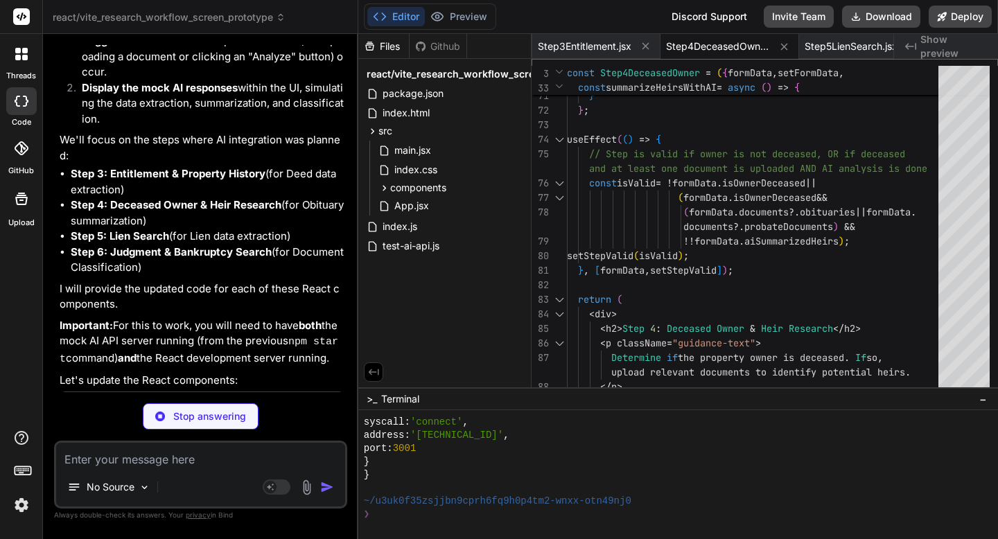
scroll to position [12134, 0]
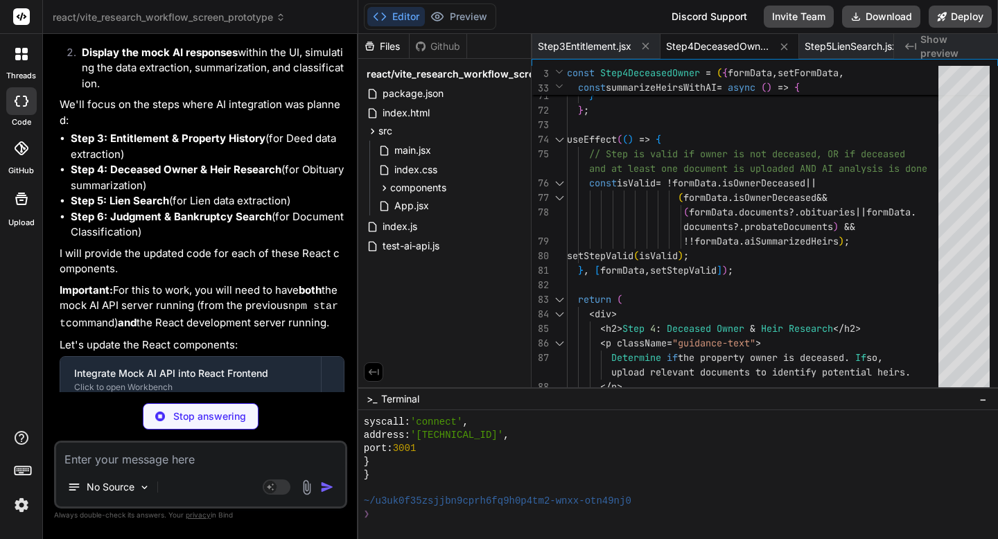
click at [303, 246] on p "I will provide the updated code for each of these React components." at bounding box center [202, 261] width 285 height 31
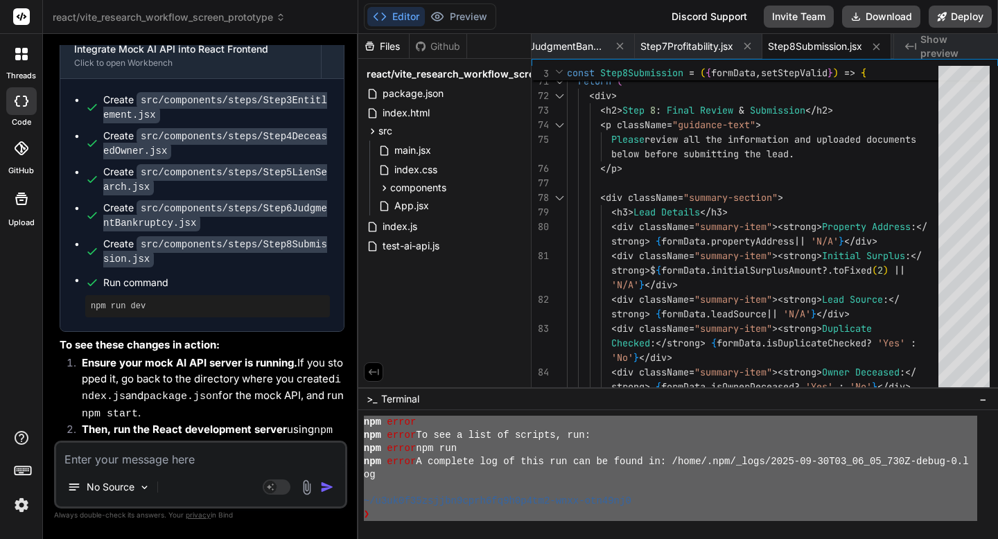
scroll to position [6426, 0]
drag, startPoint x: 365, startPoint y: 439, endPoint x: 408, endPoint y: 538, distance: 108.3
click at [167, 462] on textarea at bounding box center [200, 455] width 289 height 25
paste textarea "❯ npm run dev npm error Missing script: "dev" npm error npm error To see a list…"
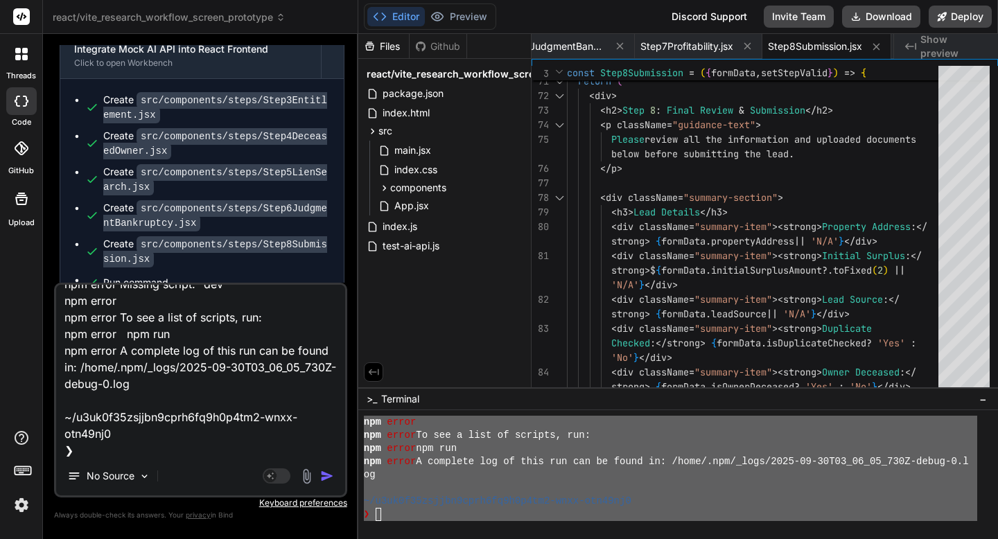
click at [326, 475] on img "button" at bounding box center [327, 476] width 14 height 14
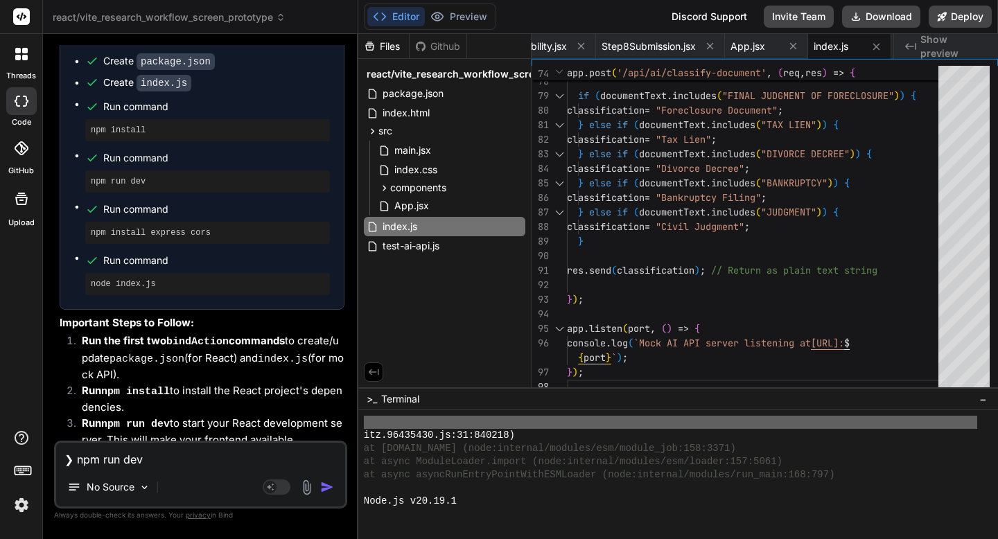
scroll to position [7334, 0]
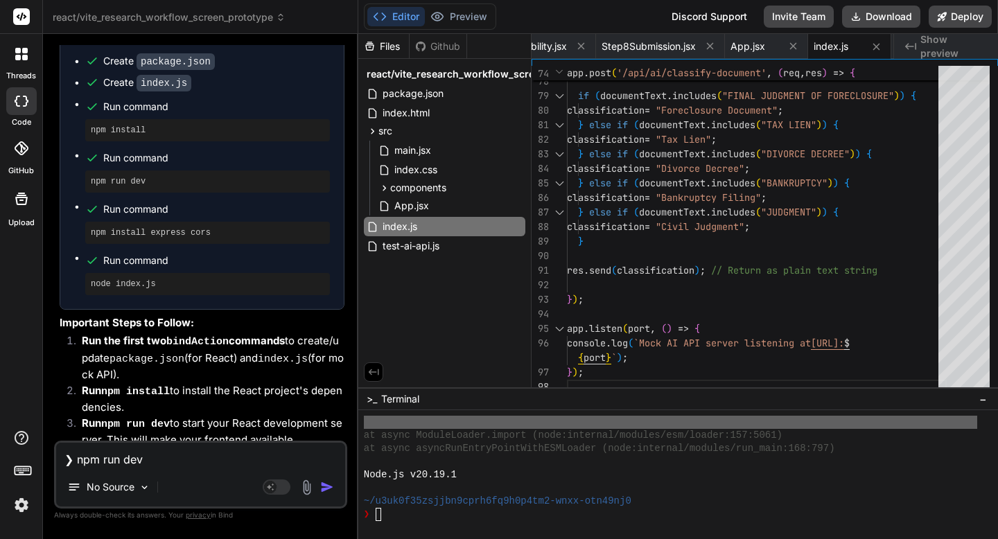
click at [213, 464] on textarea "❯ npm run dev npm error Missing script: "dev" npm error npm error To see a list…" at bounding box center [200, 455] width 289 height 25
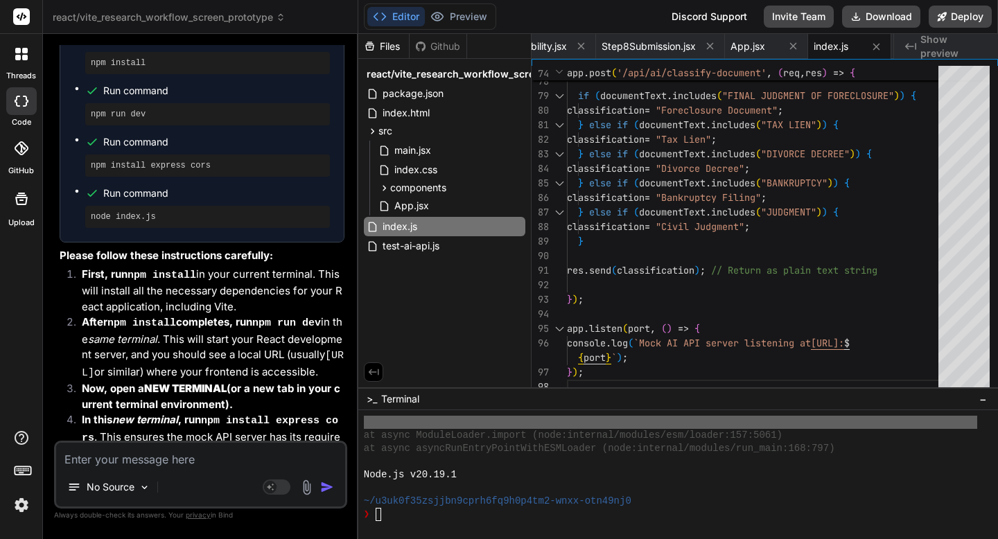
scroll to position [14553, 0]
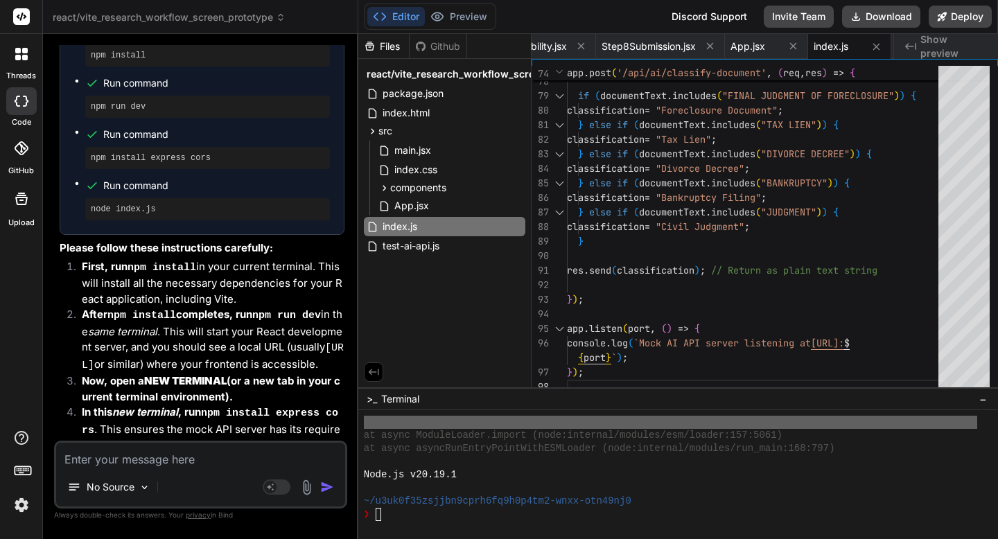
drag, startPoint x: 116, startPoint y: 355, endPoint x: 148, endPoint y: 353, distance: 31.9
copy p "server"
click at [152, 457] on textarea at bounding box center [200, 455] width 289 height 25
paste textarea "server"
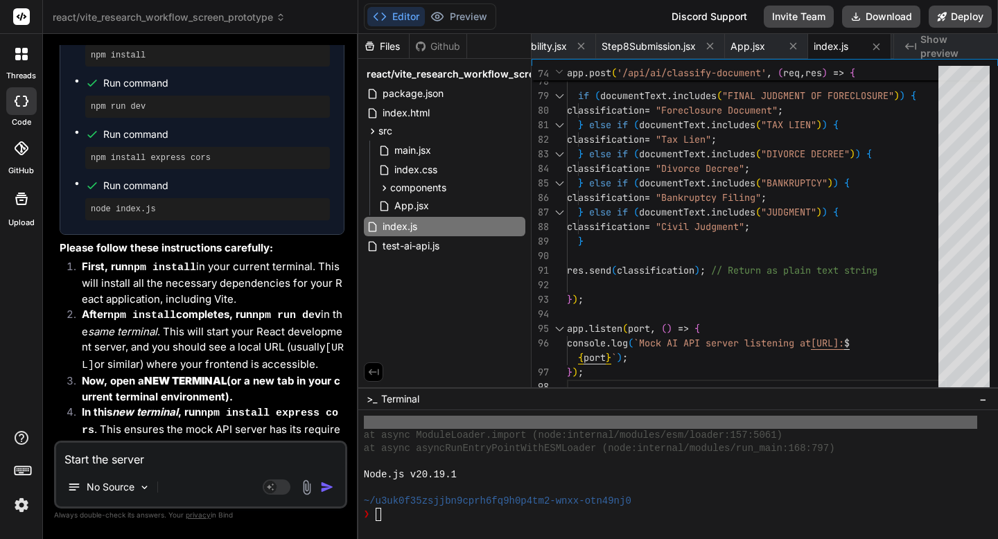
click at [322, 485] on img "button" at bounding box center [327, 487] width 14 height 14
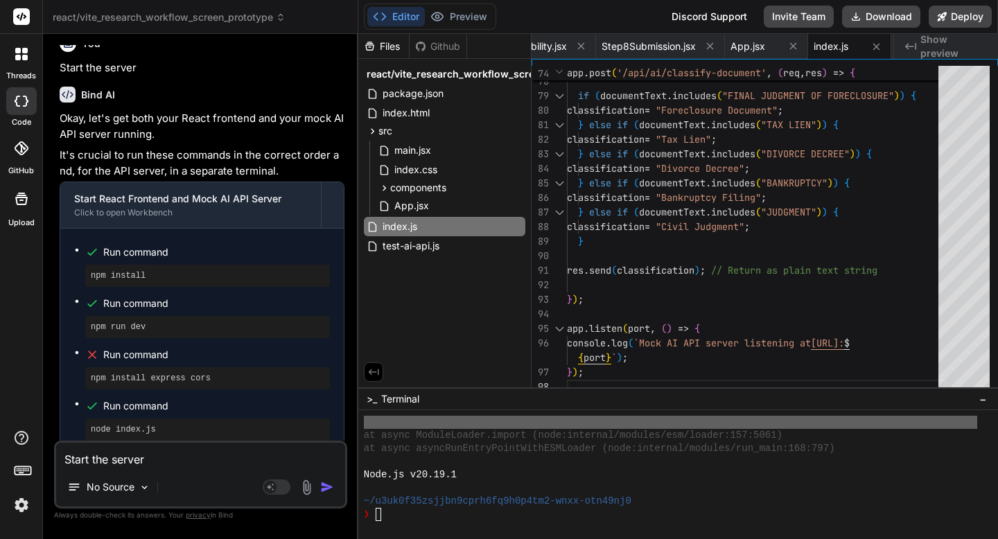
scroll to position [15144, 0]
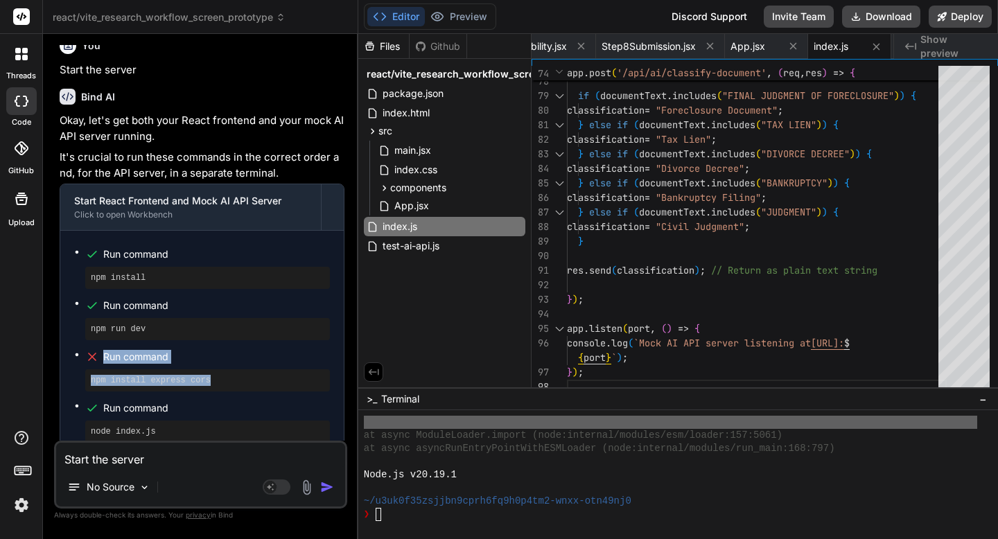
drag, startPoint x: 216, startPoint y: 202, endPoint x: 82, endPoint y: 174, distance: 137.3
click at [82, 245] on ul "Run command npm install Run command npm run dev Run command npm install express…" at bounding box center [202, 344] width 256 height 198
copy li "Run command npm install express cors"
click at [116, 465] on textarea "Start the server" at bounding box center [200, 455] width 289 height 25
paste textarea "Run command npm install express cors"
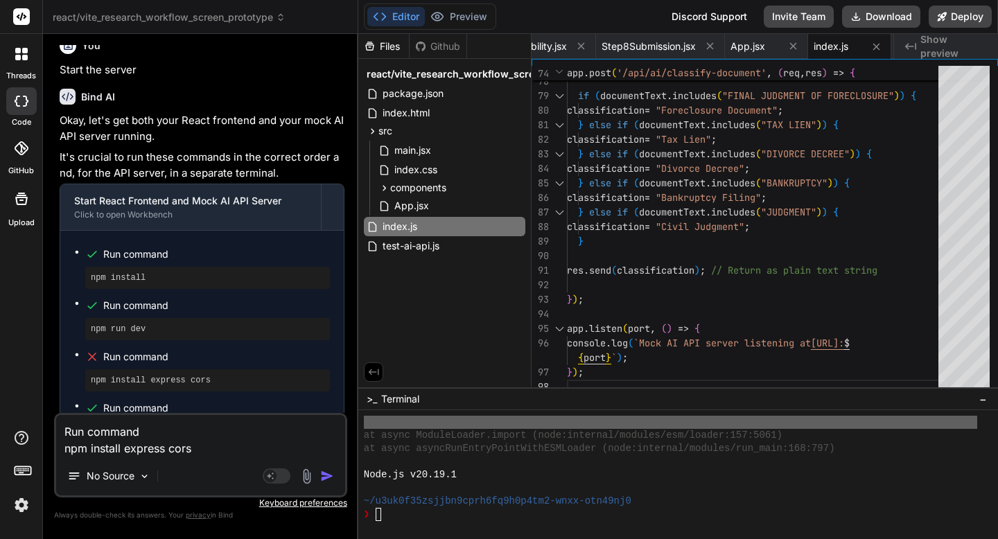
click at [330, 478] on img "button" at bounding box center [327, 476] width 14 height 14
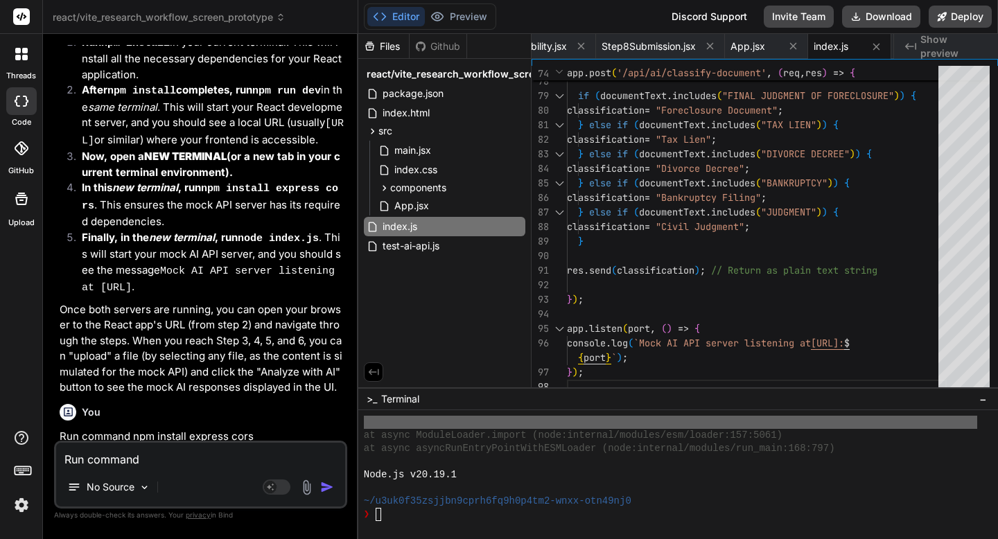
scroll to position [15684, 0]
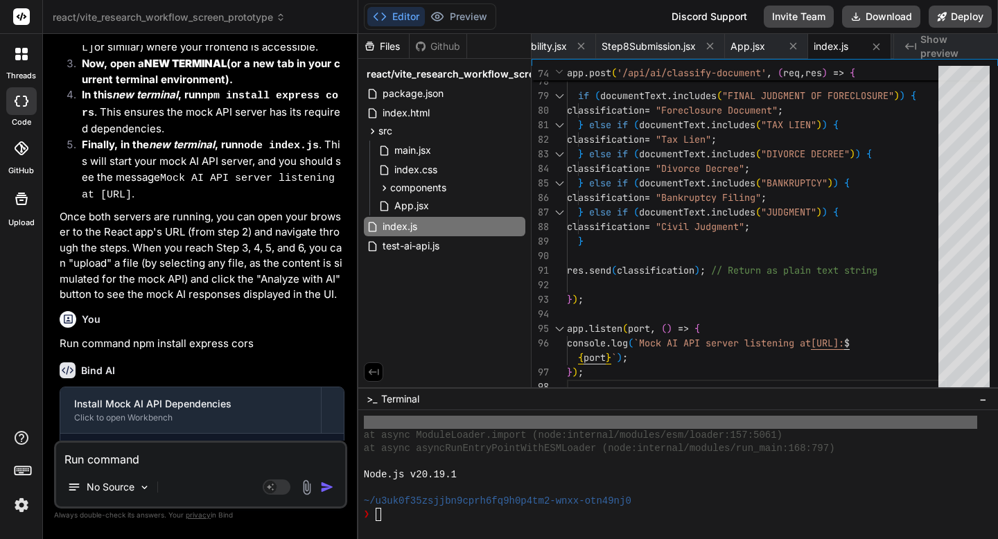
click at [234, 462] on textarea "Run command npm install express cors" at bounding box center [200, 455] width 289 height 25
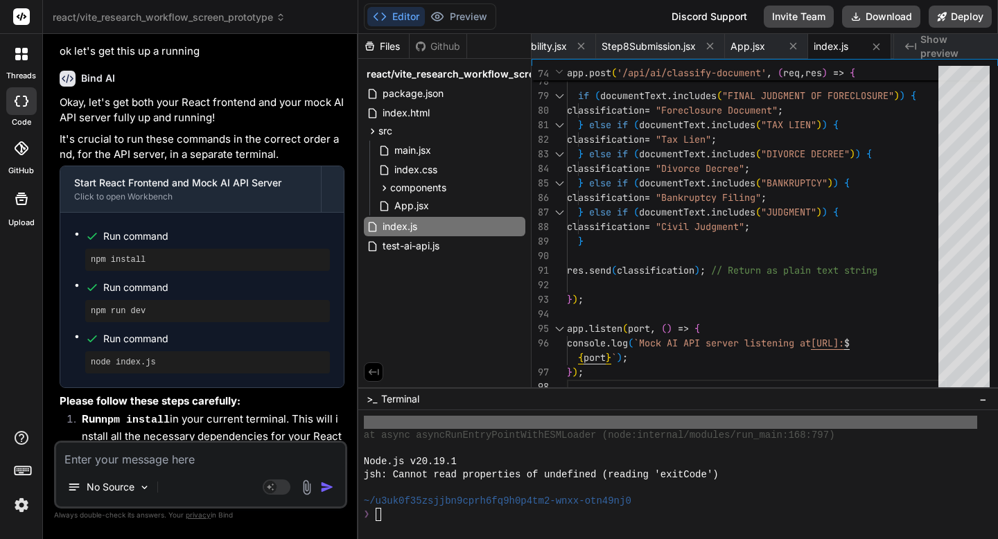
scroll to position [16403, 0]
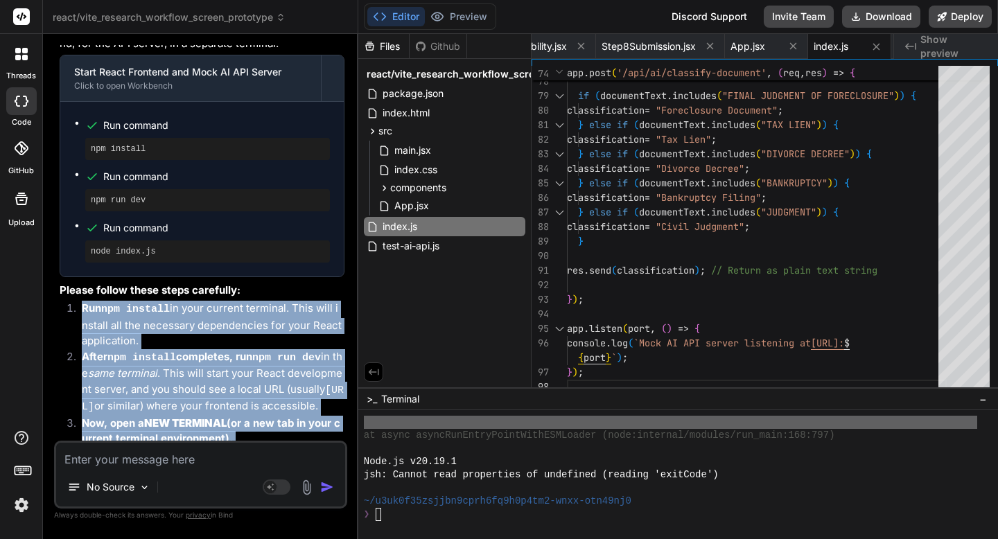
drag, startPoint x: 218, startPoint y: 335, endPoint x: 69, endPoint y: 131, distance: 253.0
click at [69, 301] on ol "Run npm install in your current terminal. This will install all the necessary d…" at bounding box center [202, 407] width 285 height 213
copy ol "Run npm install in your current terminal. This will install all the necessary d…"
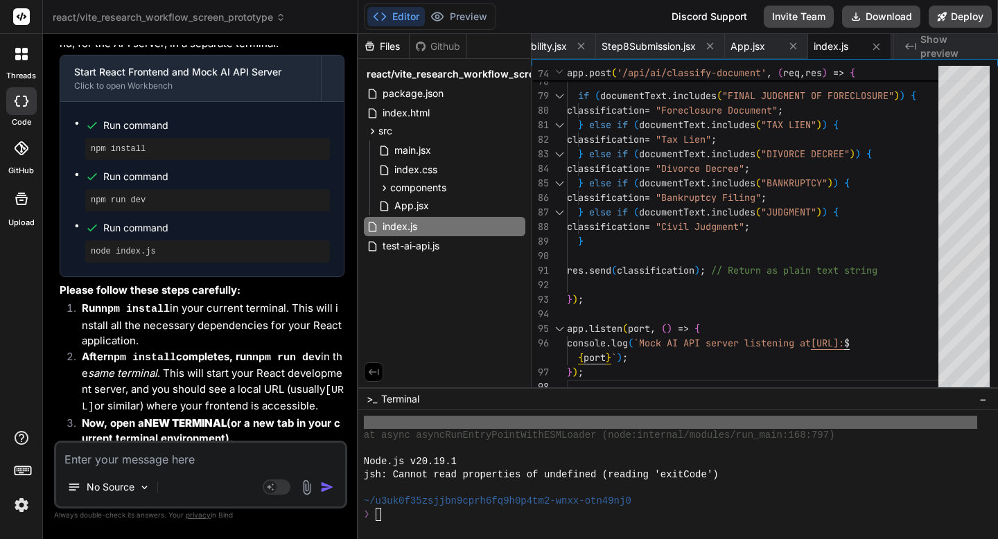
click at [87, 459] on textarea at bounding box center [200, 455] width 289 height 25
paste textarea "Run npm install in your current terminal. This will install all the necessary d…"
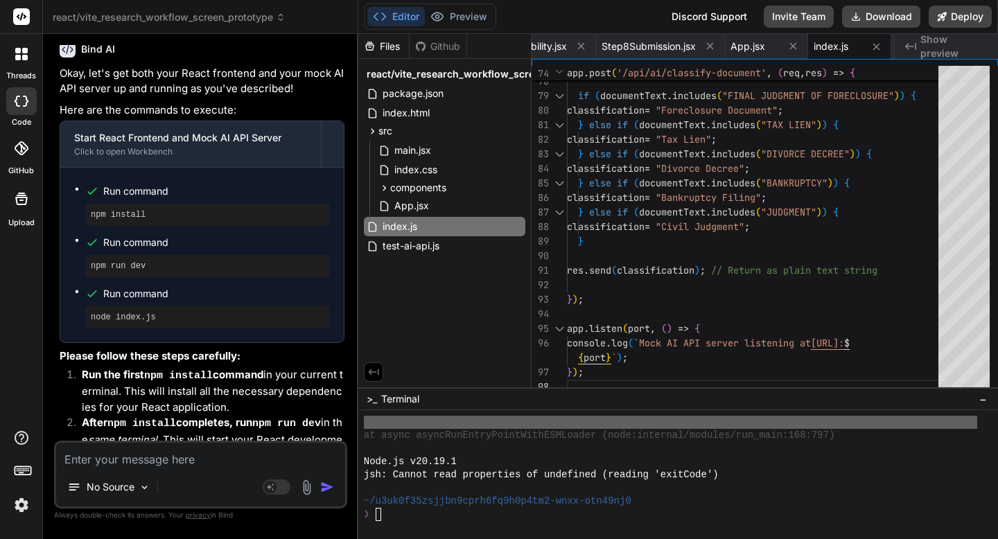
scroll to position [17215, 0]
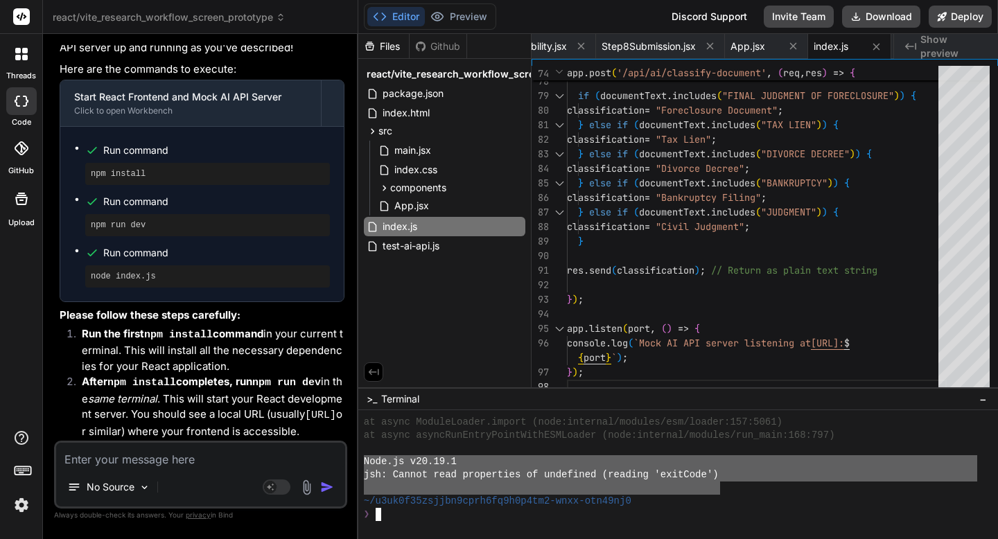
drag, startPoint x: 364, startPoint y: 459, endPoint x: 723, endPoint y: 482, distance: 359.7
click at [319, 448] on textarea at bounding box center [200, 455] width 289 height 25
paste textarea "Node.js v20.19.1 jsh: Cannot read properties of undefined (reading 'exitCode')"
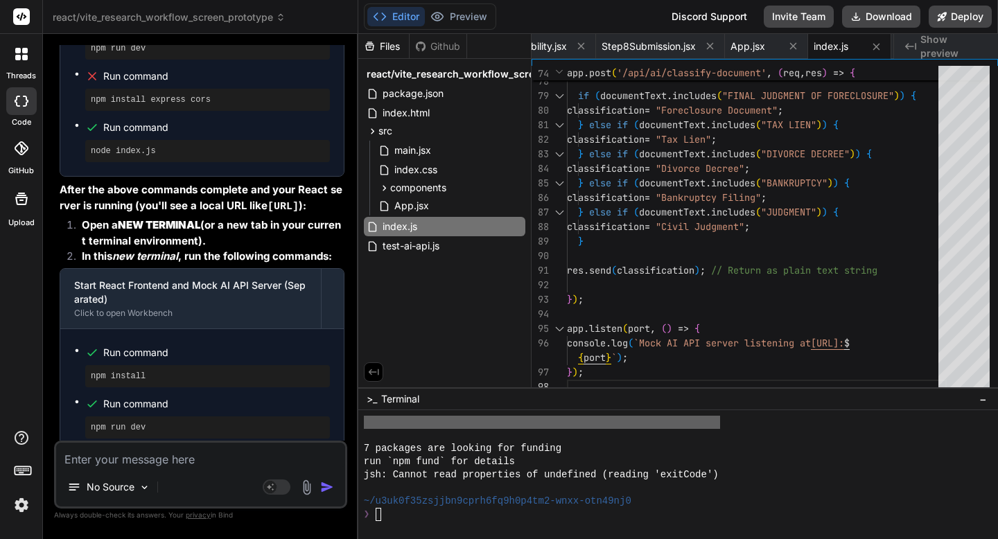
scroll to position [18264, 0]
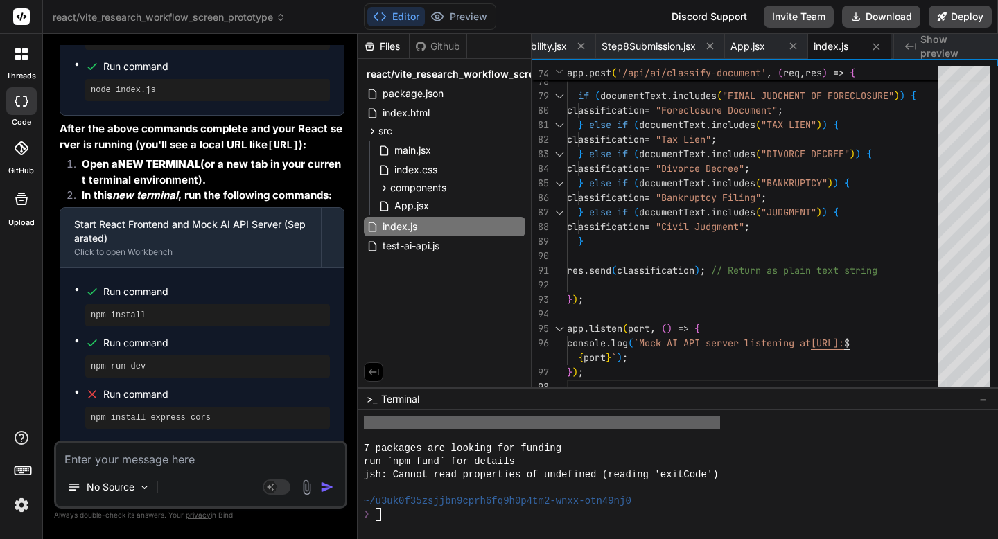
click at [180, 467] on textarea at bounding box center [200, 455] width 289 height 25
click at [257, 456] on textarea "Do a" at bounding box center [200, 455] width 289 height 25
paste textarea "Lor ips d SITAMETCONSE AD ELITS. Doeiusm temp i utlabo etdo: MAGN → ALIQUAENI →…"
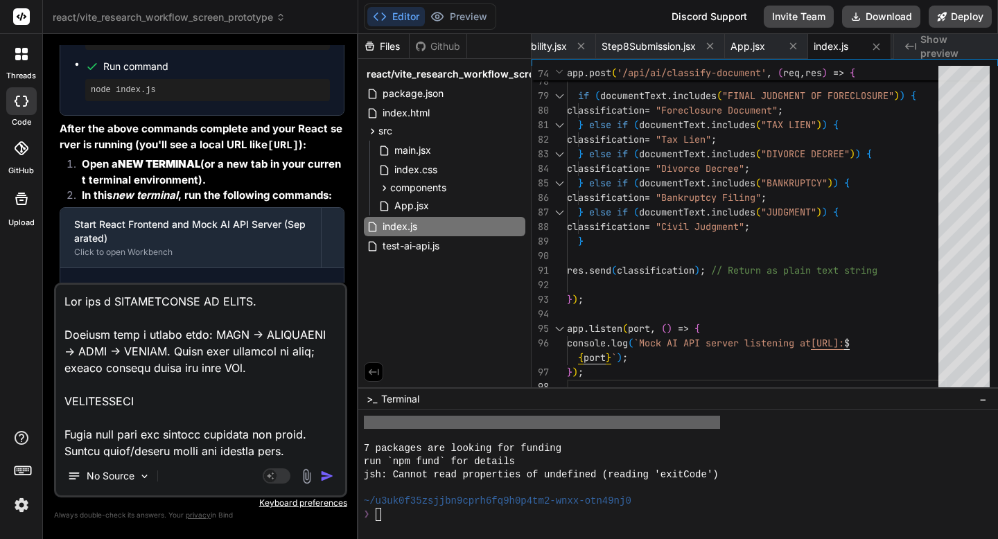
scroll to position [3061, 0]
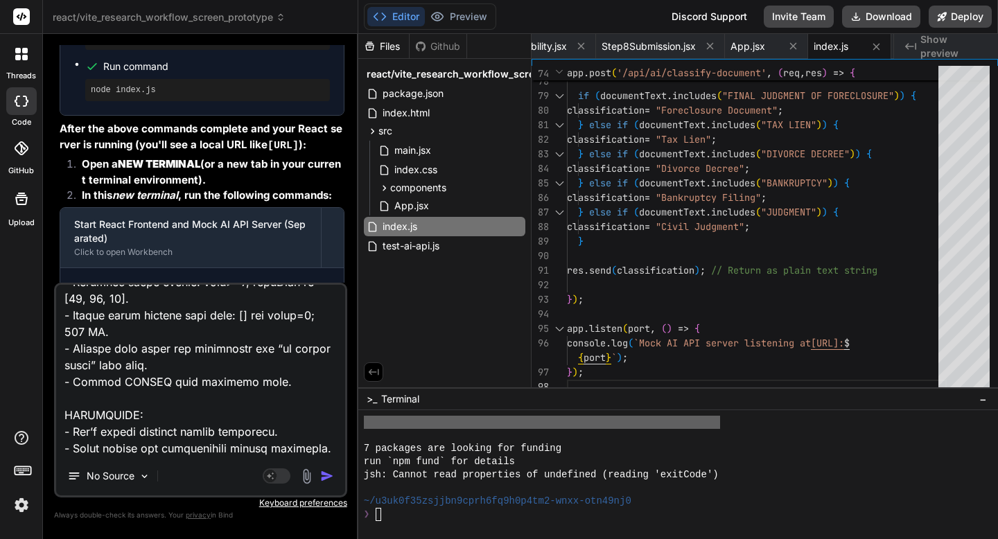
click at [326, 477] on img "button" at bounding box center [327, 476] width 14 height 14
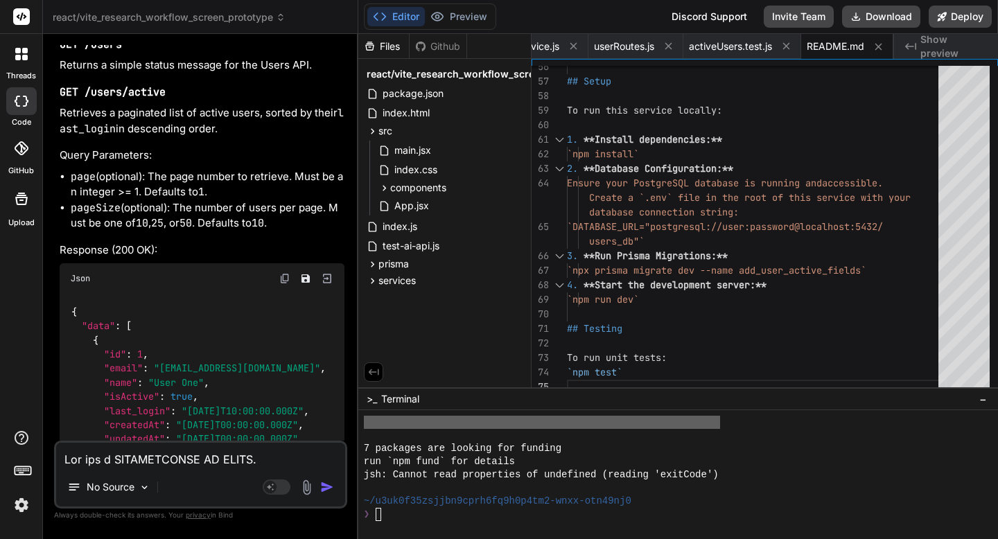
scroll to position [29583, 0]
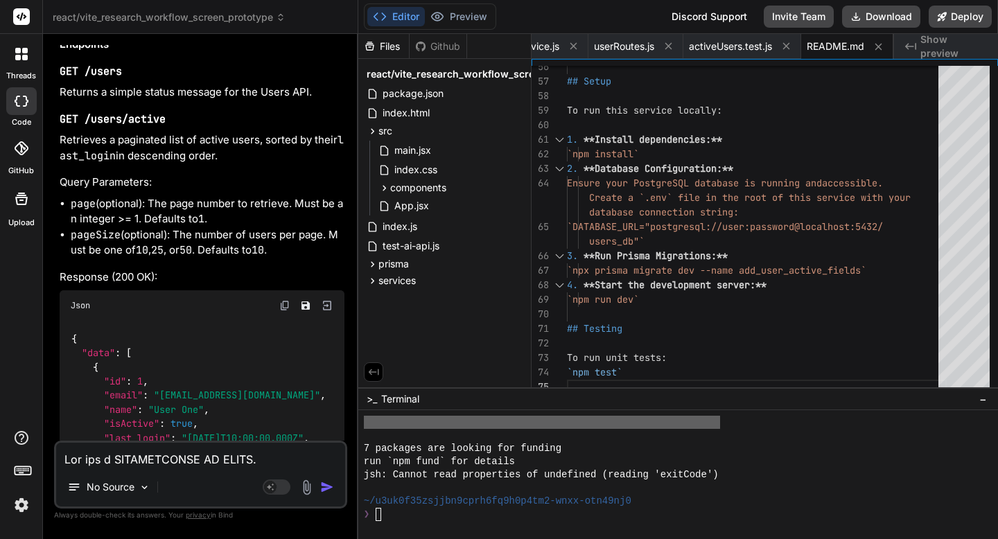
click at [108, 465] on textarea at bounding box center [200, 455] width 289 height 25
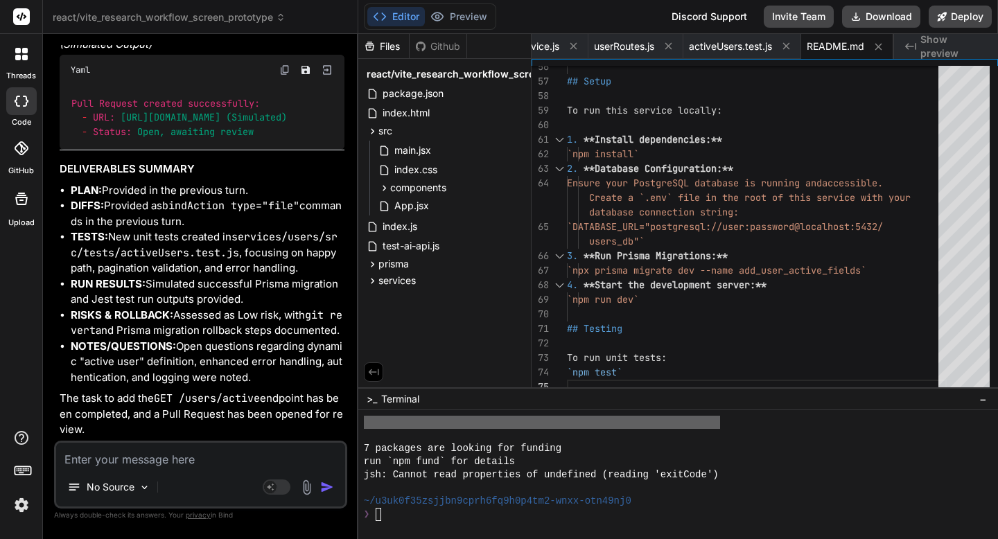
scroll to position [32773, 0]
click at [103, 454] on textarea at bounding box center [200, 455] width 289 height 25
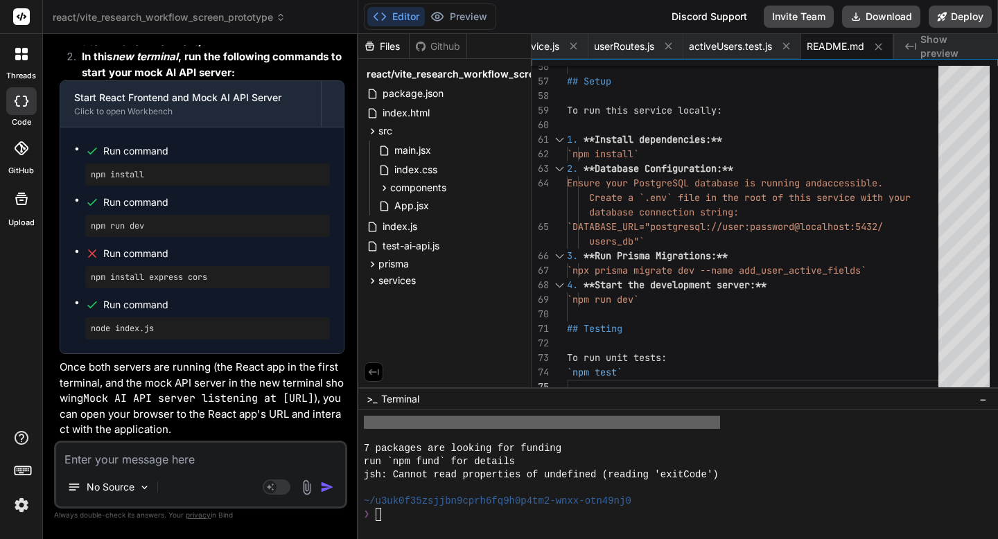
scroll to position [33676, 0]
click at [374, 403] on span ">_" at bounding box center [372, 399] width 10 height 14
click at [985, 403] on span "−" at bounding box center [983, 399] width 8 height 14
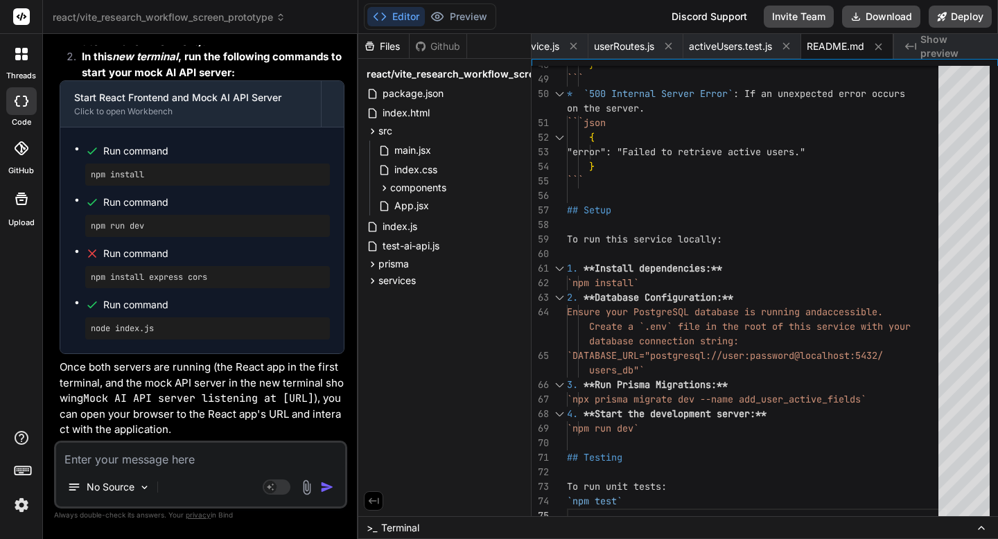
click at [976, 534] on button at bounding box center [981, 528] width 17 height 17
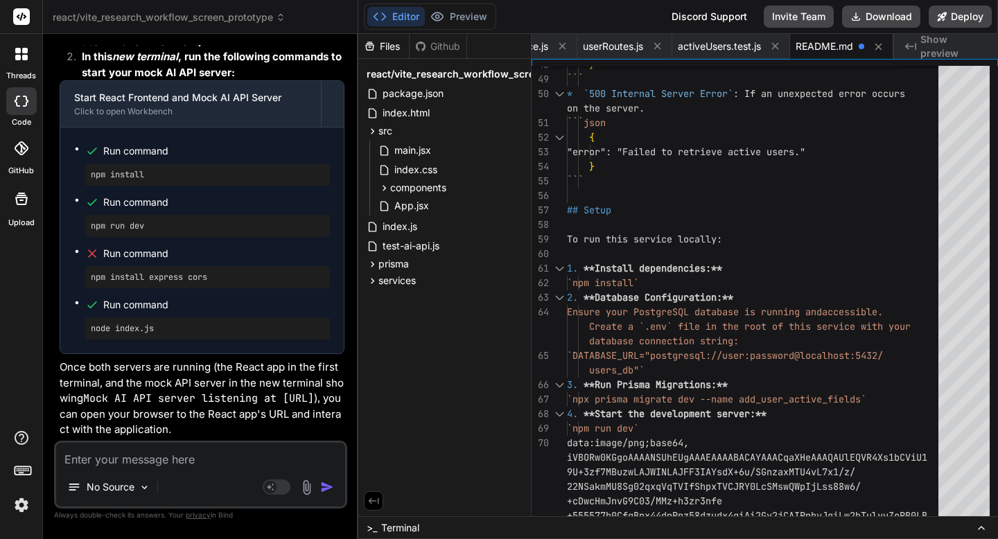
click at [981, 531] on icon at bounding box center [981, 528] width 11 height 11
click at [981, 527] on icon at bounding box center [982, 528] width 6 height 3
click at [973, 527] on button at bounding box center [981, 528] width 17 height 17
click at [411, 526] on span "Terminal" at bounding box center [400, 528] width 38 height 14
click at [411, 526] on div ">_ Terminal JJJJJJJJJJJJJJJJJJJJJJJJJJJJJJJJ ⨯⨯⨯⨯⨯⨯⨯⨯⨯⨯⨯⨯⨯⨯⨯⨯⨯⨯⨯⨯⨯⨯⨯⨯⨯⨯⨯⨯⨯⨯⨯⨯ u…" at bounding box center [678, 527] width 640 height 23
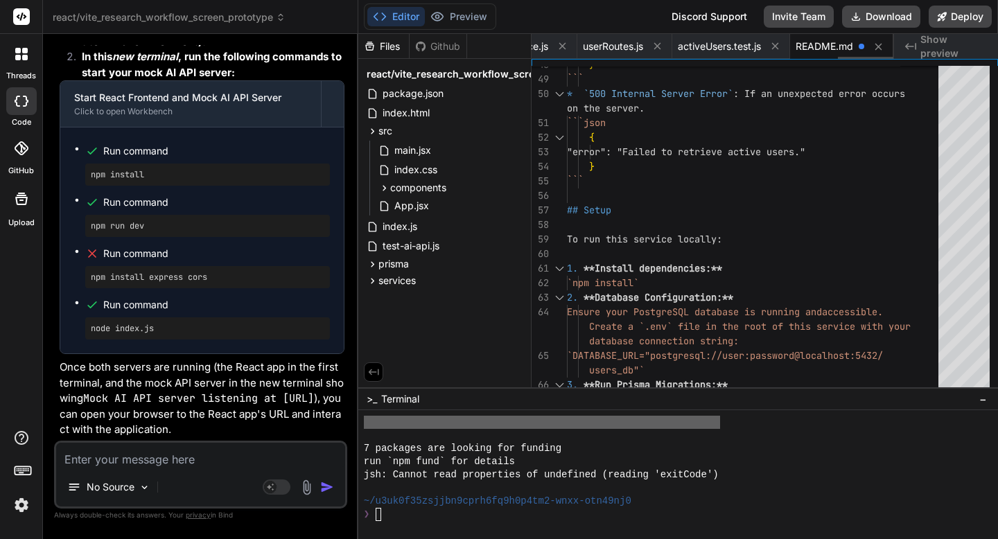
click at [827, 49] on span "README.md" at bounding box center [825, 47] width 58 height 14
click at [917, 48] on div "Created with Pixso. Show preview" at bounding box center [946, 46] width 104 height 25
click at [915, 49] on icon "Created with Pixso." at bounding box center [910, 46] width 11 height 11
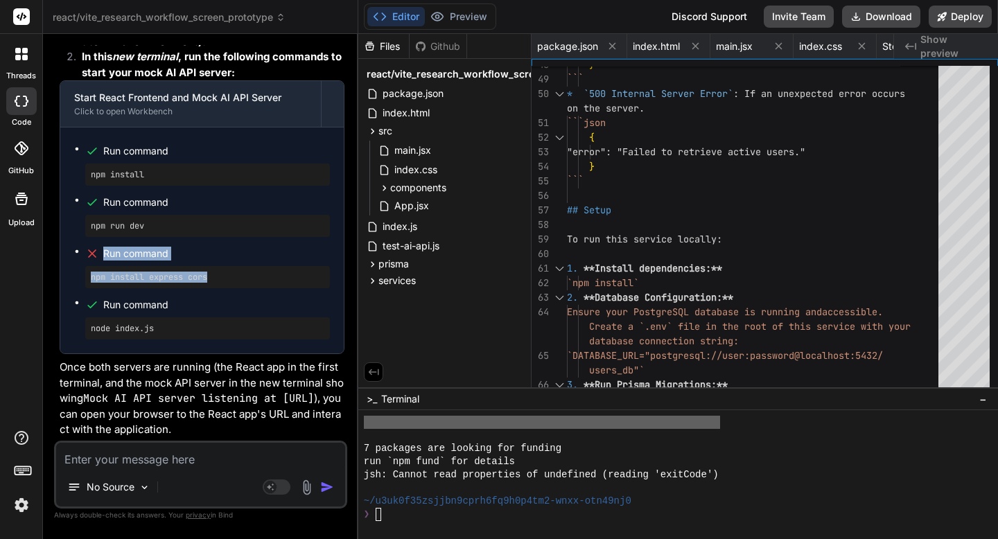
drag, startPoint x: 213, startPoint y: 281, endPoint x: 78, endPoint y: 254, distance: 137.1
click at [85, 254] on li "Run command npm install express cors" at bounding box center [207, 266] width 245 height 44
copy li "Run command npm install express cors"
click at [84, 459] on textarea at bounding box center [200, 455] width 289 height 25
paste textarea "Run command npm install express cors"
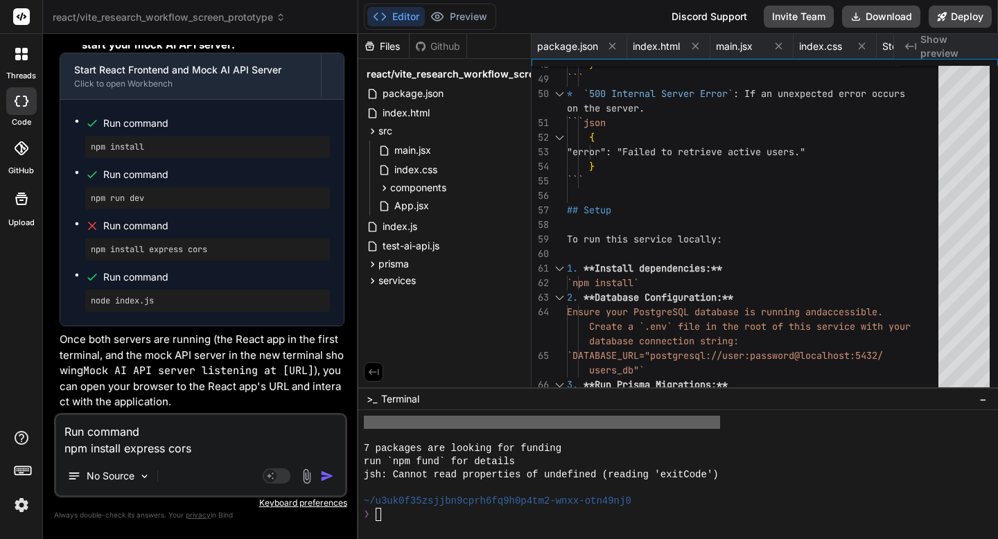
click at [320, 476] on img "button" at bounding box center [327, 476] width 14 height 14
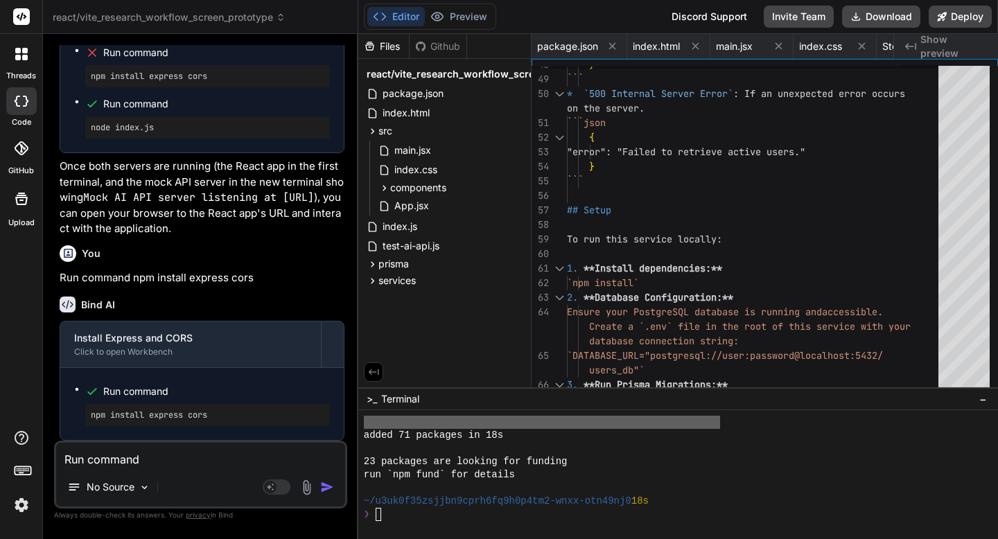
scroll to position [33877, 0]
click at [155, 453] on textarea "Run command npm install express cors" at bounding box center [200, 455] width 289 height 25
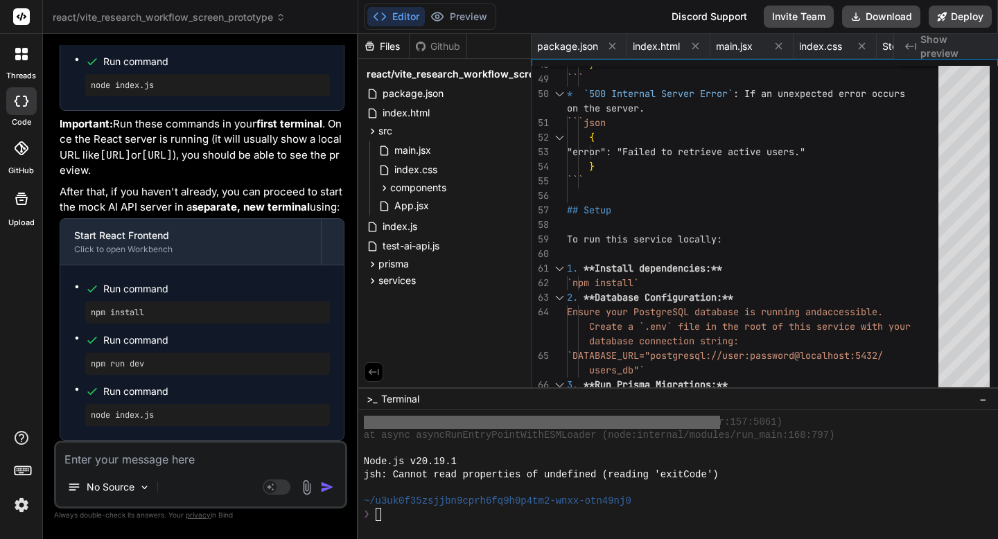
scroll to position [34687, 0]
click at [125, 453] on textarea at bounding box center [200, 455] width 289 height 25
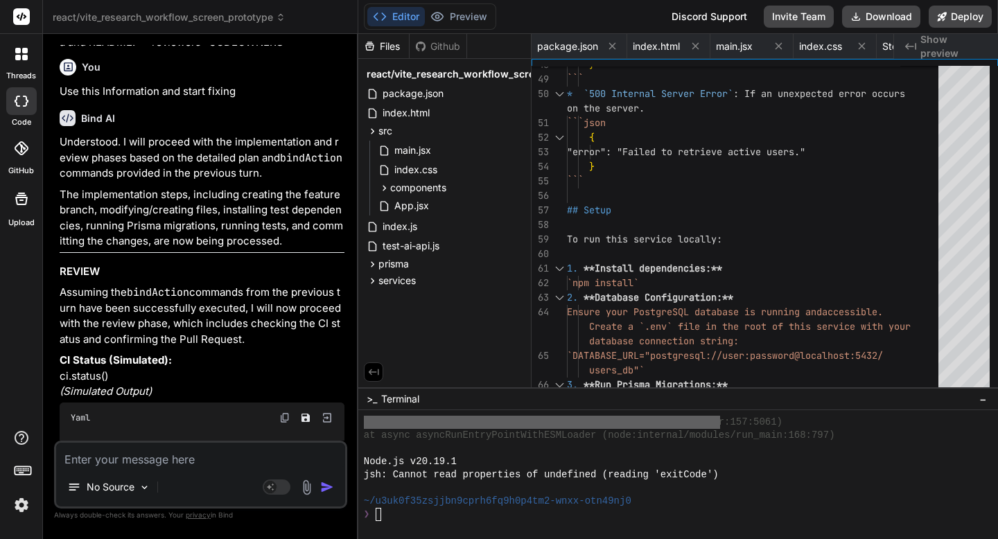
scroll to position [30863, 0]
